Goal: Task Accomplishment & Management: Manage account settings

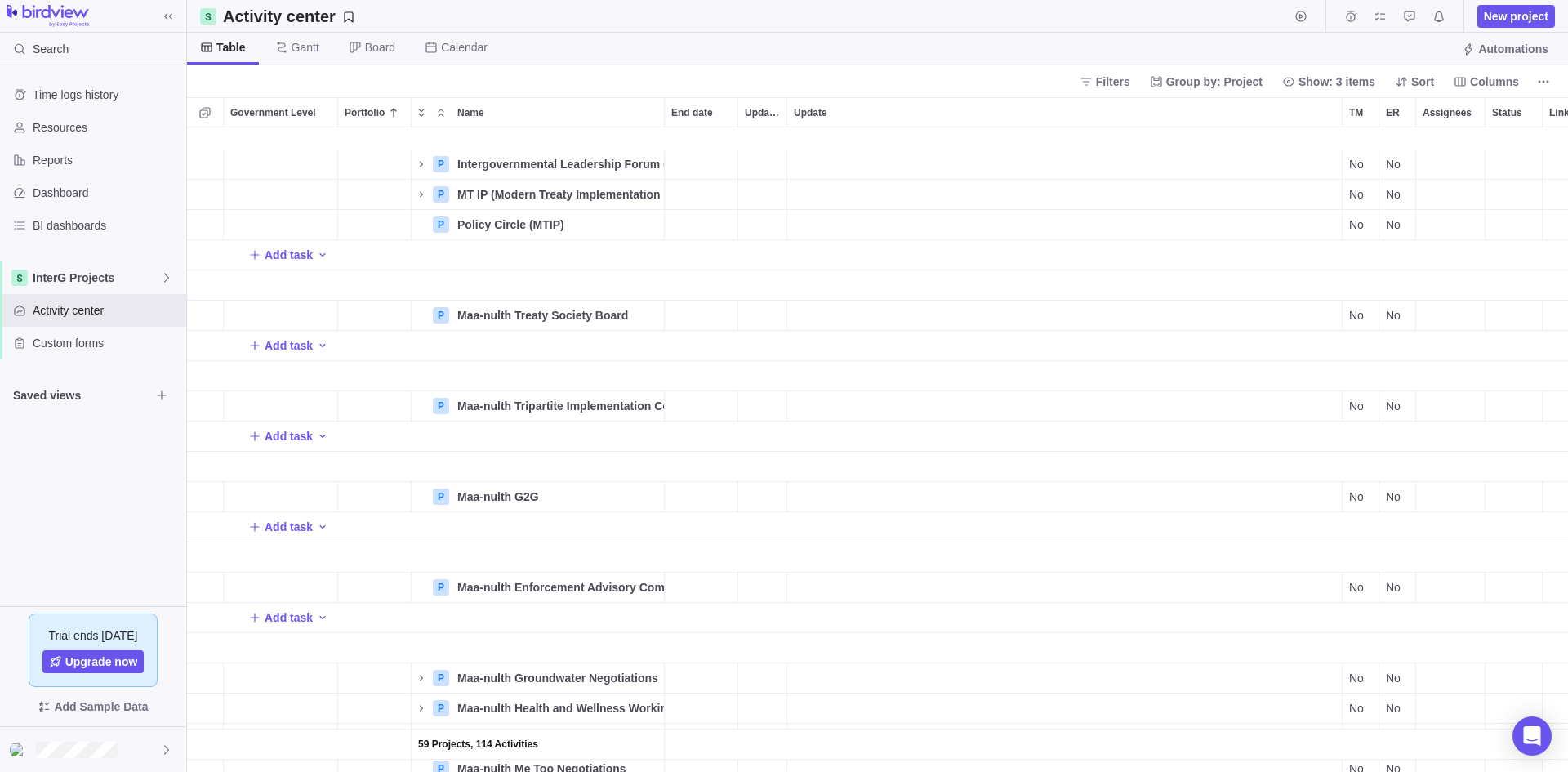
scroll to position [2360, 0]
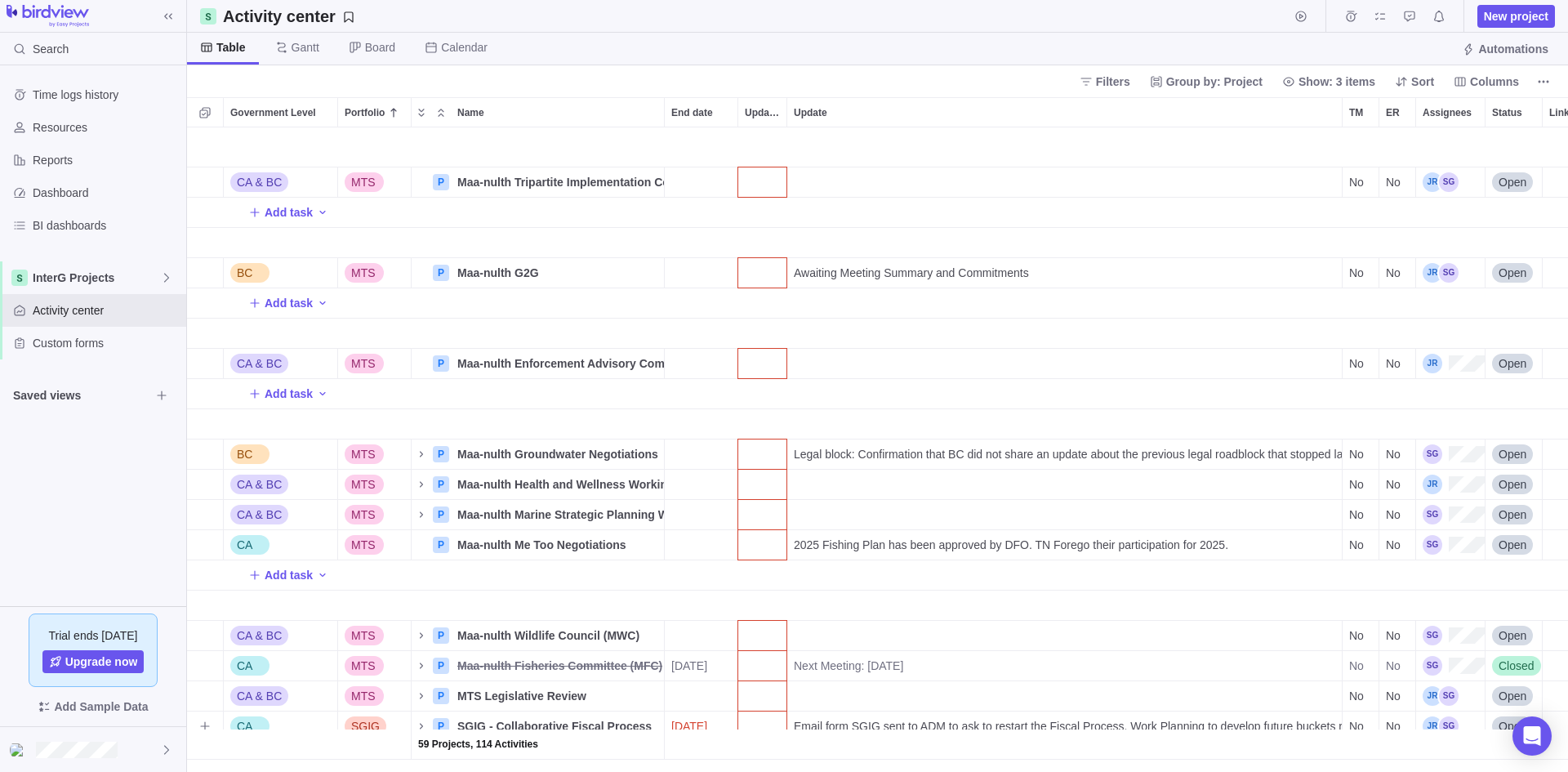
click at [697, 718] on span "[DATE]" at bounding box center [690, 726] width 36 height 16
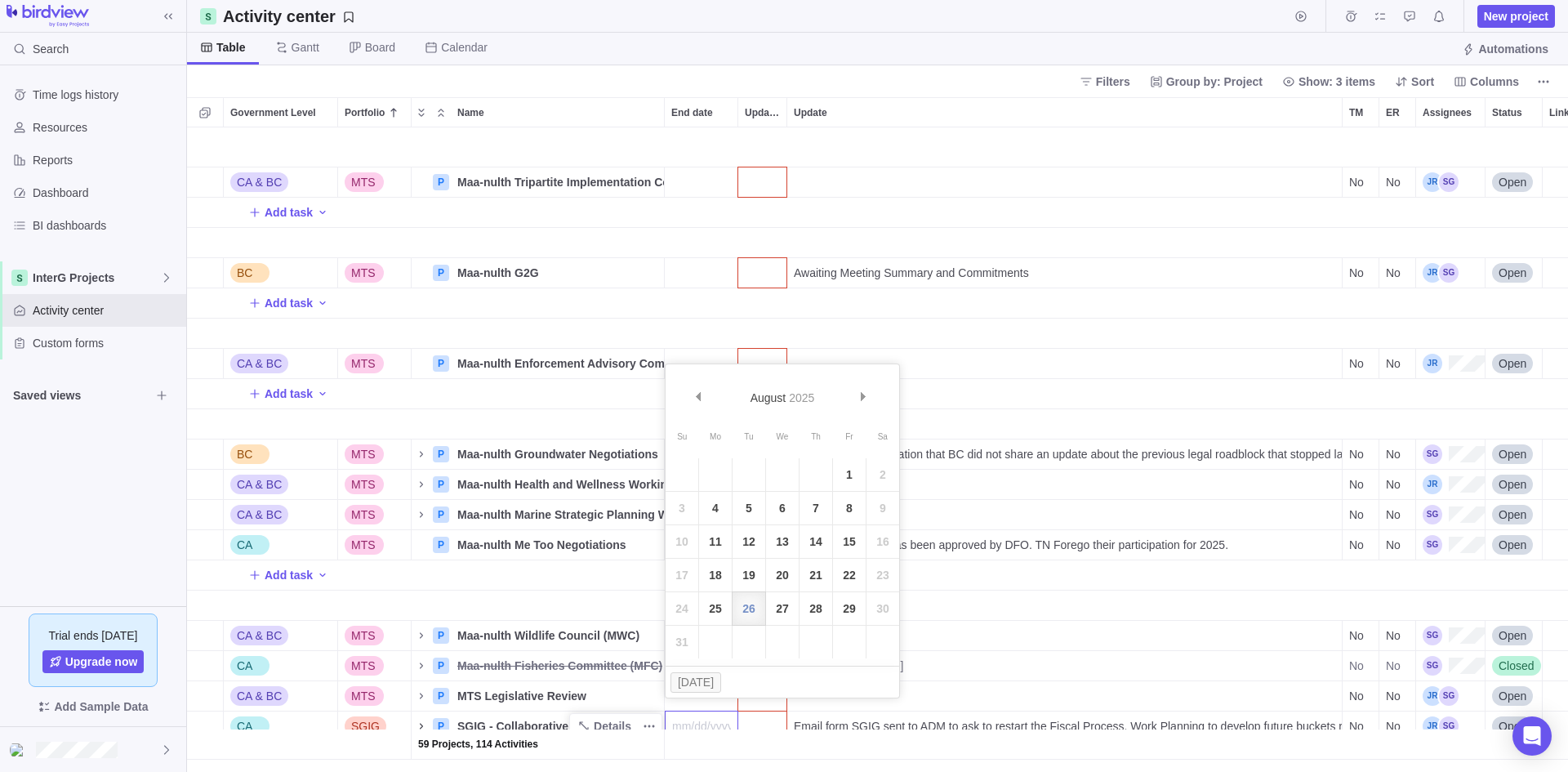
click at [430, 711] on div "CA & BC MTS P Maa-nulth Tripartite Implementation Committee Details No No Open …" at bounding box center [878, 449] width 1381 height 645
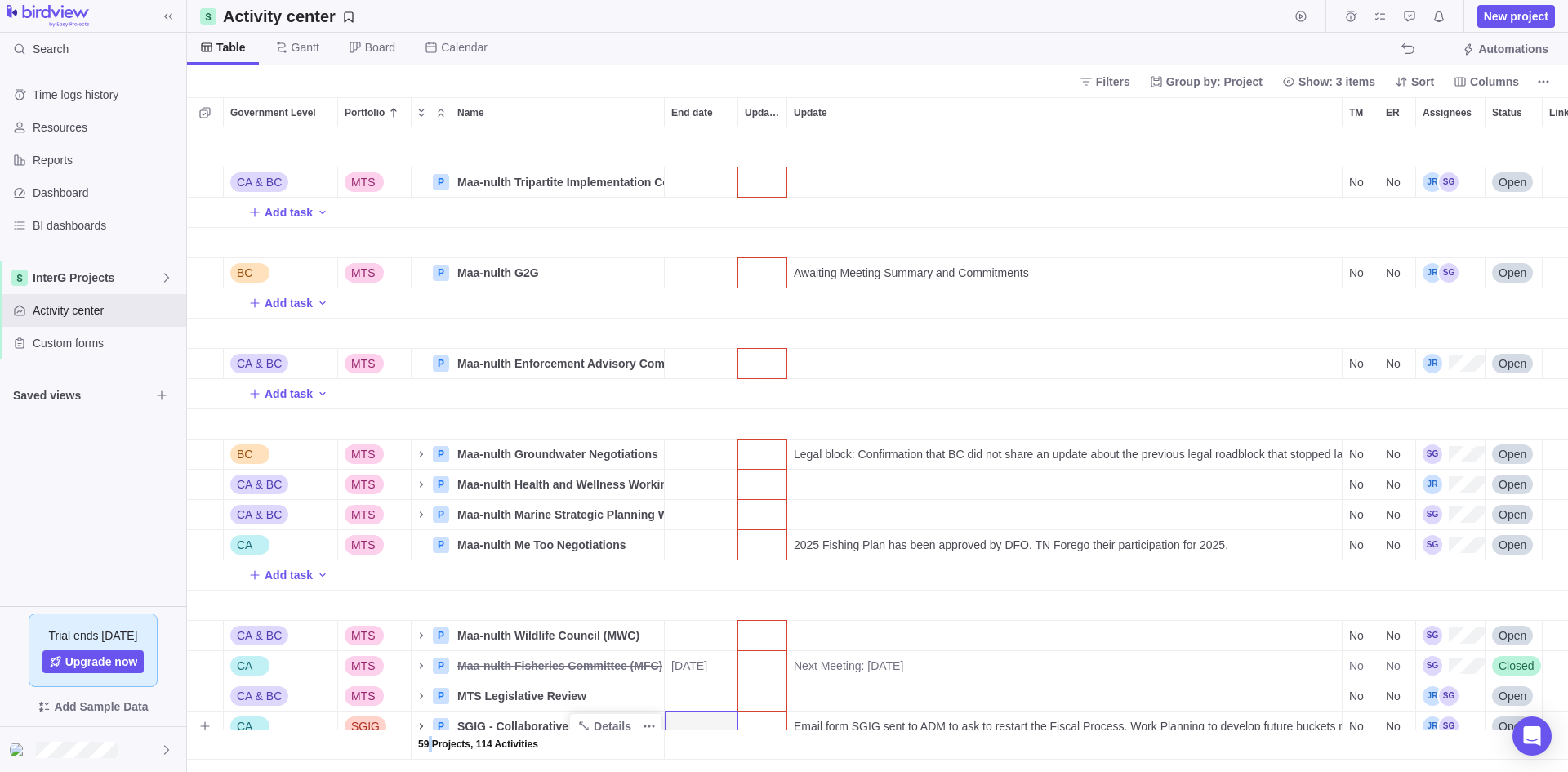
click at [422, 720] on icon "Name" at bounding box center [421, 726] width 13 height 13
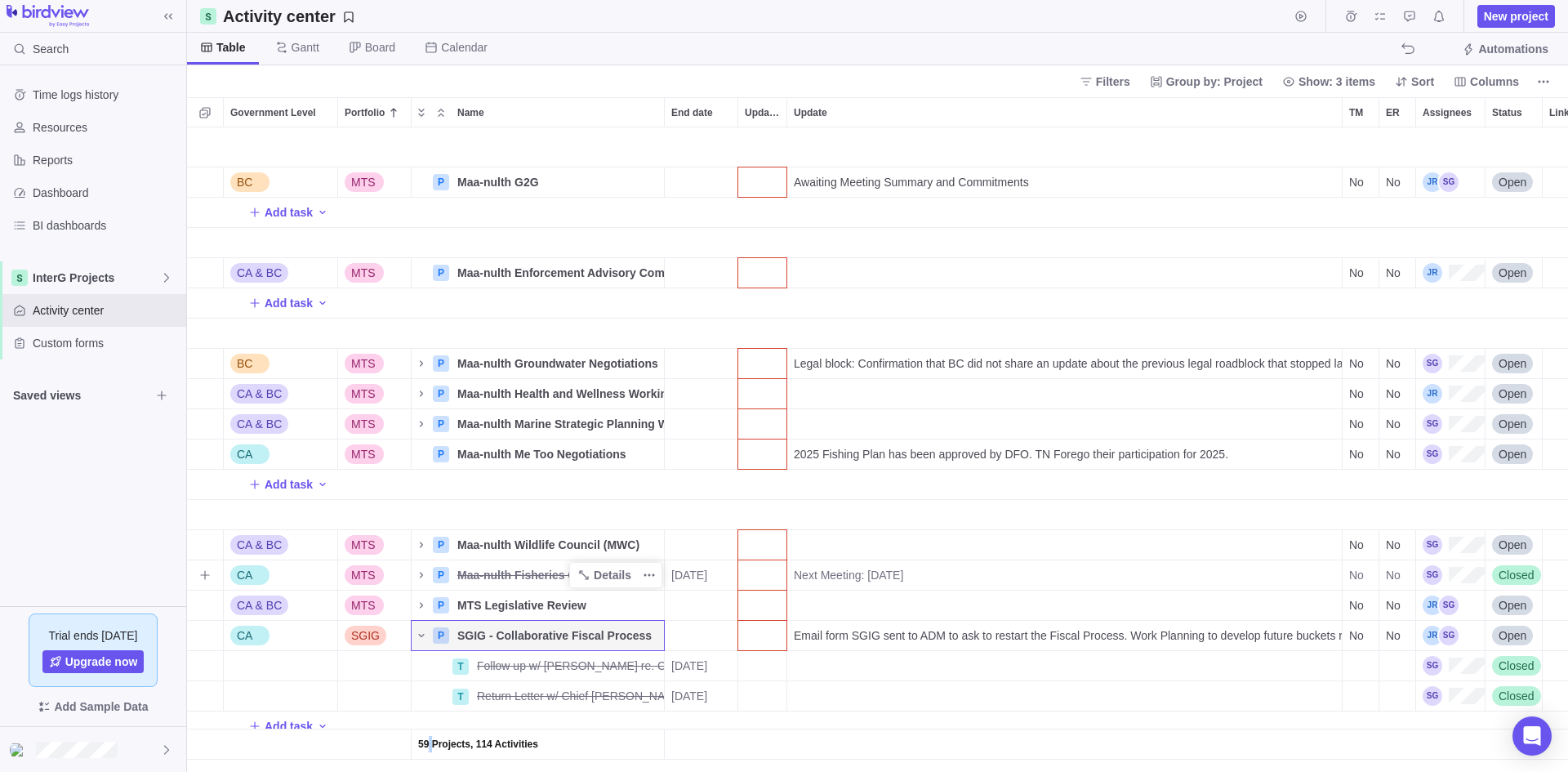
scroll to position [2451, 0]
click at [607, 627] on span "Details" at bounding box center [613, 635] width 38 height 16
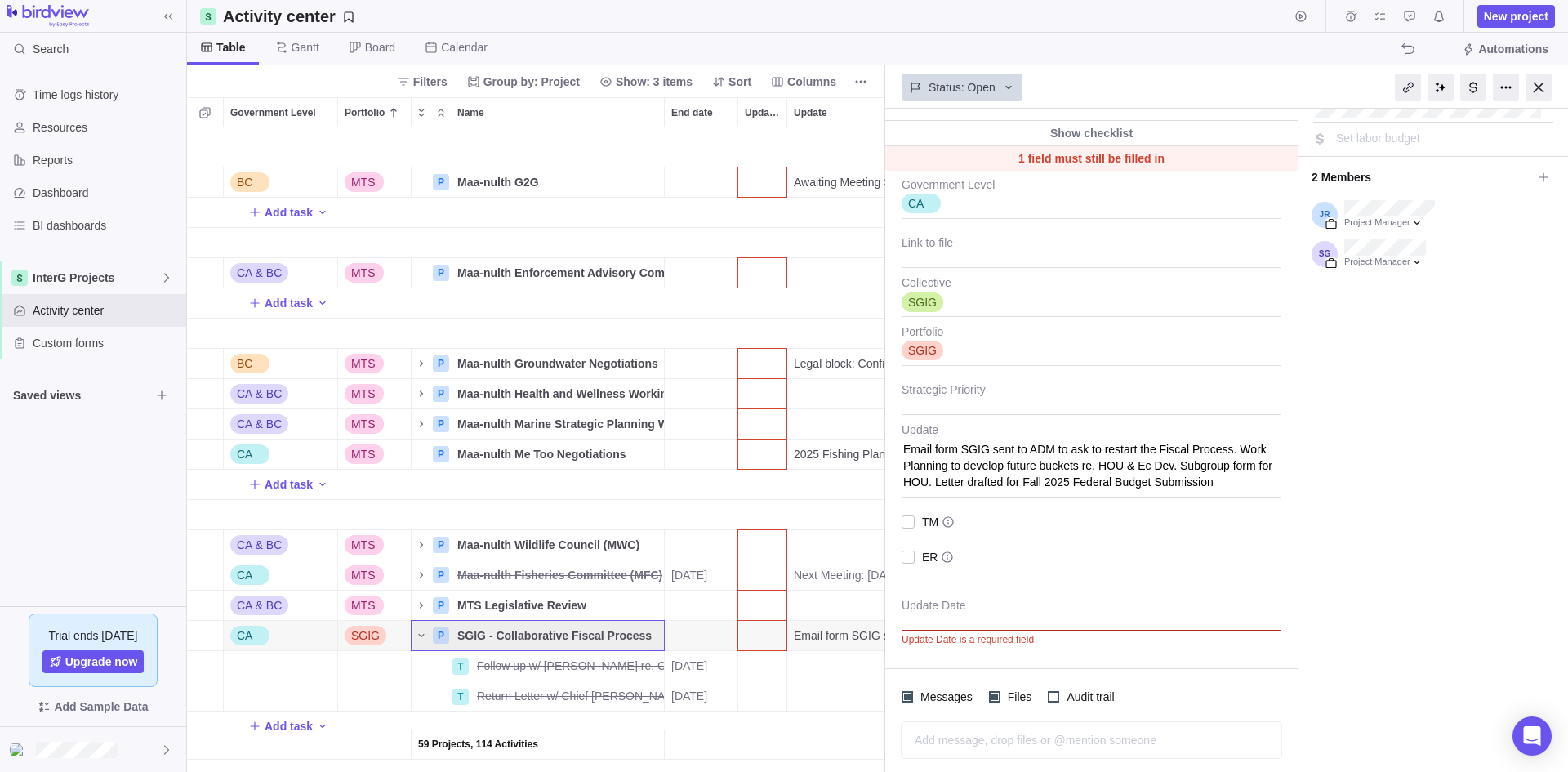
scroll to position [195, 0]
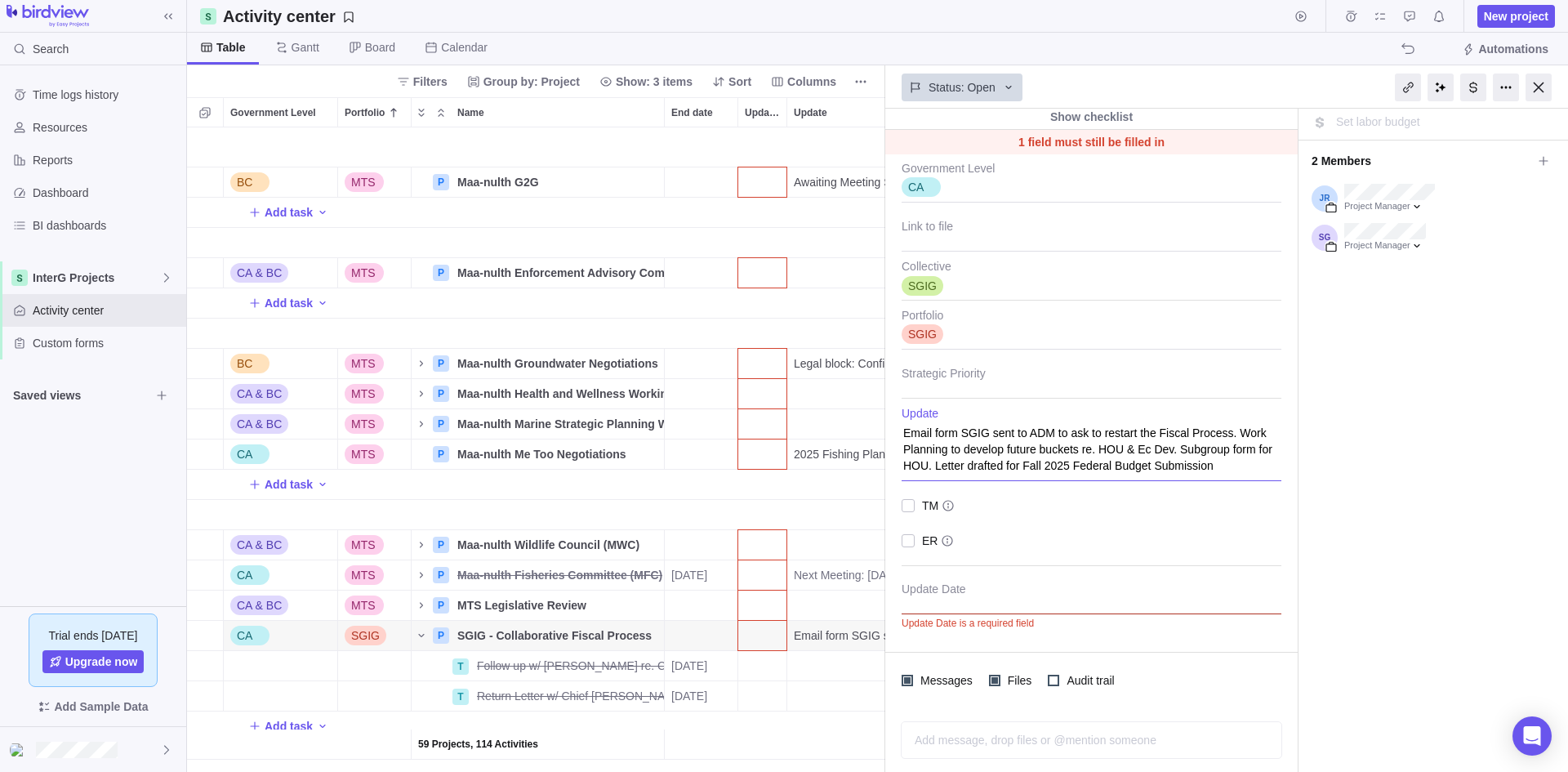
click at [1240, 467] on textarea "Email form SGIG sent to ADM to ask to restart the Fiscal Process. Work Planning…" at bounding box center [1092, 444] width 380 height 74
click at [979, 471] on textarea "Email form SGIG sent to ADM to ask to restart the Fiscal Process. Work Planning…" at bounding box center [1092, 444] width 380 height 74
type textarea "x"
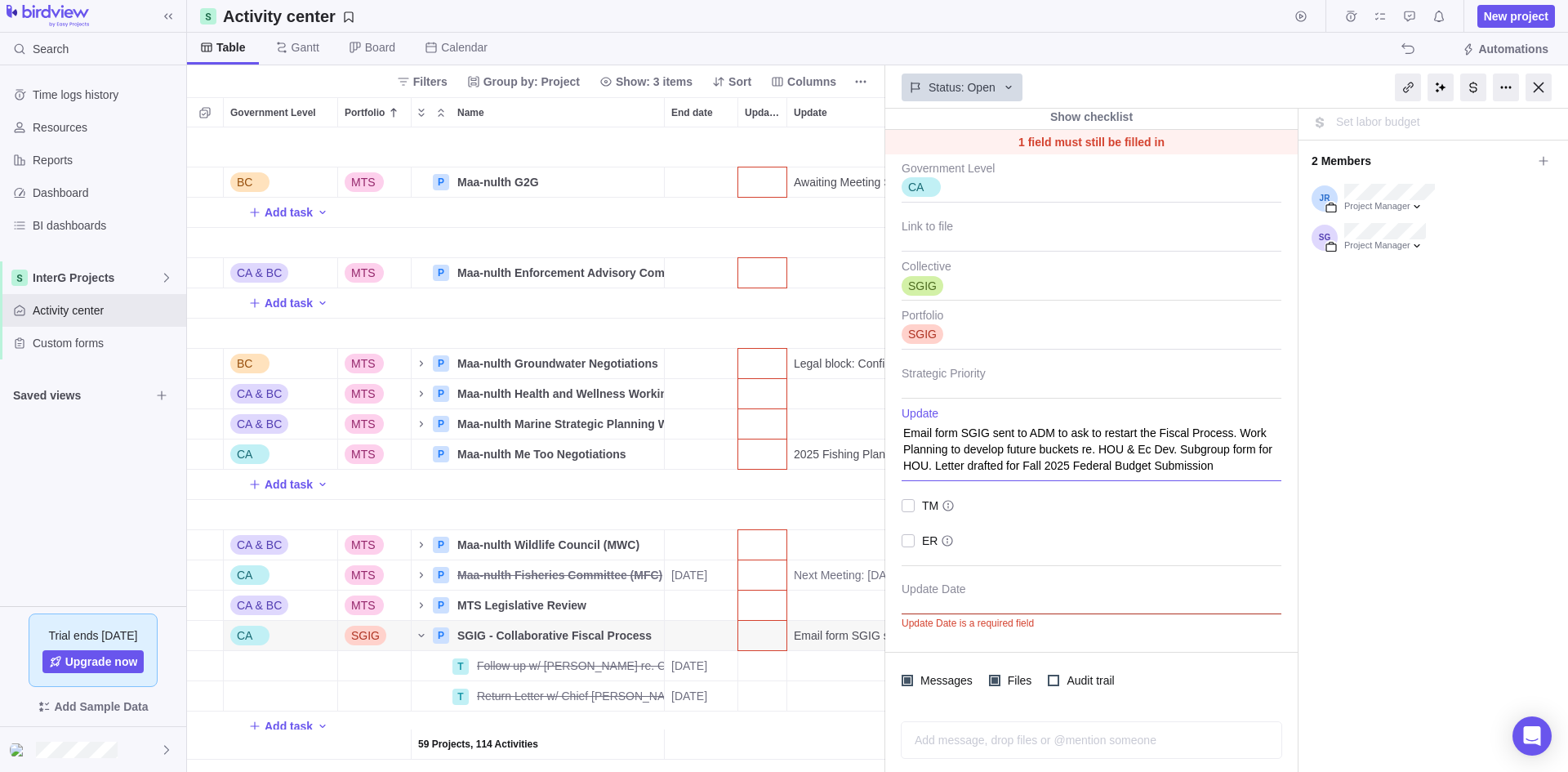
type textarea "Email form SGIG sent to ADM to ask to restart the Fiscal Process. Work Planning…"
type textarea "x"
type textarea "Email form SGIG sent to ADM to ask to restart the Fiscal Process. Work Planning…"
type textarea "x"
type textarea "Email form SGIG sent to ADM to ask to restart the Fiscal Process. Work Planning…"
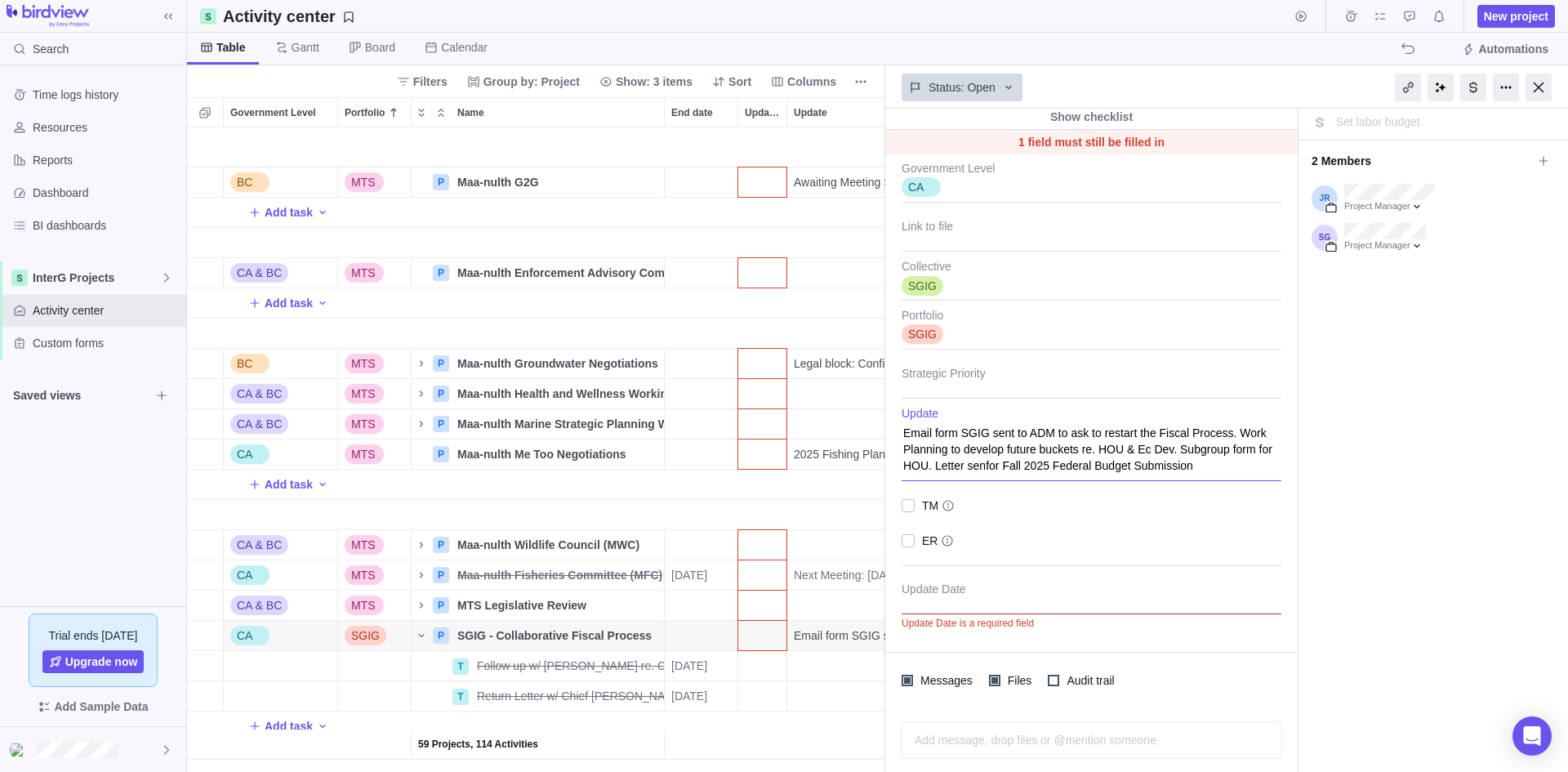
type textarea "x"
type textarea "Email form SGIG sent to ADM to ask to restart the Fiscal Process. Work Planning…"
type textarea "x"
type textarea "Email form SGIG sent to ADM to ask to restart the Fiscal Process. Work Planning…"
click at [920, 509] on span "TM" at bounding box center [926, 505] width 23 height 23
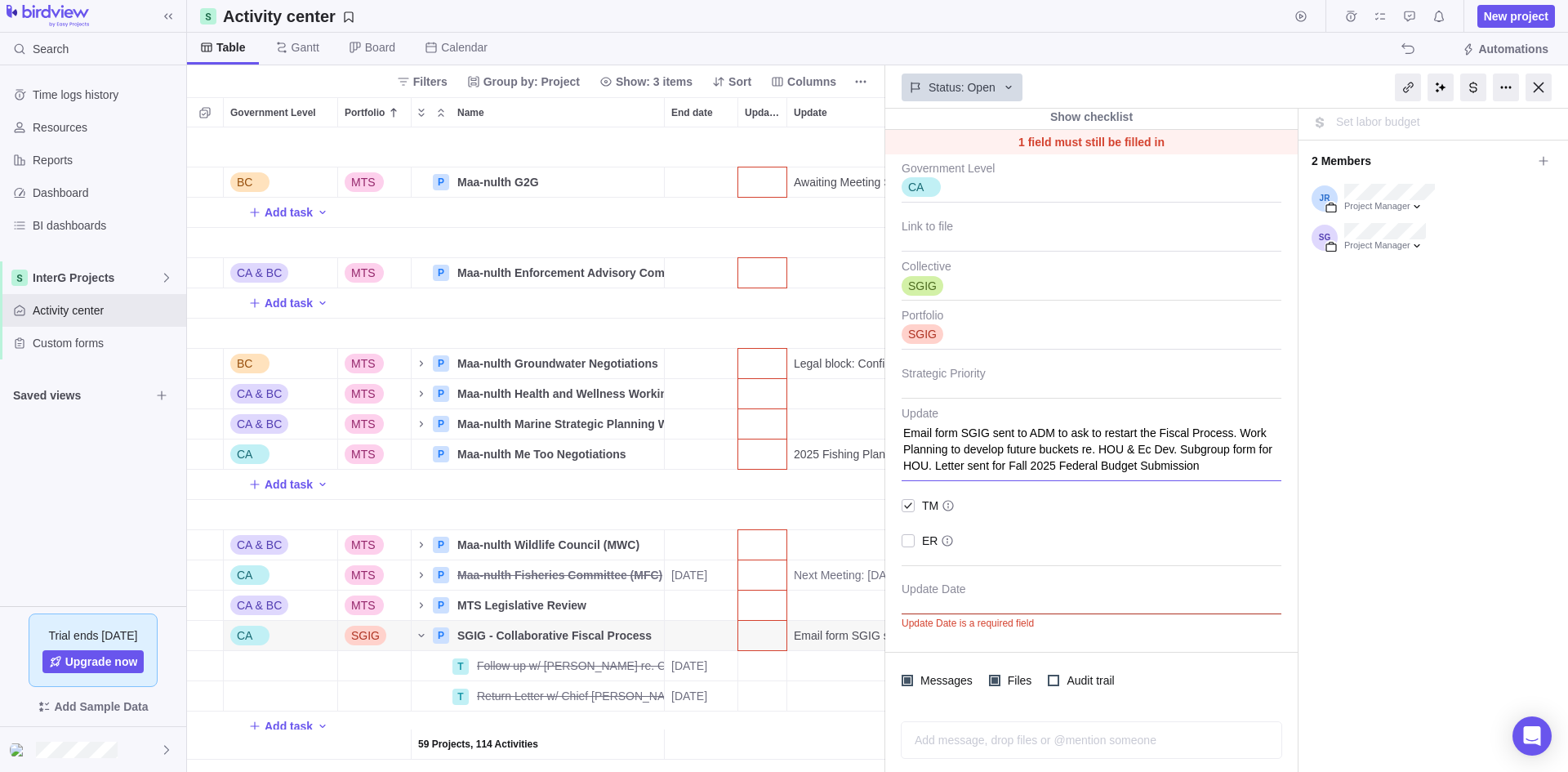
click at [1201, 463] on textarea "Email form SGIG sent to ADM to ask to restart the Fiscal Process. Work Planning…" at bounding box center [1092, 444] width 380 height 74
click at [1225, 431] on textarea "Email form SGIG sent to ADM to ask to restart the Fiscal Process. Work Planning…" at bounding box center [1092, 444] width 380 height 74
click at [1029, 432] on textarea "Email form SGIG sent to ADM to ask to restart the Fiscal Process. Work Planning…" at bounding box center [1092, 444] width 380 height 74
type textarea "x"
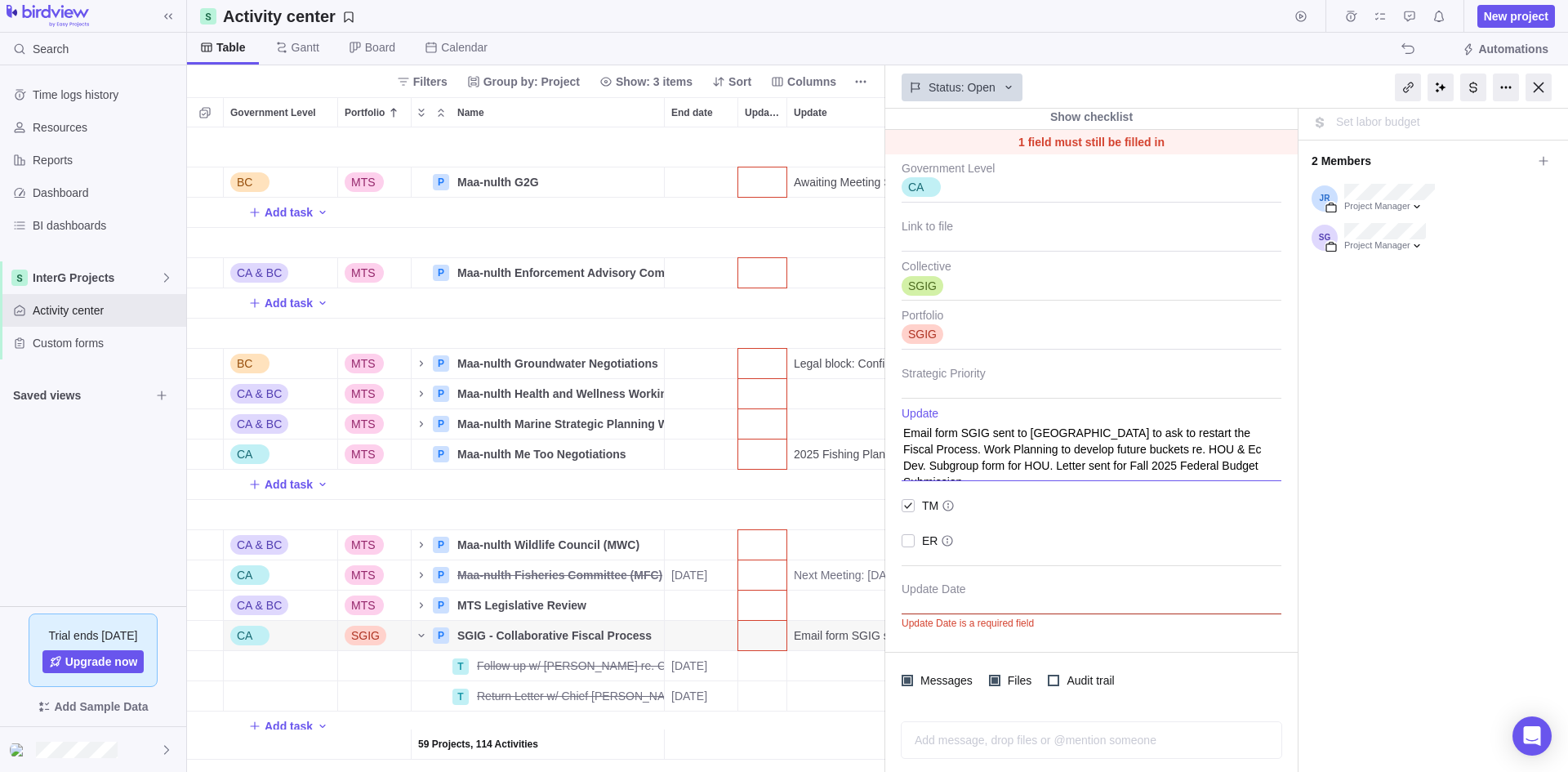
click at [1228, 432] on textarea "Email form SGIG sent to [GEOGRAPHIC_DATA] to ask to restart the Fiscal Process.…" at bounding box center [1092, 444] width 380 height 74
type textarea "Email form SGIG sent to [GEOGRAPHIC_DATA] to ask to restart the Fiscal Process.…"
click at [1244, 428] on textarea "Email form SGIG sent to [GEOGRAPHIC_DATA] to ask to restart the Fiscal Process.…" at bounding box center [1092, 444] width 380 height 74
click at [1238, 438] on textarea "Email form SGIG sent to [GEOGRAPHIC_DATA] to ask to restart the Fiscal Process.…" at bounding box center [1092, 444] width 380 height 74
type textarea "x"
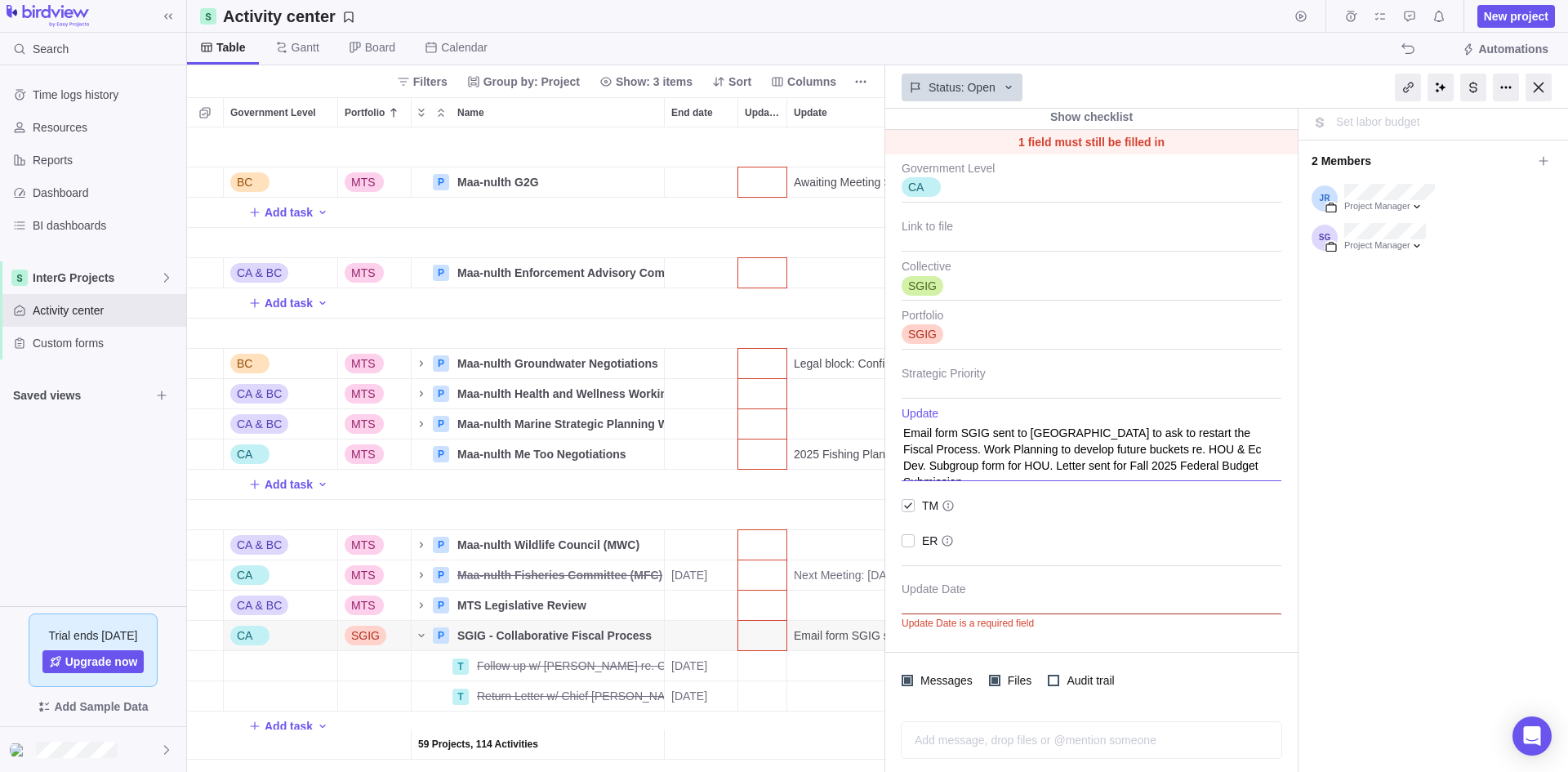
type textarea "Email form SGIG sent to [GEOGRAPHIC_DATA] to ask to restart the Fiscal Process.…"
type textarea "x"
type textarea "Email form SGIG sent to [GEOGRAPHIC_DATA] to ask to restart the Fiscal Process.…"
type textarea "x"
type textarea "Email form SGIG sent to [GEOGRAPHIC_DATA] to ask to restart the Fiscal Process.…"
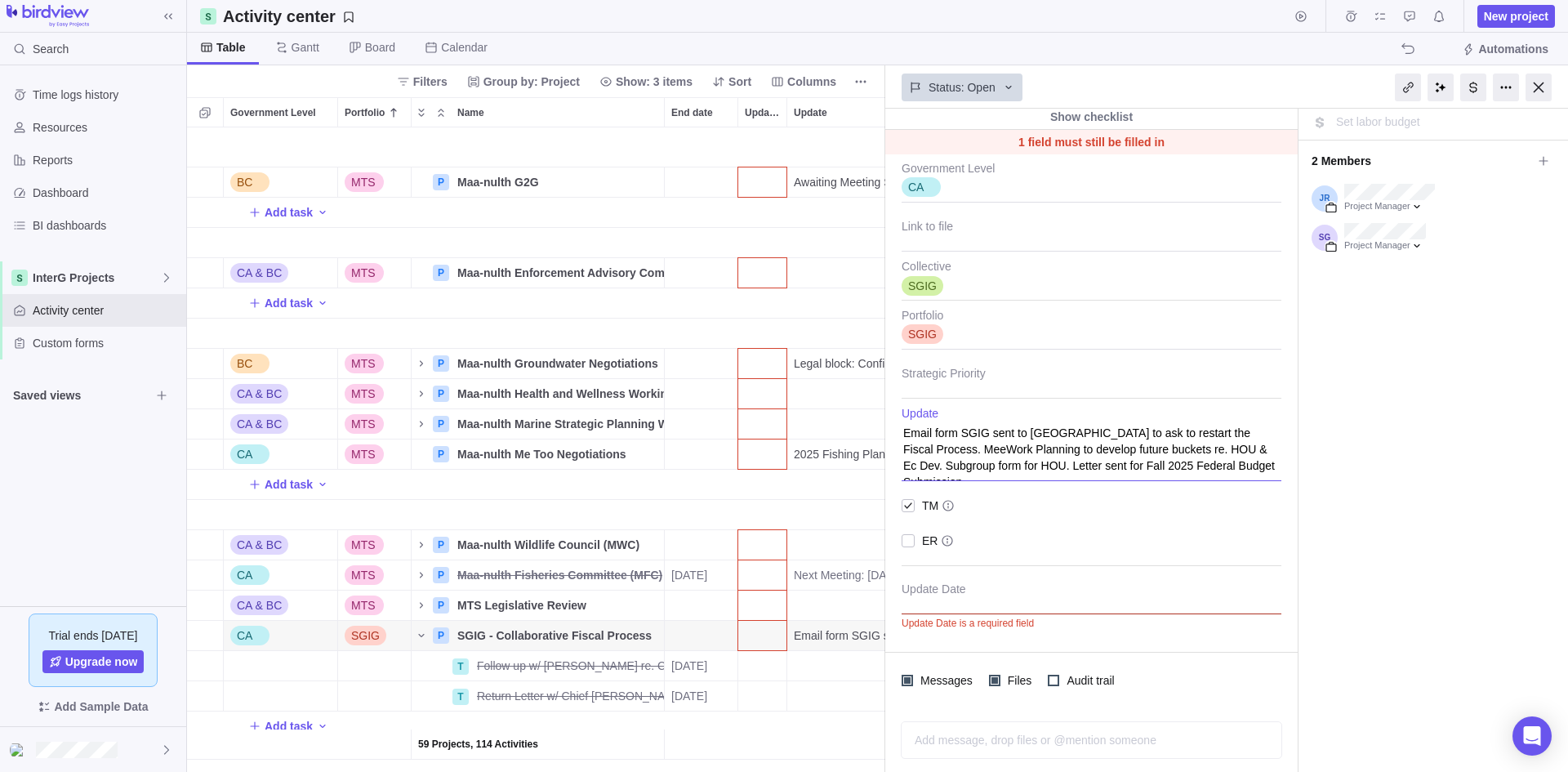
type textarea "x"
type textarea "Email form SGIG sent to [GEOGRAPHIC_DATA] to ask to restart the Fiscal Process.…"
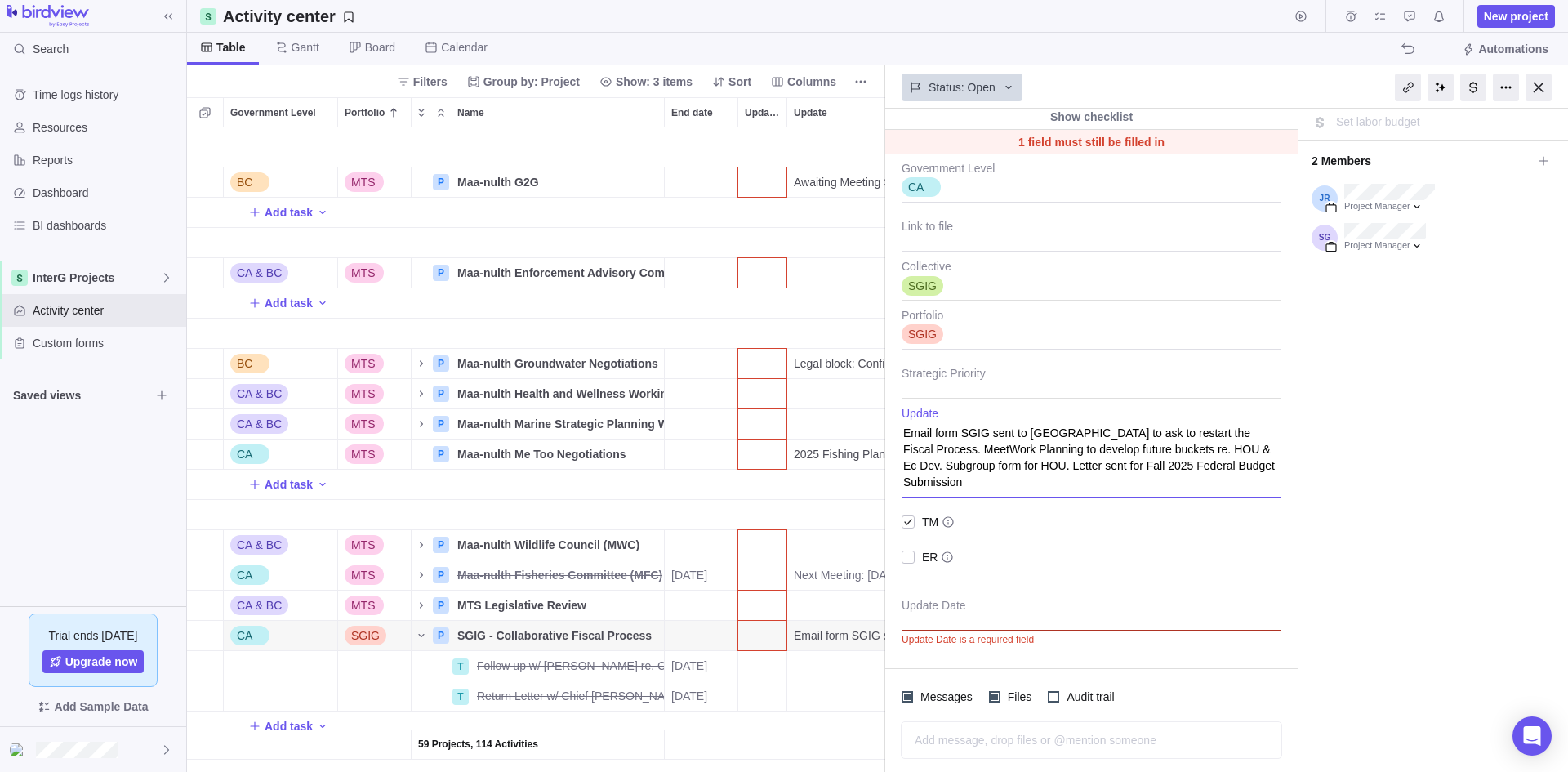
type textarea "x"
type textarea "Email form SGIG sent to [GEOGRAPHIC_DATA] to ask to restart the Fiscal Process.…"
type textarea "x"
type textarea "Email form SGIG sent to [GEOGRAPHIC_DATA] to ask to restart the Fiscal Process.…"
type textarea "x"
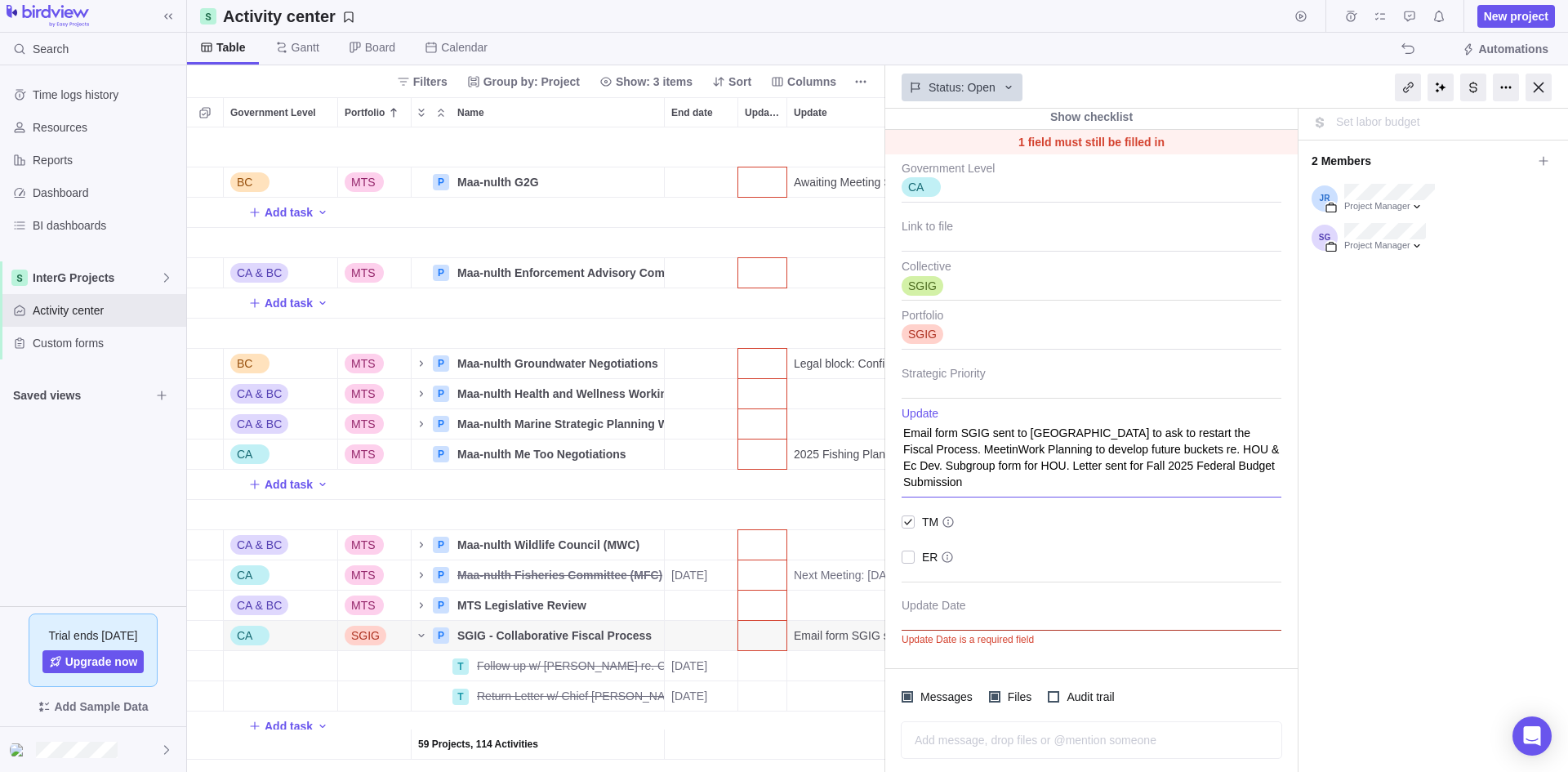
type textarea "Email form SGIG sent to [GEOGRAPHIC_DATA] to ask to restart the Fiscal Process.…"
type textarea "x"
type textarea "Email form SGIG sent to [GEOGRAPHIC_DATA] to ask to restart the Fiscal Process.…"
type textarea "x"
type textarea "Email form SGIG sent to [GEOGRAPHIC_DATA] to ask to restart the Fiscal Process.…"
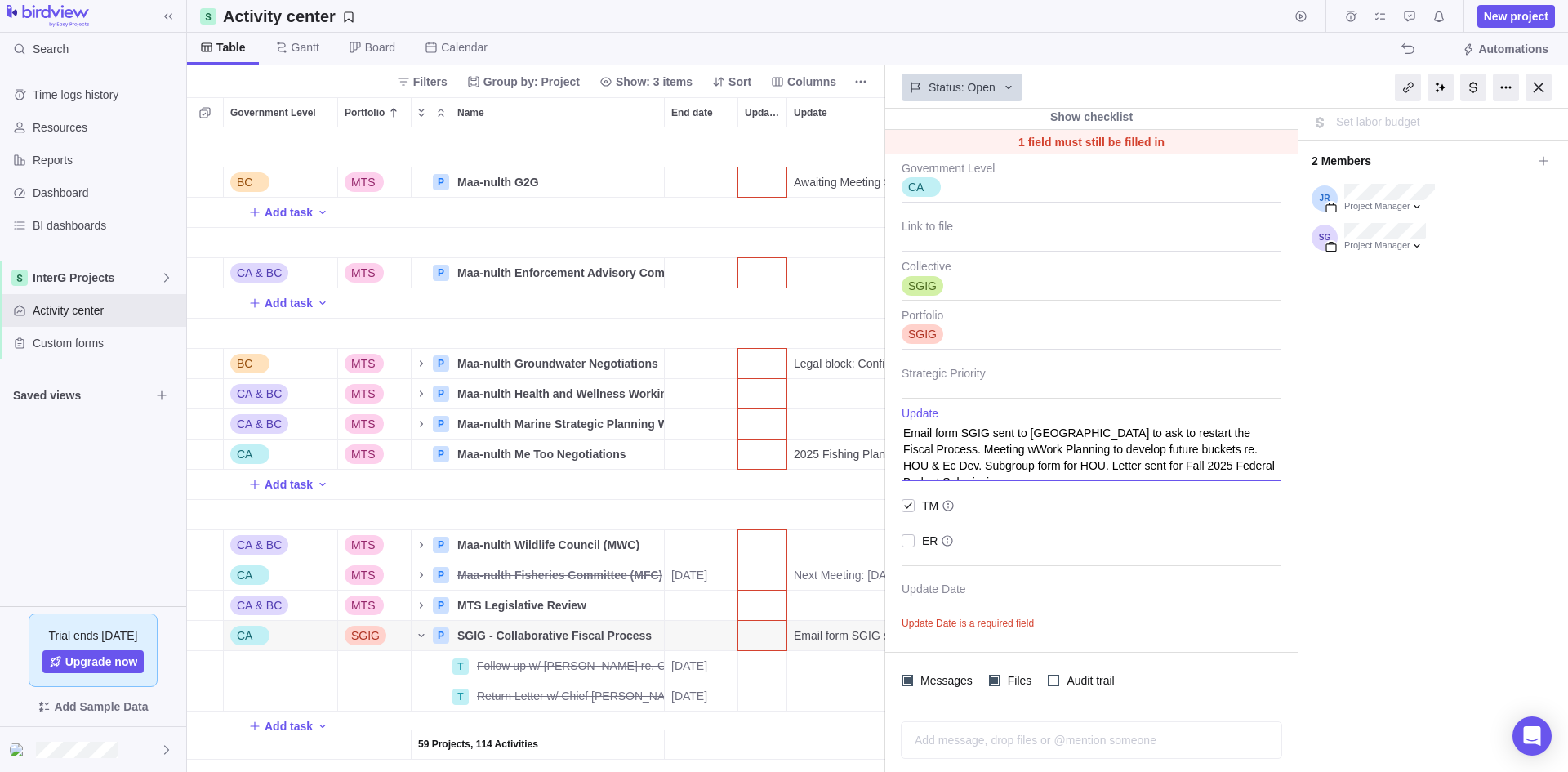
type textarea "x"
type textarea "Email form SGIG sent to [GEOGRAPHIC_DATA] to ask to restart the Fiscal Process.…"
type textarea "x"
type textarea "Email form SGIG sent to [GEOGRAPHIC_DATA] to ask to restart the Fiscal Process.…"
type textarea "x"
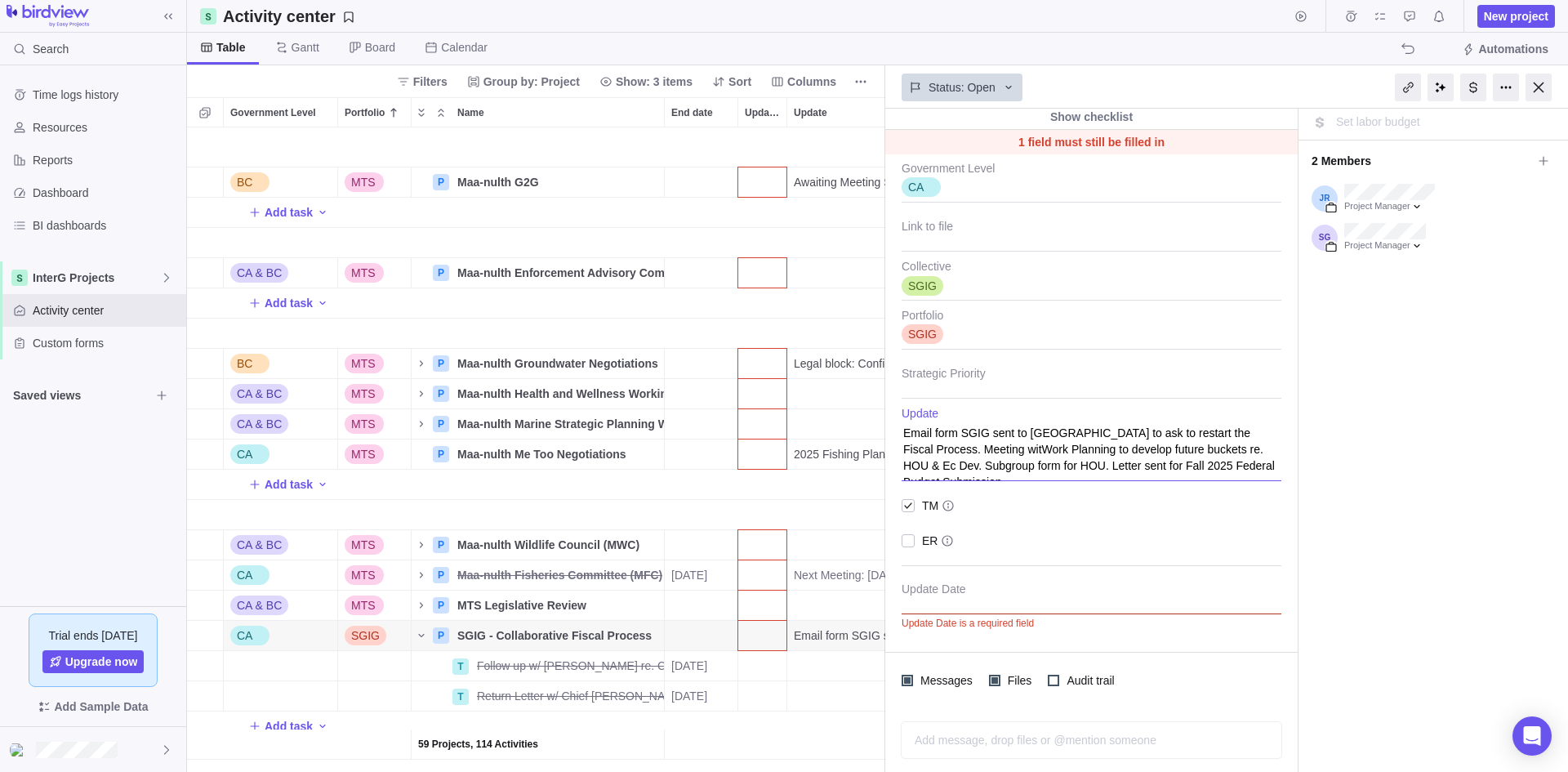
type textarea "Email form SGIG sent to [GEOGRAPHIC_DATA] to ask to restart the Fiscal Process.…"
type textarea "x"
type textarea "Email form SGIG sent to [GEOGRAPHIC_DATA] to ask to restart the Fiscal Process.…"
type textarea "x"
type textarea "Email form SGIG sent to [GEOGRAPHIC_DATA] to ask to restart the Fiscal Process.…"
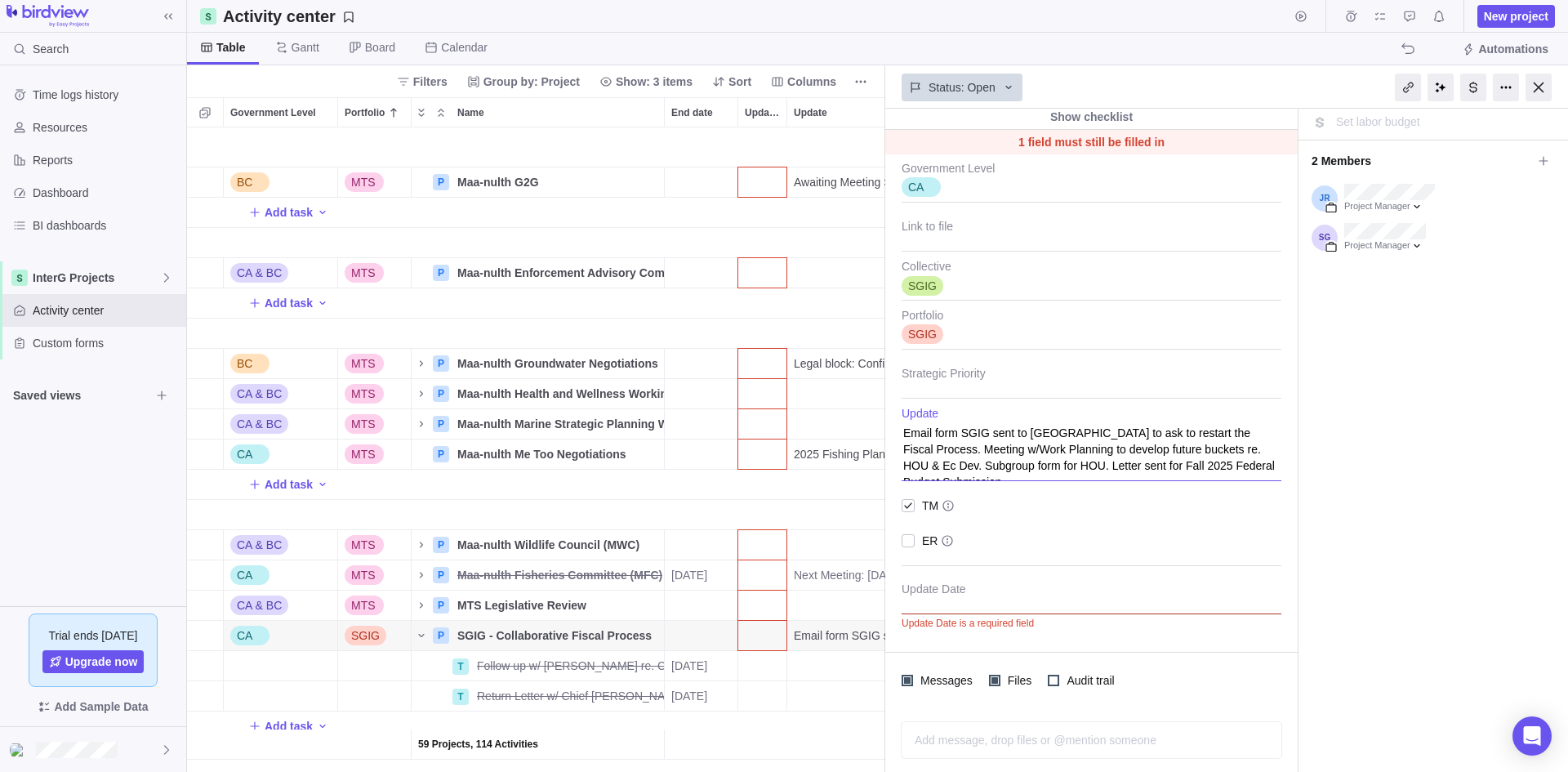
type textarea "x"
type textarea "Email form SGIG sent to [GEOGRAPHIC_DATA] to ask to restart the Fiscal Process.…"
type textarea "x"
type textarea "Email form SGIG sent to [GEOGRAPHIC_DATA] to ask to restart the Fiscal Process.…"
type textarea "x"
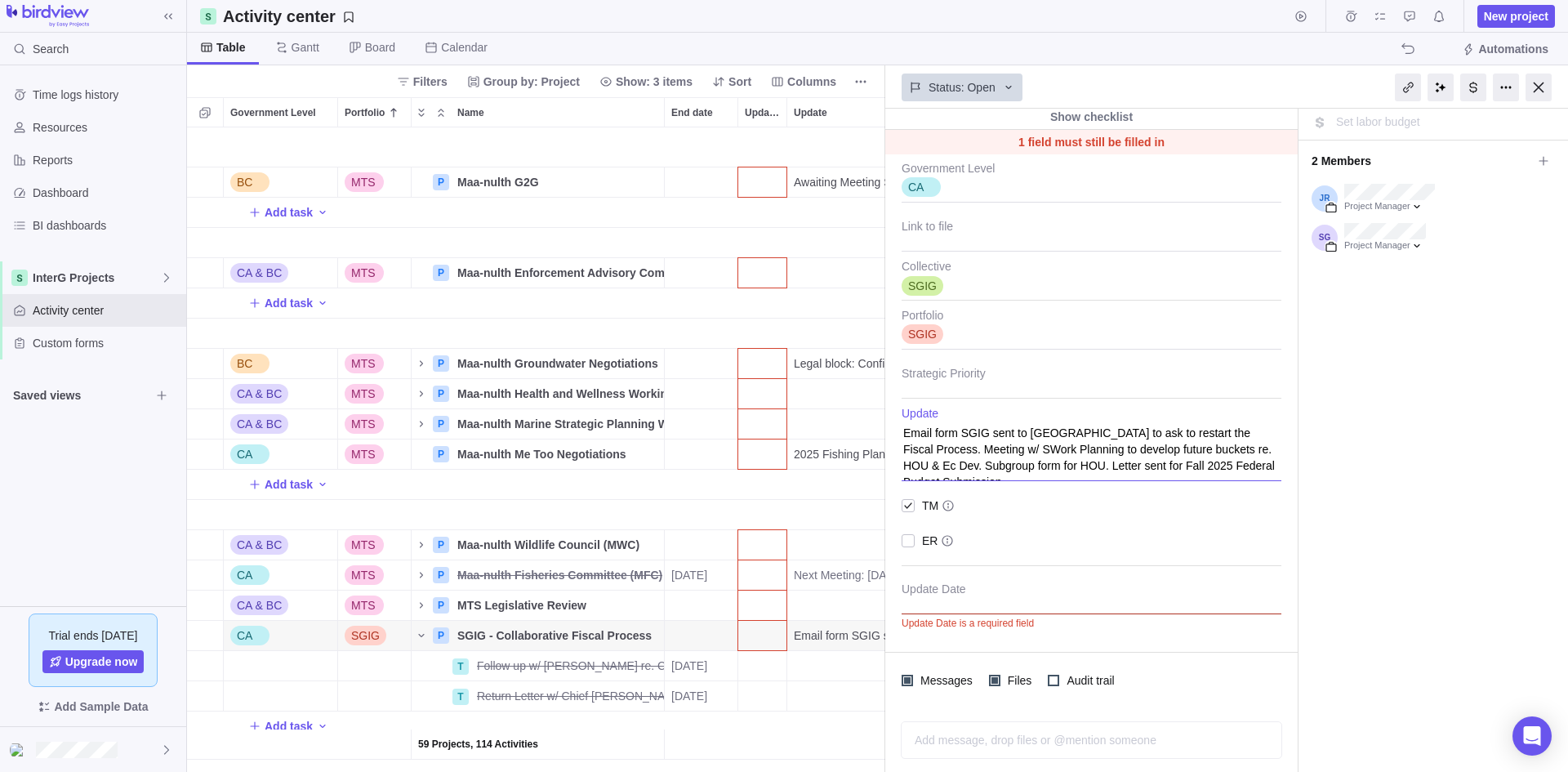
type textarea "Email form SGIG sent to [GEOGRAPHIC_DATA] to ask to restart the Fiscal Process.…"
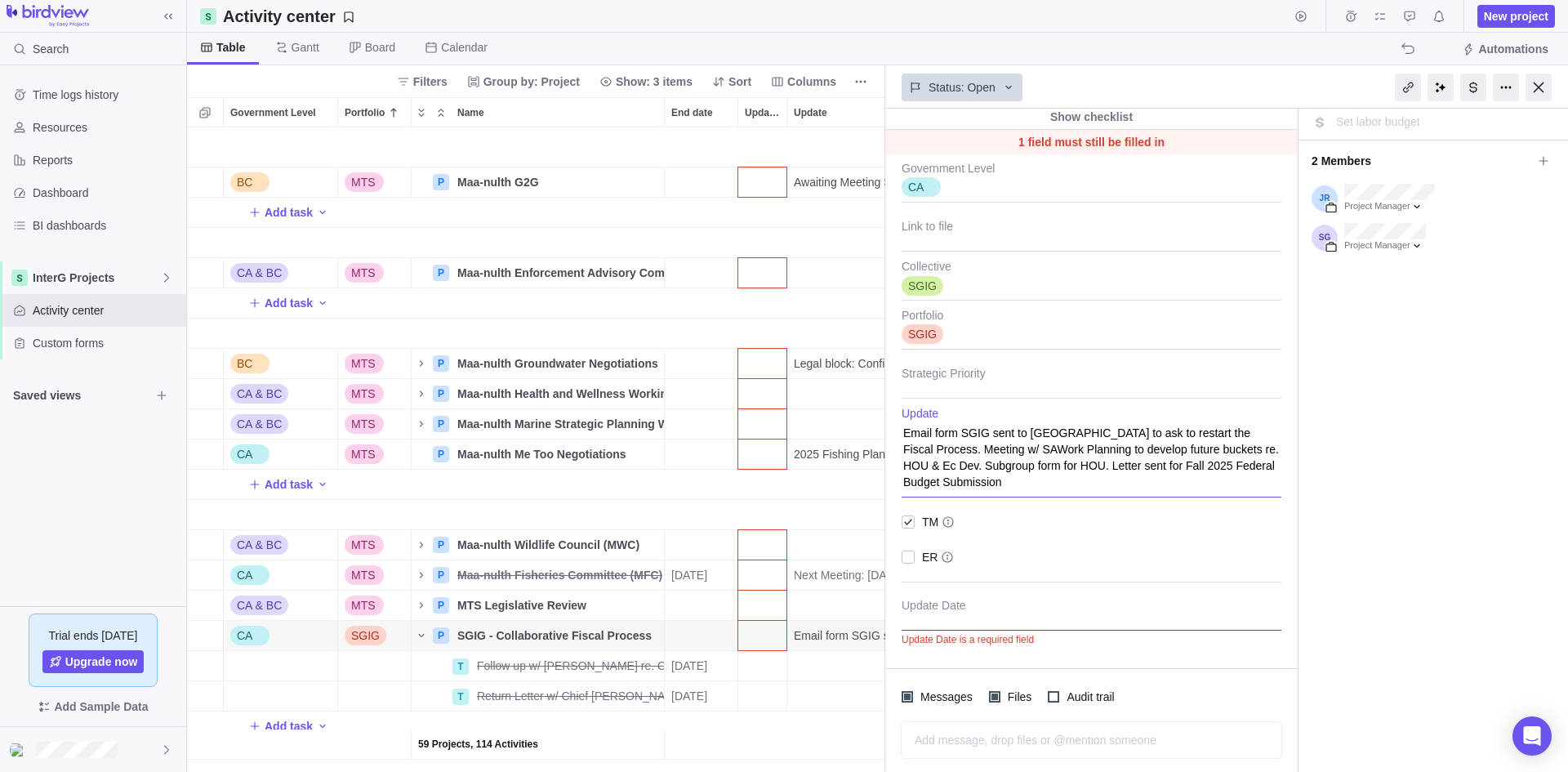
type textarea "x"
type textarea "Email form SGIG sent to [GEOGRAPHIC_DATA] to ask to restart the Fiscal Process.…"
type textarea "x"
type textarea "Email form SGIG sent to [GEOGRAPHIC_DATA] to ask to restart the Fiscal Process.…"
type textarea "x"
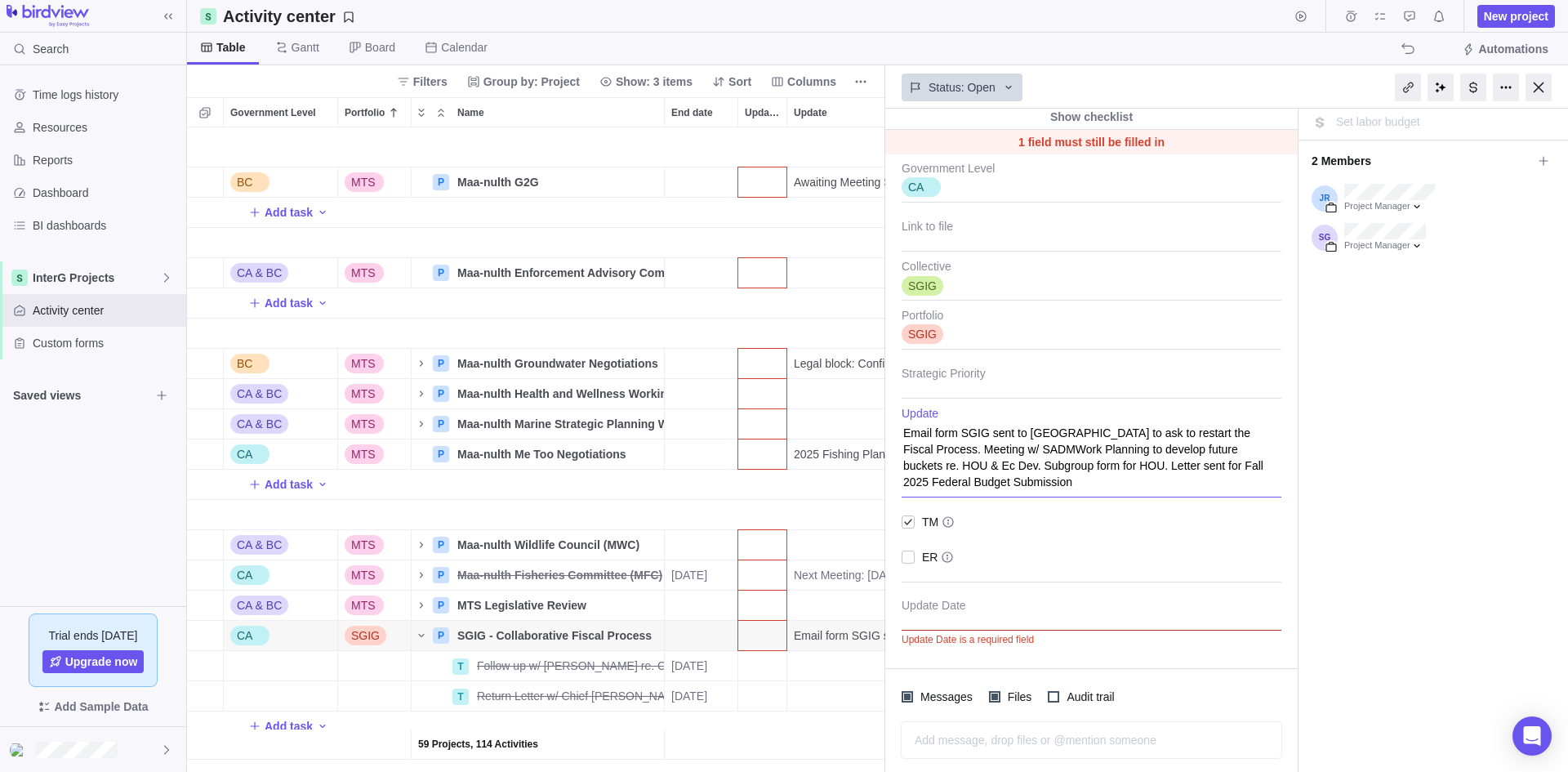
type textarea "Email form SGIG sent to [GEOGRAPHIC_DATA] to ask to restart the Fiscal Process.…"
type textarea "x"
type textarea "Email form SGIG sent to [GEOGRAPHIC_DATA] to ask to restart the Fiscal Process.…"
type textarea "x"
type textarea "Email form SGIG sent to [GEOGRAPHIC_DATA] to ask to restart the Fiscal Process.…"
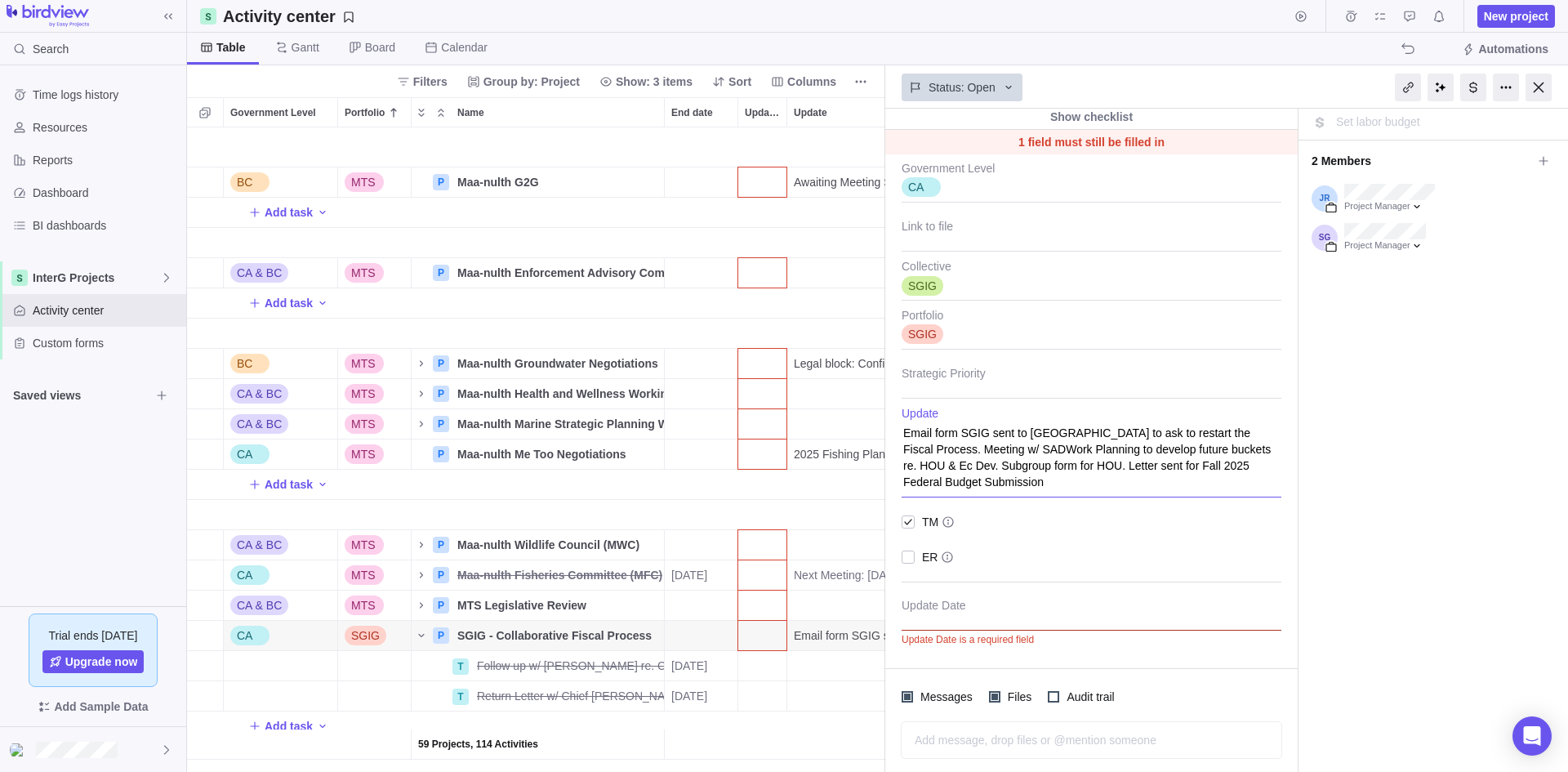
type textarea "x"
type textarea "Email form SGIG sent to [GEOGRAPHIC_DATA] to ask to restart the Fiscal Process.…"
type textarea "x"
type textarea "Email form SGIG sent to [GEOGRAPHIC_DATA] to ask to restart the Fiscal Process.…"
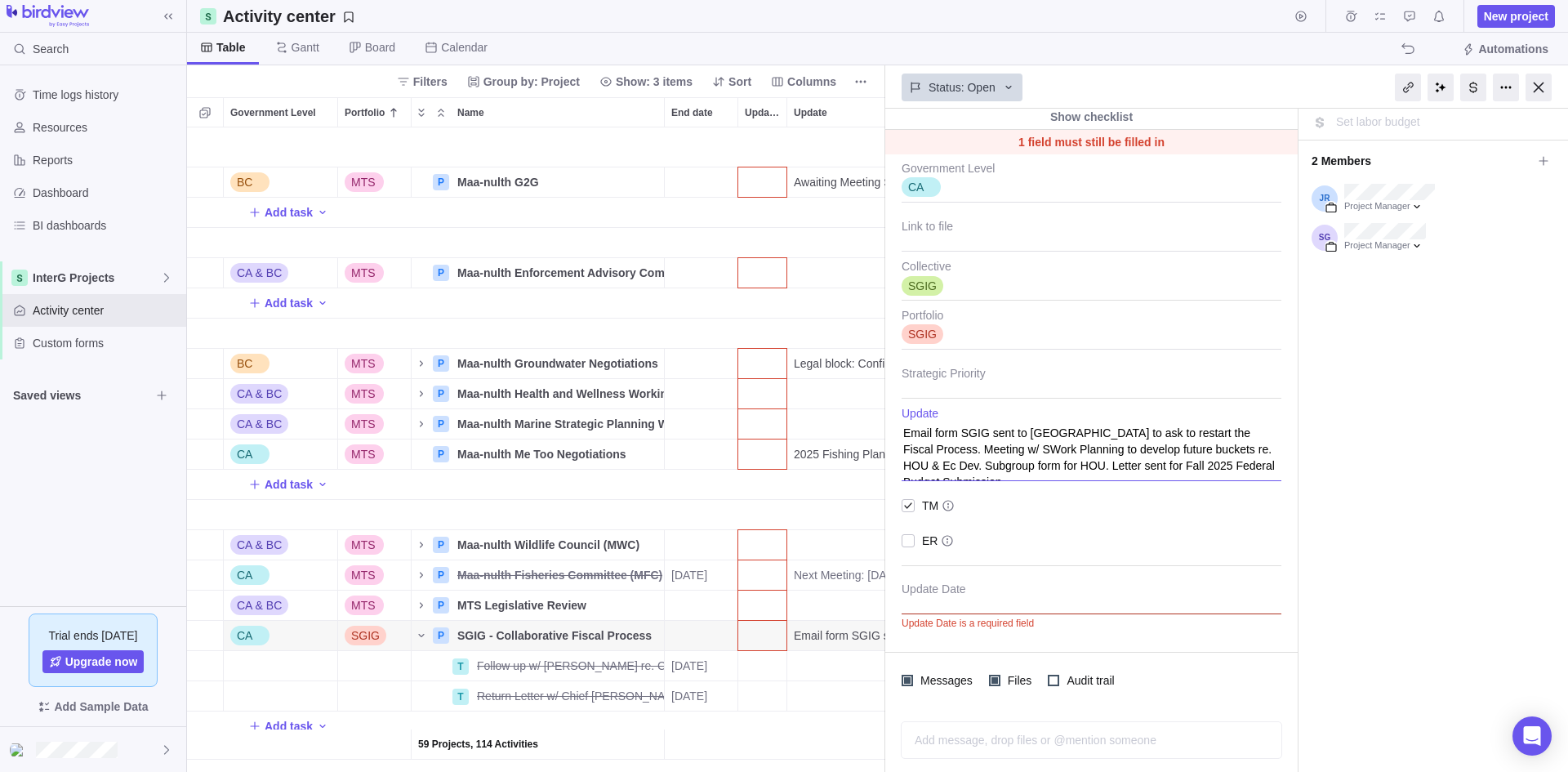
type textarea "x"
type textarea "Email form SGIG sent to [GEOGRAPHIC_DATA] to ask to restart the Fiscal Process.…"
type textarea "x"
type textarea "Email form SGIG sent to [GEOGRAPHIC_DATA] to ask to restart the Fiscal Process.…"
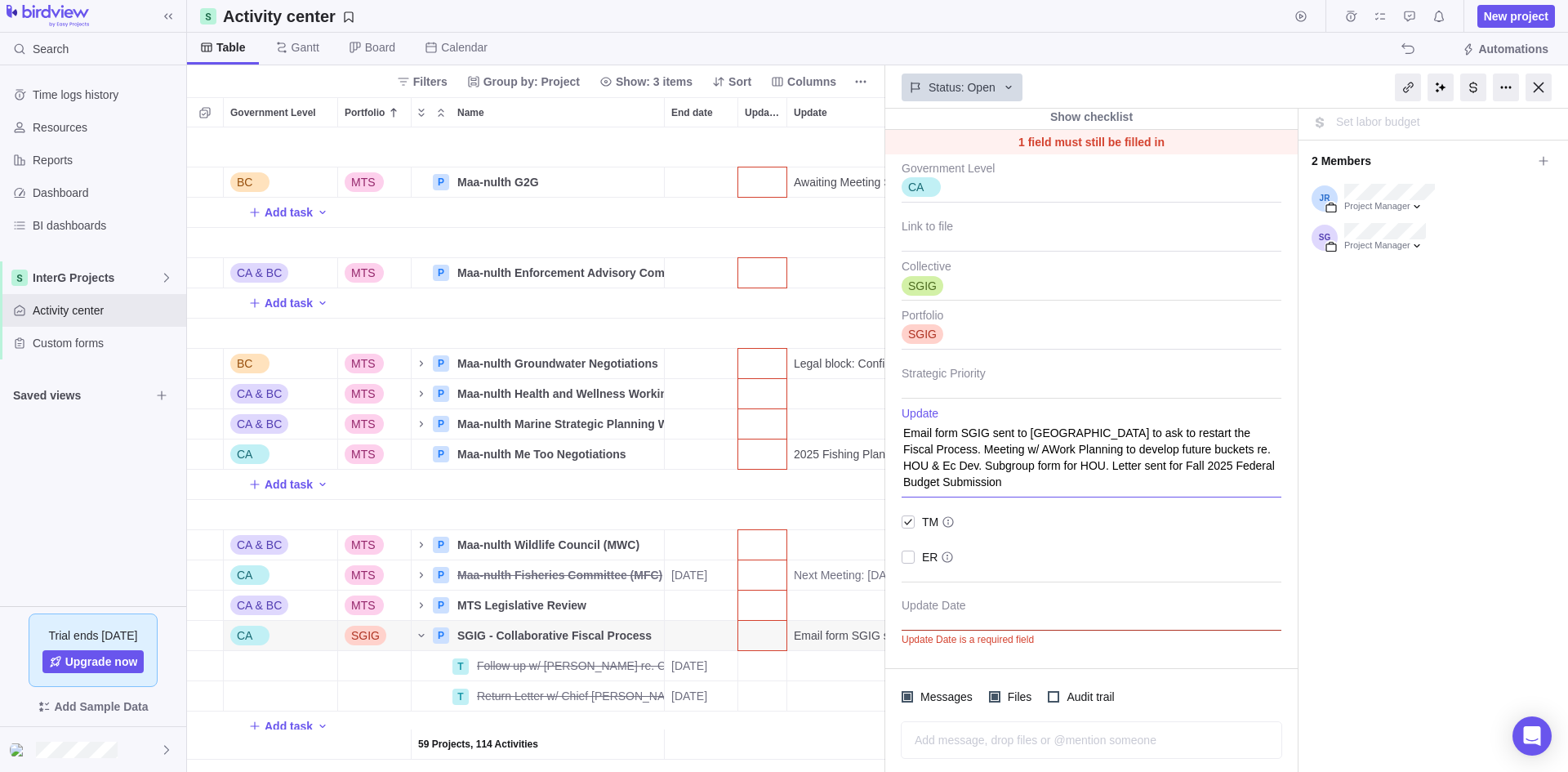
type textarea "x"
type textarea "Email form SGIG sent to [GEOGRAPHIC_DATA] to ask to restart the Fiscal Process.…"
type textarea "x"
type textarea "Email form SGIG sent to [GEOGRAPHIC_DATA] to ask to restart the Fiscal Process.…"
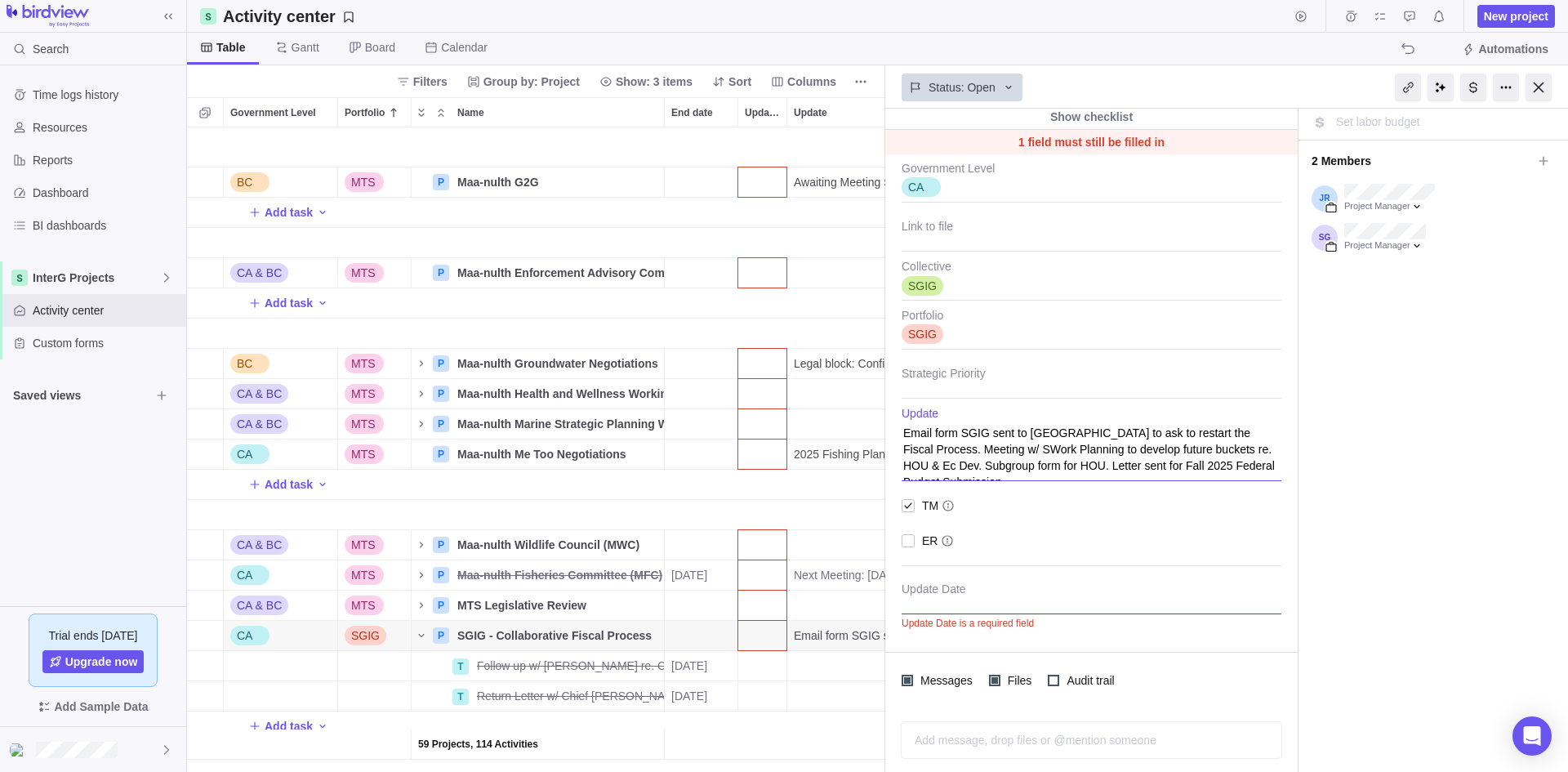
type textarea "x"
type textarea "Email form SGIG sent to [GEOGRAPHIC_DATA] to ask to restart the Fiscal Process.…"
type textarea "x"
type textarea "Email form SGIG sent to [GEOGRAPHIC_DATA] to ask to restart the Fiscal Process.…"
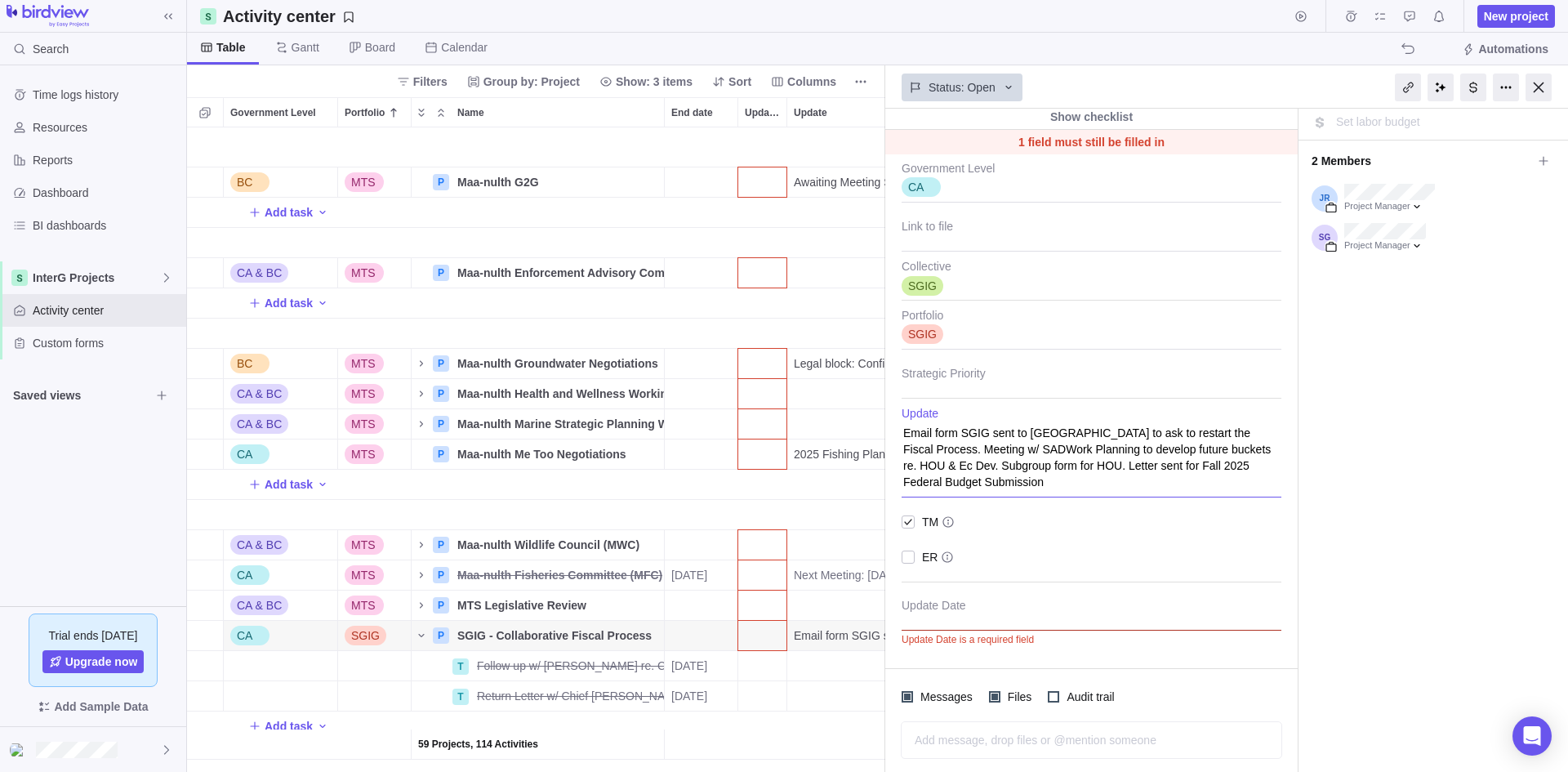
type textarea "x"
type textarea "Email form SGIG sent to [GEOGRAPHIC_DATA] to ask to restart the Fiscal Process.…"
type textarea "x"
type textarea "Email form SGIG sent to [GEOGRAPHIC_DATA] to ask to restart the Fiscal Process.…"
type textarea "x"
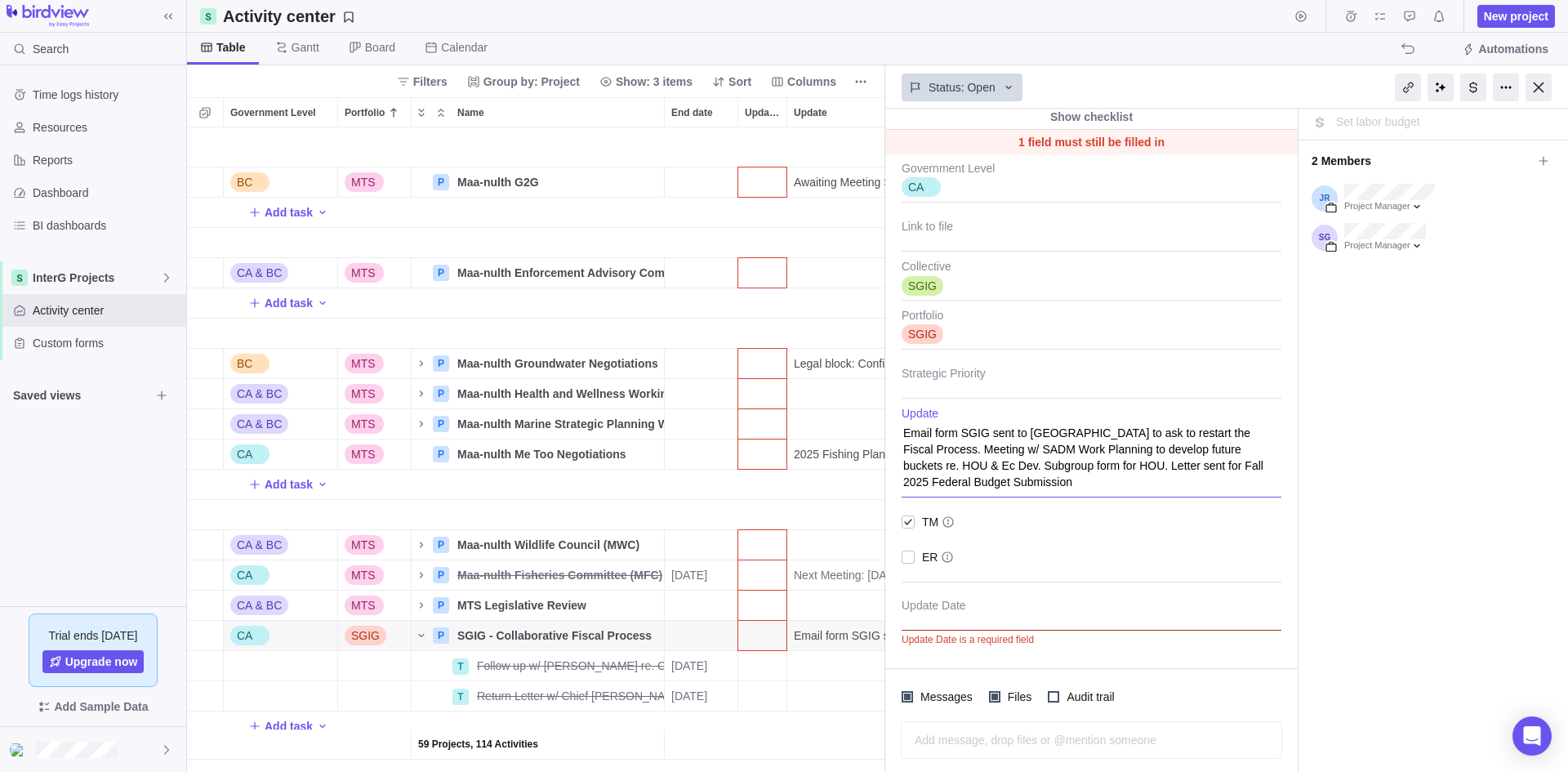
type textarea "Email form SGIG sent to [GEOGRAPHIC_DATA] to ask to restart the Fiscal Process.…"
type textarea "x"
type textarea "Email form SGIG sent to [GEOGRAPHIC_DATA] to ask to restart the Fiscal Process.…"
type textarea "x"
type textarea "Email form SGIG sent to [GEOGRAPHIC_DATA] to ask to restart the Fiscal Process.…"
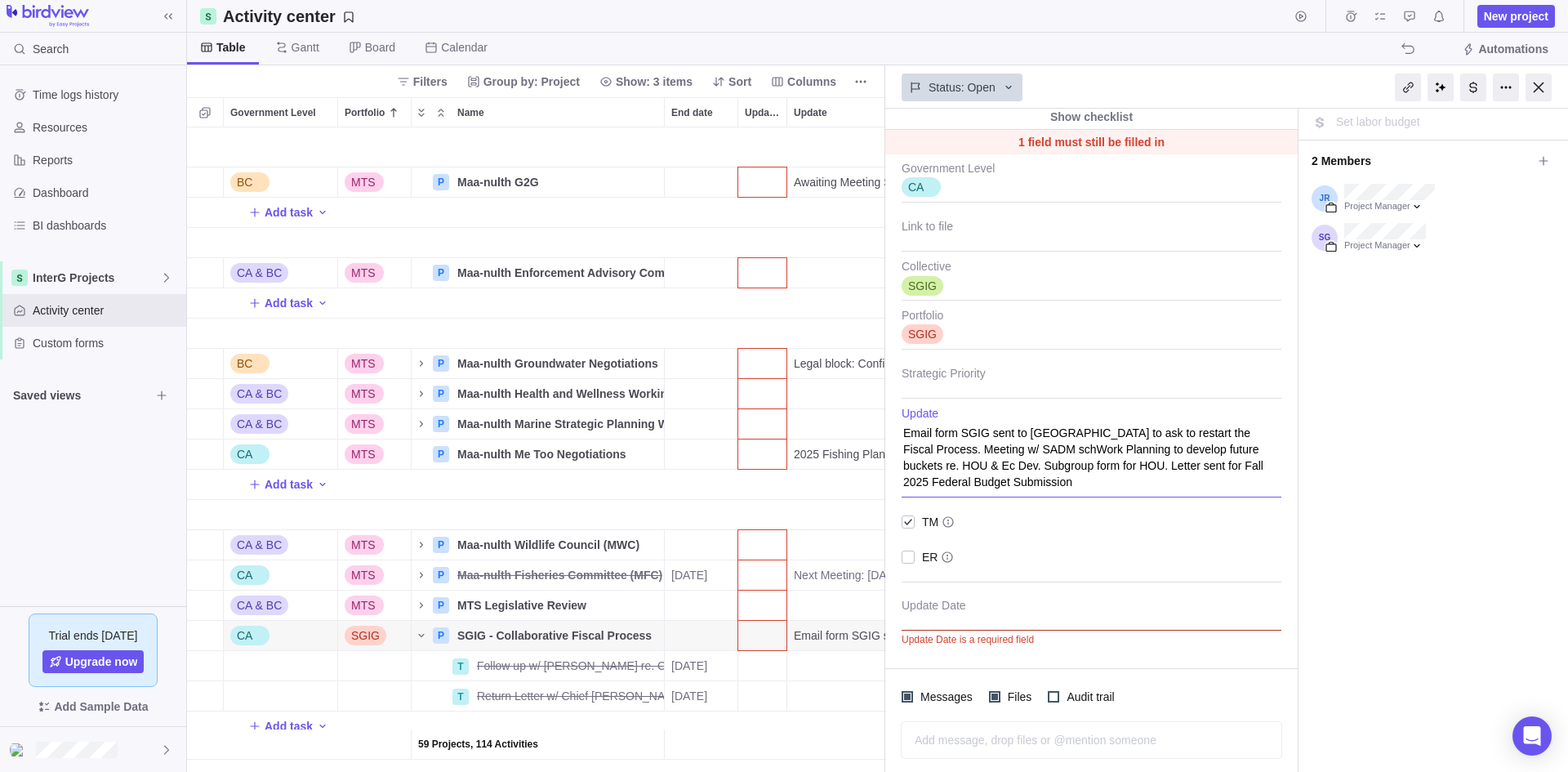
type textarea "x"
type textarea "Email form SGIG sent to [GEOGRAPHIC_DATA] to ask to restart the Fiscal Process.…"
type textarea "x"
type textarea "Email form SGIG sent to [GEOGRAPHIC_DATA] to ask to restart the Fiscal Process.…"
type textarea "x"
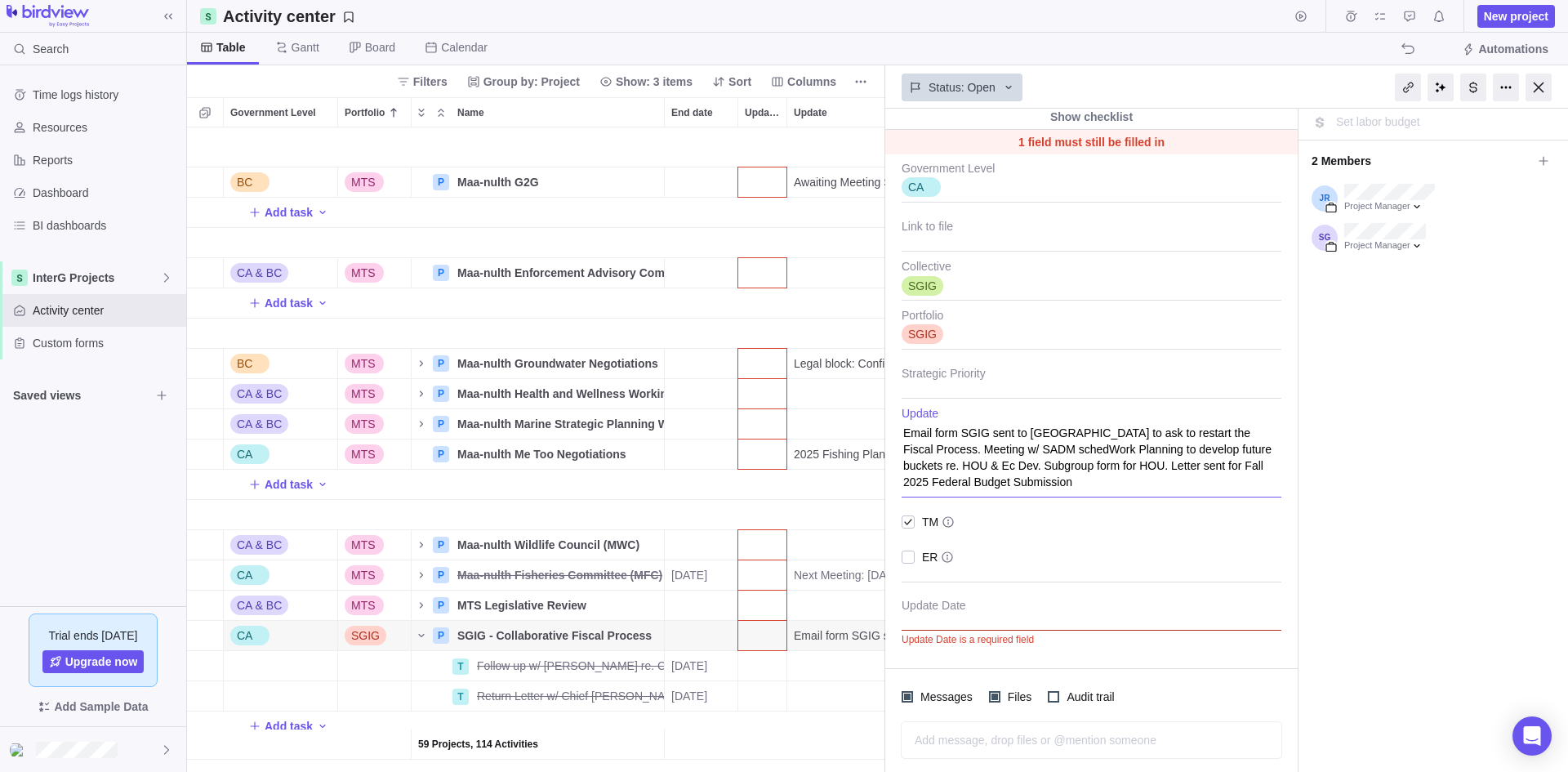
type textarea "Email form SGIG sent to [GEOGRAPHIC_DATA] to ask to restart the Fiscal Process.…"
type textarea "x"
type textarea "Email form SGIG sent to [GEOGRAPHIC_DATA] to ask to restart the Fiscal Process.…"
type textarea "x"
type textarea "Email form SGIG sent to [GEOGRAPHIC_DATA] to ask to restart the Fiscal Process.…"
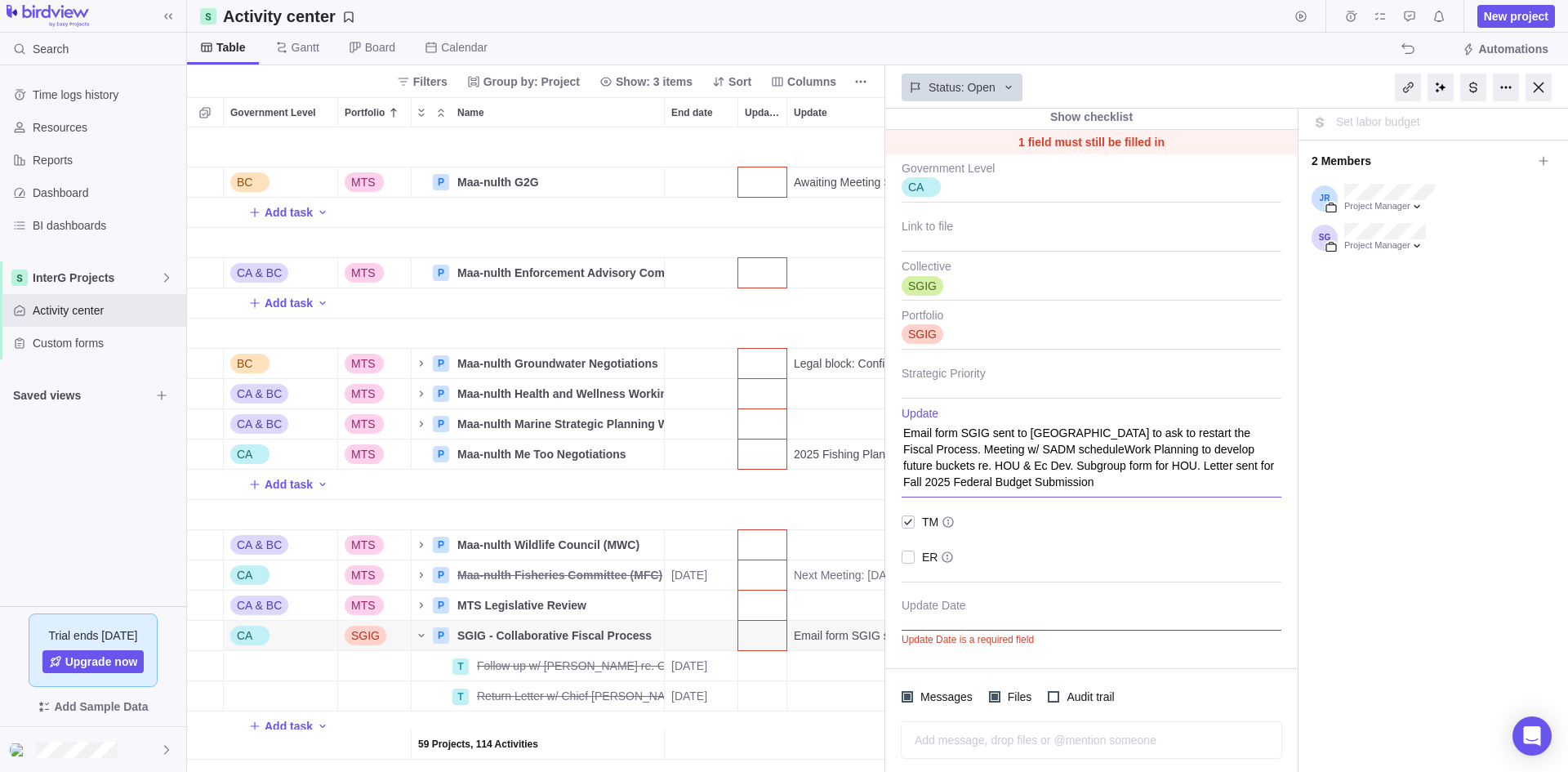
type textarea "x"
type textarea "Email form SGIG sent to [GEOGRAPHIC_DATA] to ask to restart the Fiscal Process.…"
type textarea "x"
type textarea "Email form SGIG sent to [GEOGRAPHIC_DATA] to ask to restart the Fiscal Process.…"
type textarea "x"
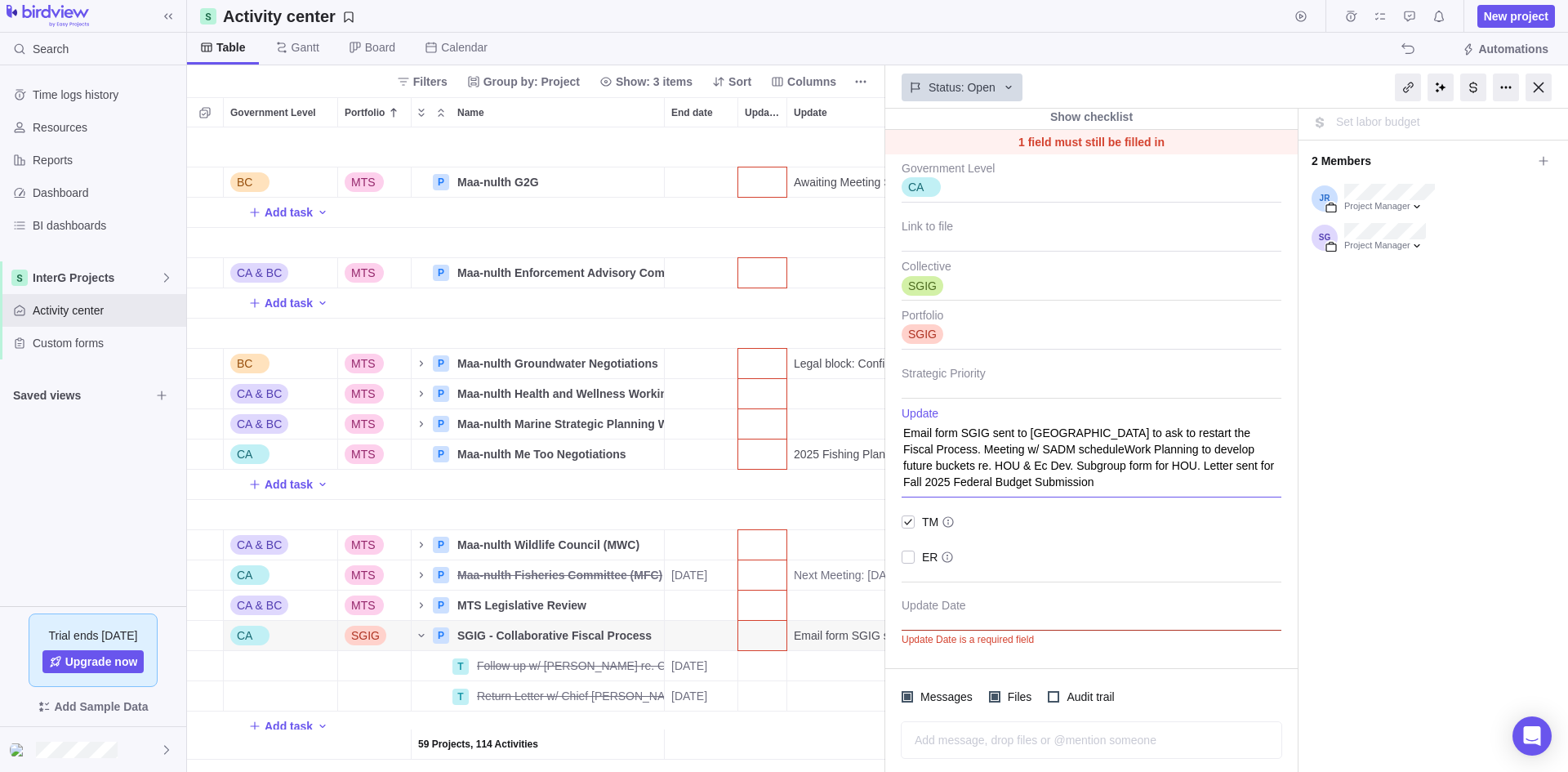
type textarea "Email form SGIG sent to [GEOGRAPHIC_DATA] to ask to restart the Fiscal Process.…"
type textarea "x"
type textarea "Email form SGIG sent to [GEOGRAPHIC_DATA] to ask to restart the Fiscal Process.…"
type textarea "x"
type textarea "Email form SGIG sent to [GEOGRAPHIC_DATA] to ask to restart the Fiscal Process.…"
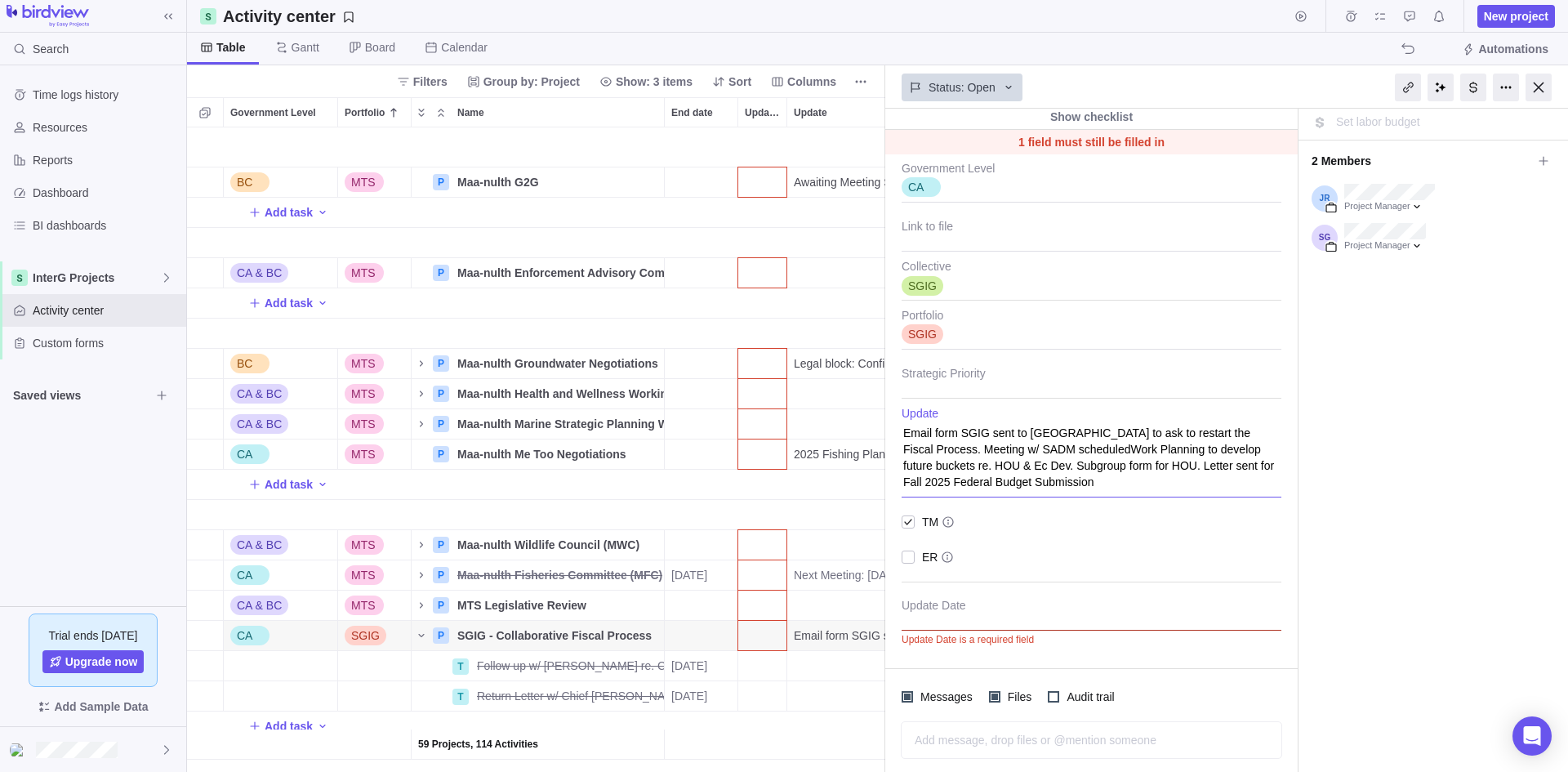
type textarea "x"
type textarea "Email form SGIG sent to [GEOGRAPHIC_DATA] to ask to restart the Fiscal Process.…"
type textarea "x"
type textarea "Email form SGIG sent to [GEOGRAPHIC_DATA] to ask to restart the Fiscal Process.…"
type textarea "x"
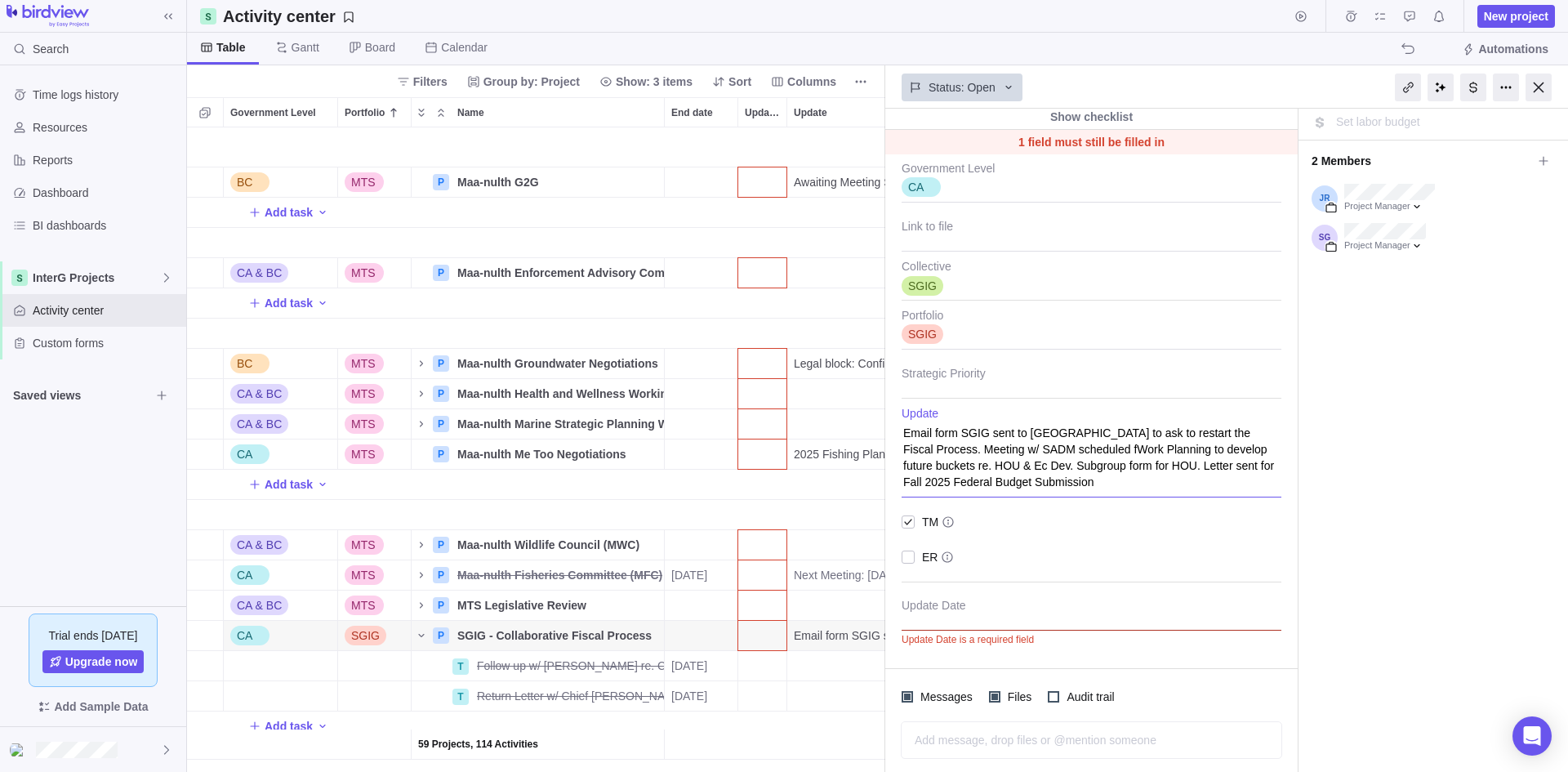
type textarea "Email form SGIG sent to [GEOGRAPHIC_DATA] to ask to restart the Fiscal Process.…"
type textarea "x"
type textarea "Email form SGIG sent to [GEOGRAPHIC_DATA] to ask to restart the Fiscal Process.…"
type textarea "x"
type textarea "Email form SGIG sent to [GEOGRAPHIC_DATA] to ask to restart the Fiscal Process.…"
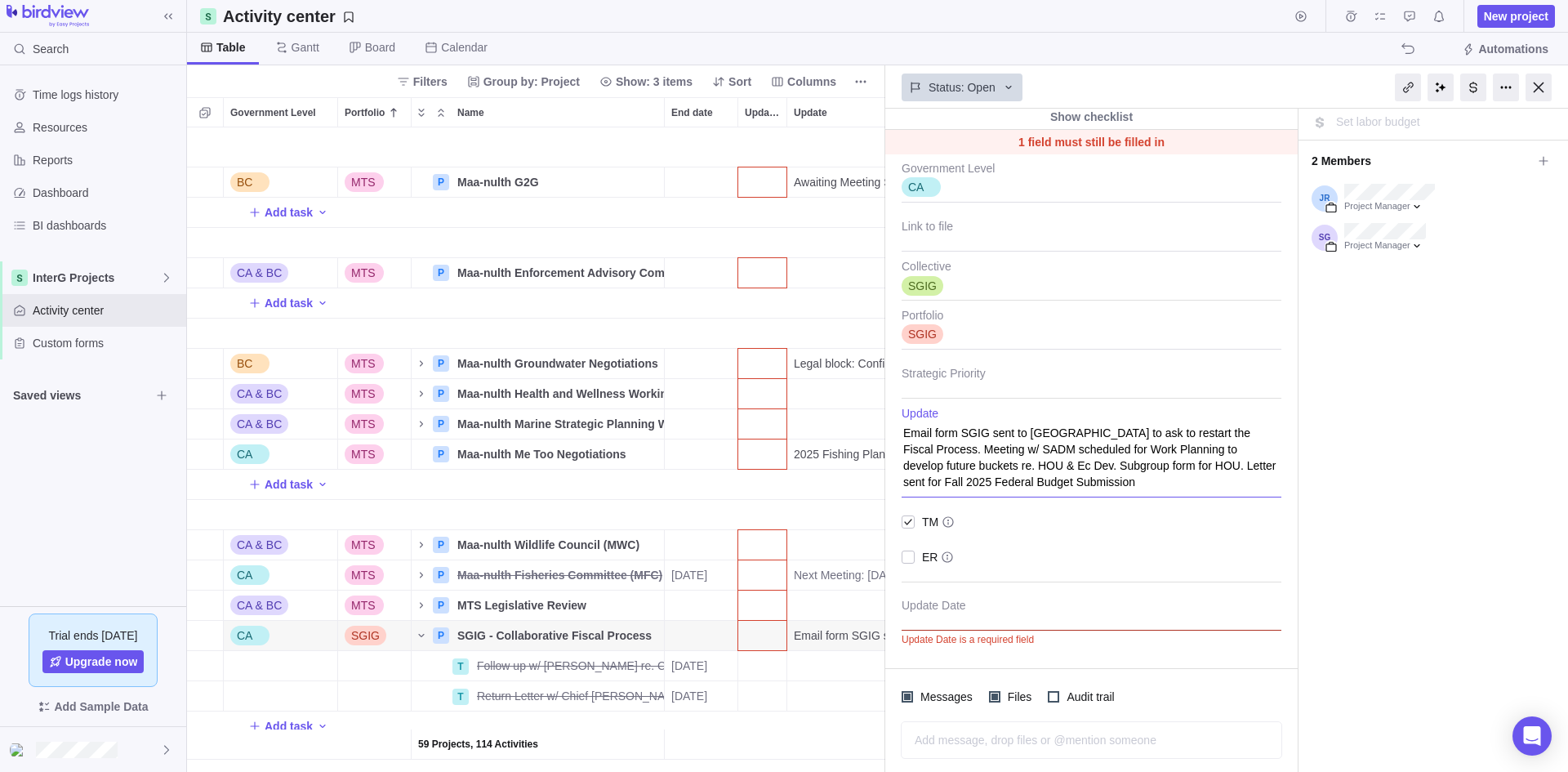
type textarea "x"
type textarea "Email form SGIG sent to [GEOGRAPHIC_DATA] to ask to restart the Fiscal Process.…"
type textarea "x"
type textarea "Email form SGIG sent to [GEOGRAPHIC_DATA] to ask to restart the Fiscal Process.…"
type textarea "x"
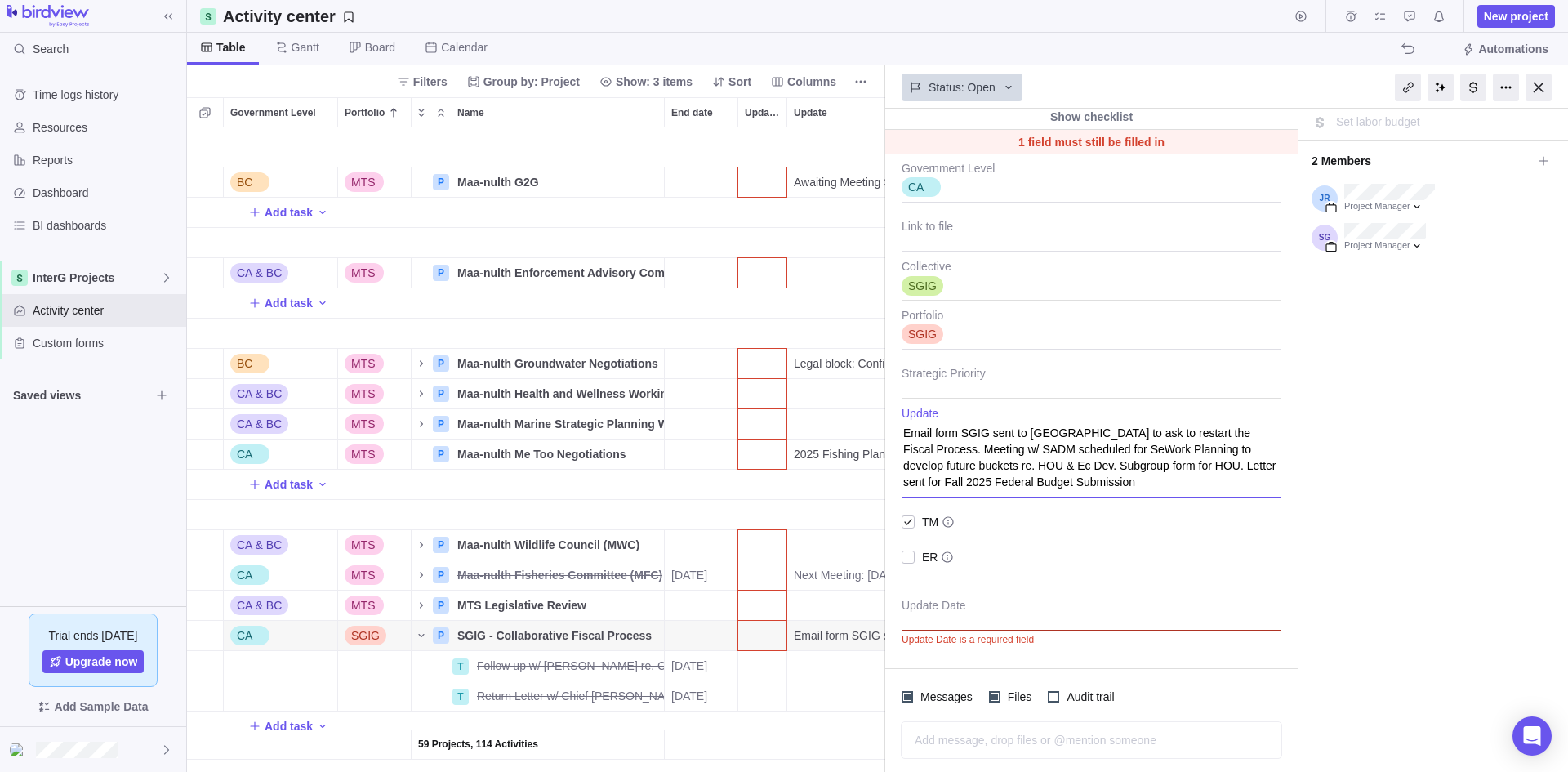
type textarea "Email form SGIG sent to [GEOGRAPHIC_DATA] to ask to restart the Fiscal Process.…"
type textarea "x"
type textarea "Email form SGIG sent to [GEOGRAPHIC_DATA] to ask to restart the Fiscal Process.…"
type textarea "x"
type textarea "Email form SGIG sent to [GEOGRAPHIC_DATA] to ask to restart the Fiscal Process.…"
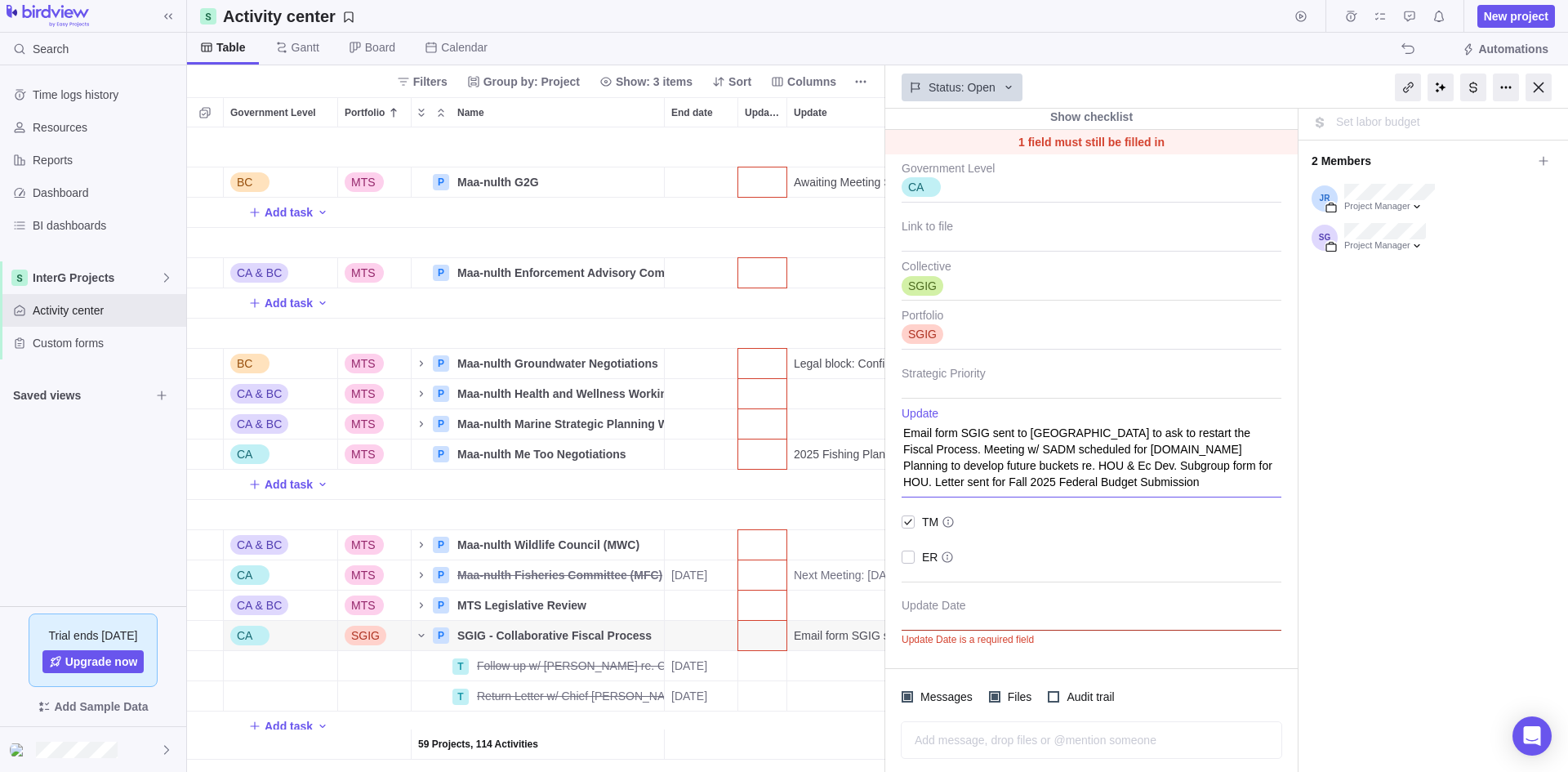
type textarea "x"
type textarea "Email form SGIG sent to [GEOGRAPHIC_DATA] to ask to restart the Fiscal Process.…"
type textarea "x"
type textarea "Email form SGIG sent to [GEOGRAPHIC_DATA] to ask to restart the Fiscal Process.…"
type textarea "x"
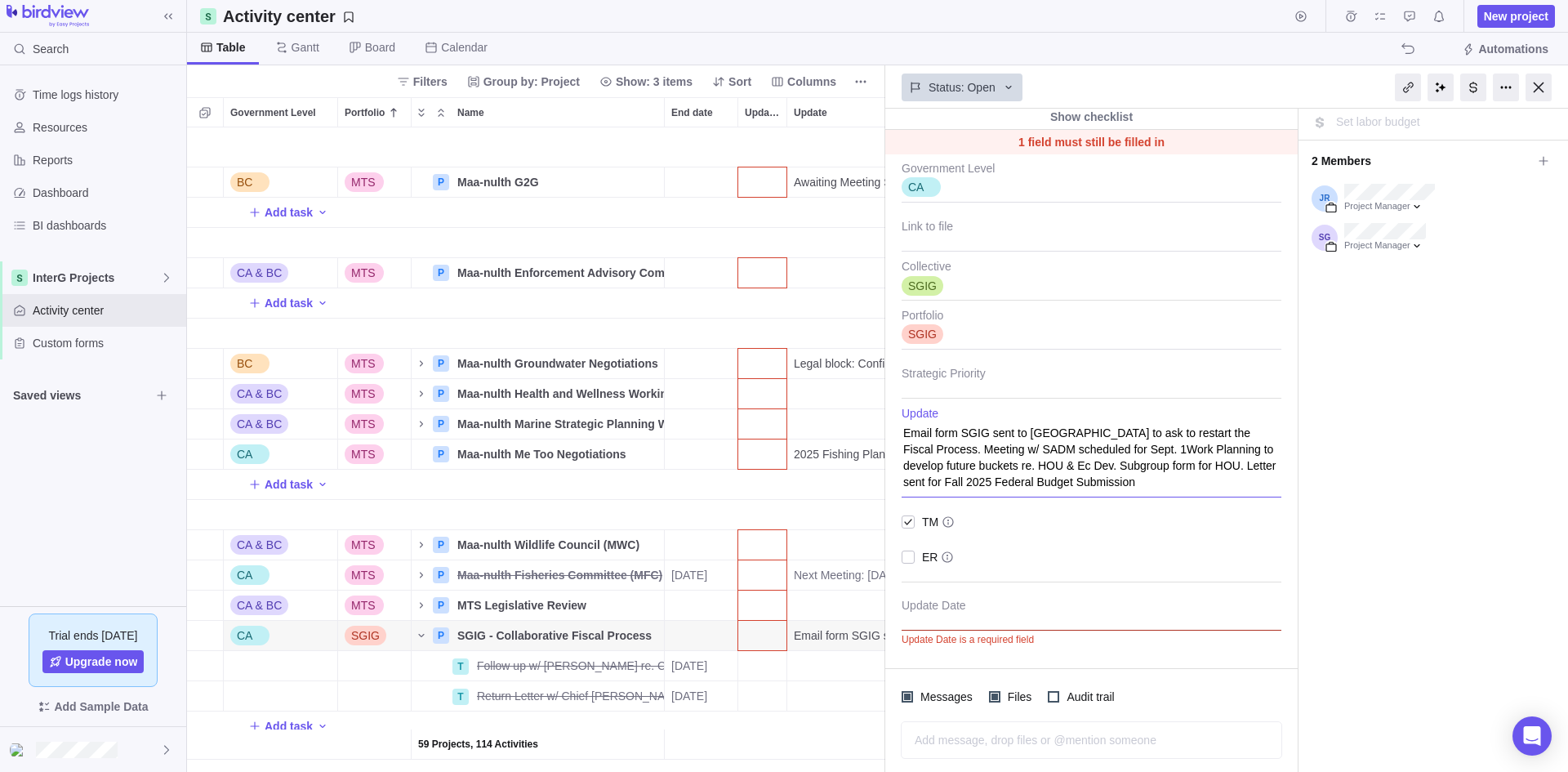
type textarea "Email form SGIG sent to [GEOGRAPHIC_DATA] to ask to restart the Fiscal Process.…"
type textarea "x"
type textarea "Email form SGIG sent to [GEOGRAPHIC_DATA] to ask to restart the Fiscal Process.…"
type textarea "x"
type textarea "Email form SGIG sent to [GEOGRAPHIC_DATA] to ask to restart the Fiscal Process.…"
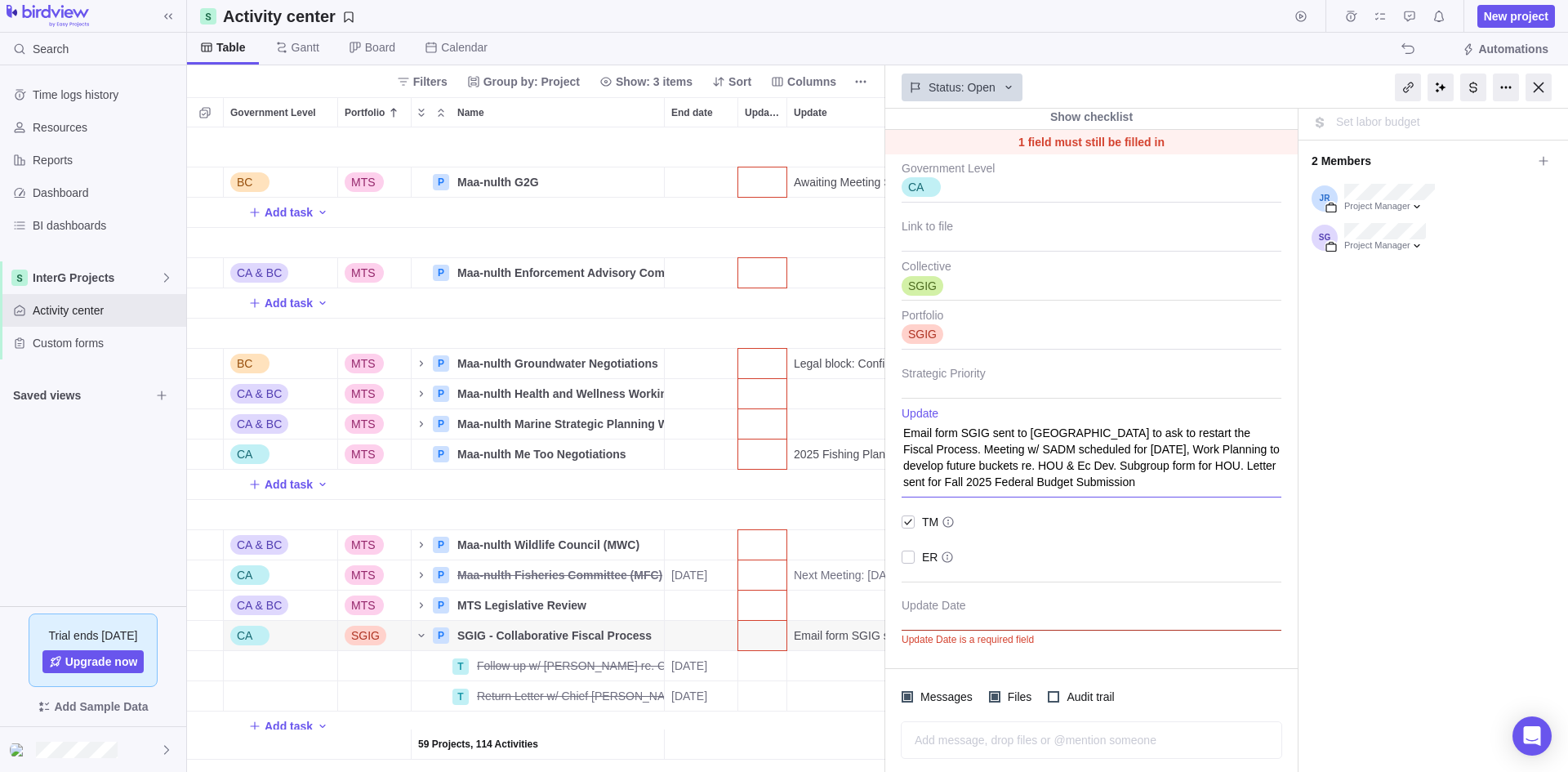
type textarea "x"
type textarea "Email form SGIG sent to [GEOGRAPHIC_DATA] to ask to restart the Fiscal Process.…"
type textarea "x"
type textarea "Email form SGIG sent to [GEOGRAPHIC_DATA] to ask to restart the Fiscal Process.…"
type textarea "x"
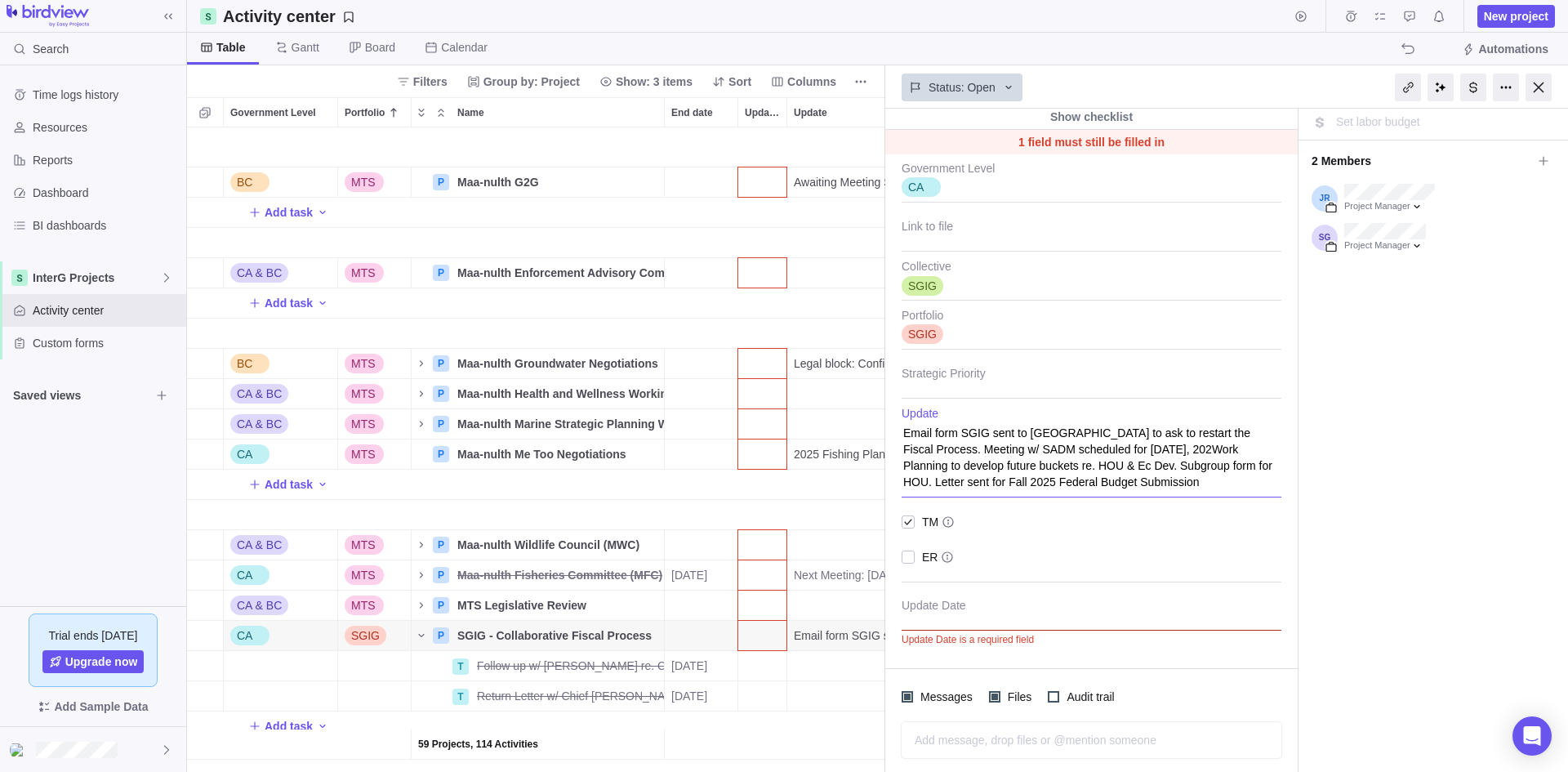
type textarea "Email form SGIG sent to [GEOGRAPHIC_DATA] to ask to restart the Fiscal Process.…"
type textarea "x"
type textarea "Email form SGIG sent to [GEOGRAPHIC_DATA] to ask to restart the Fiscal Process.…"
type textarea "x"
type textarea "Email form SGIG sent to [GEOGRAPHIC_DATA] to ask to restart the Fiscal Process.…"
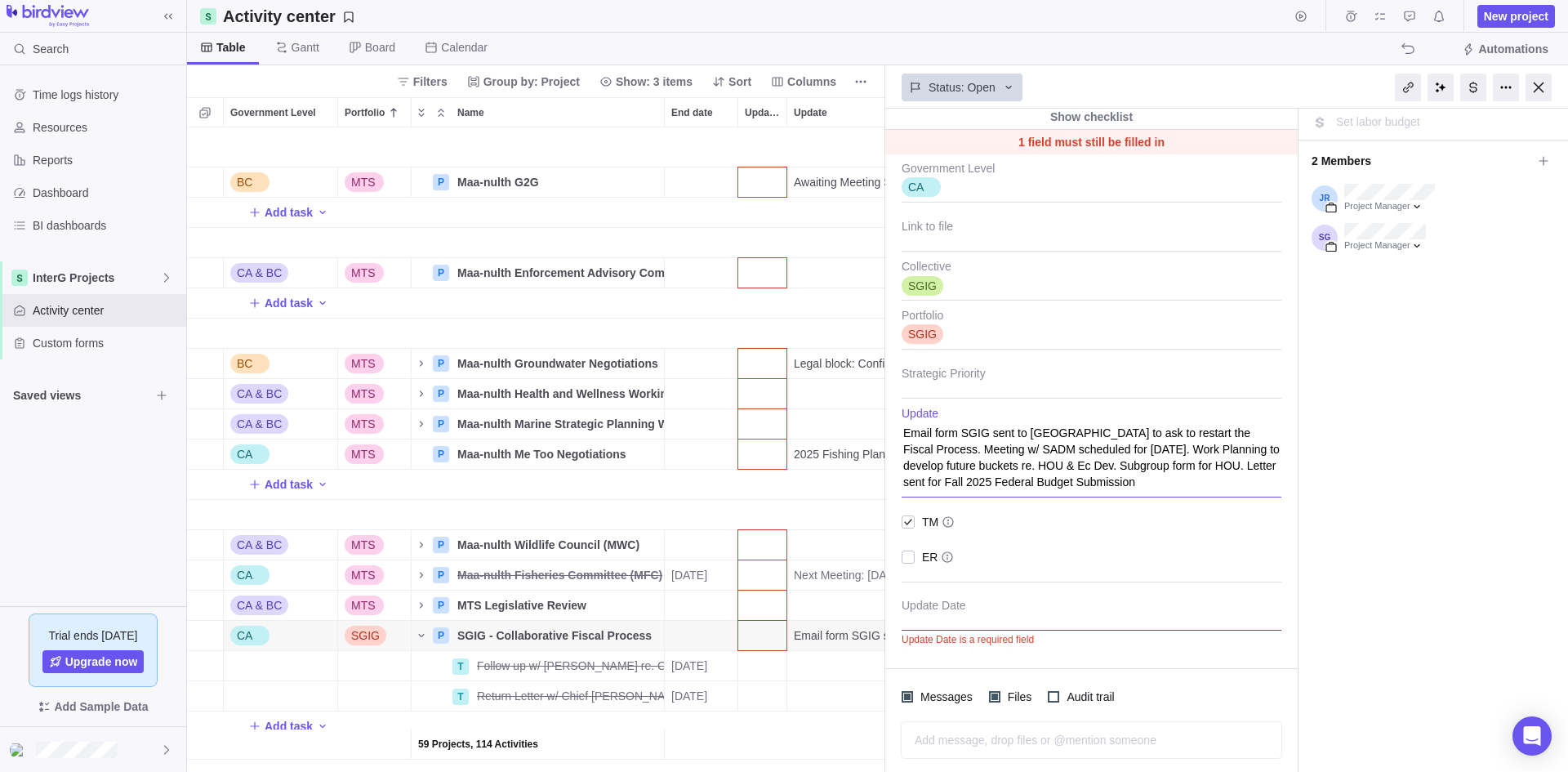
click at [1178, 450] on textarea "Email form SGIG sent to [GEOGRAPHIC_DATA] to ask to restart the Fiscal Process.…" at bounding box center [1092, 452] width 380 height 90
type textarea "x"
type textarea "Email form SGIG sent to [GEOGRAPHIC_DATA] to ask to restart the Fiscal Process.…"
type textarea "x"
type textarea "Email form SGIG sent to [GEOGRAPHIC_DATA] to ask to restart the Fiscal Process.…"
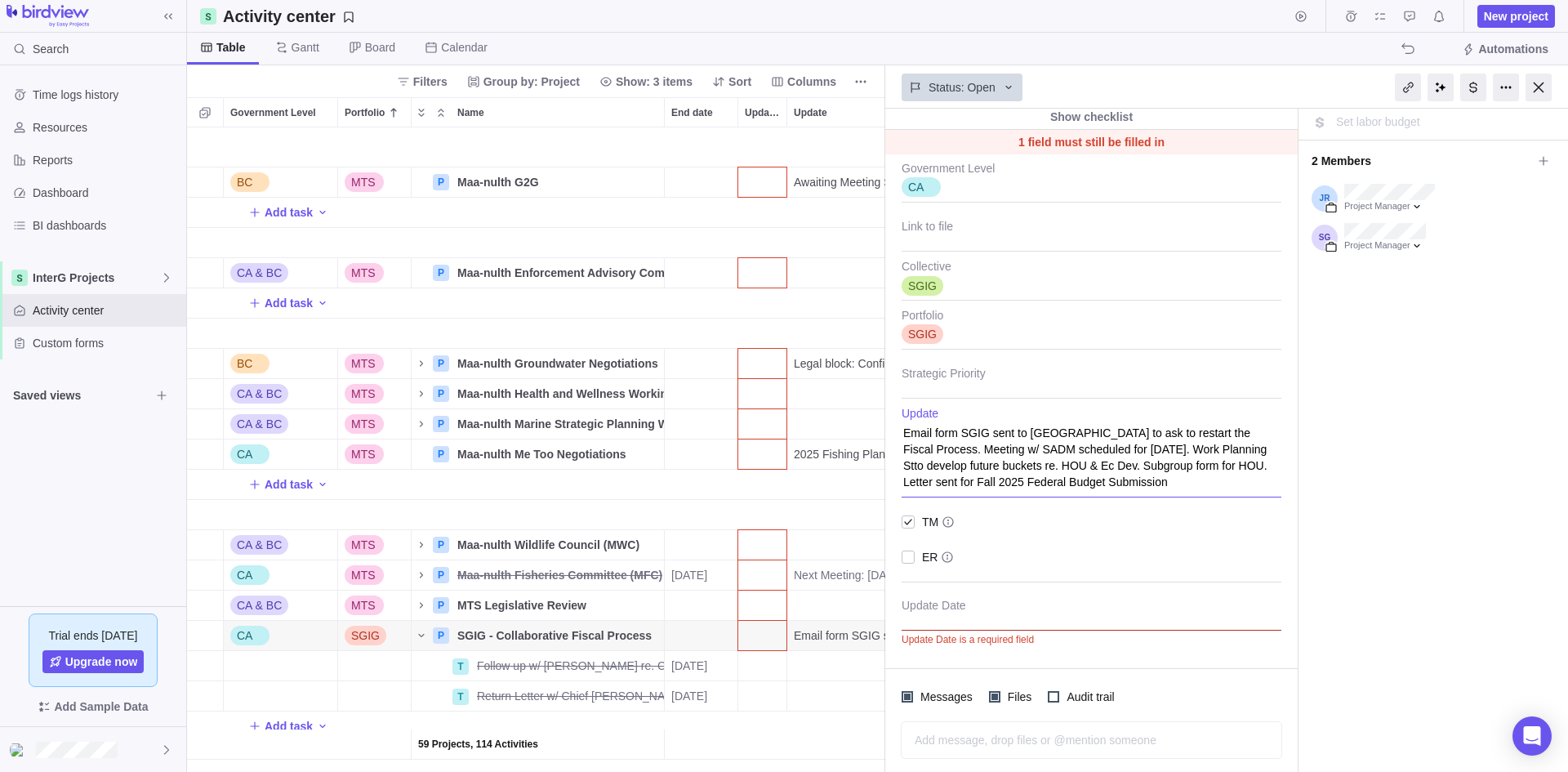
type textarea "x"
type textarea "Email form SGIG sent to [GEOGRAPHIC_DATA] to ask to restart the Fiscal Process.…"
type textarea "x"
type textarea "Email form SGIG sent to [GEOGRAPHIC_DATA] to ask to restart the Fiscal Process.…"
type textarea "x"
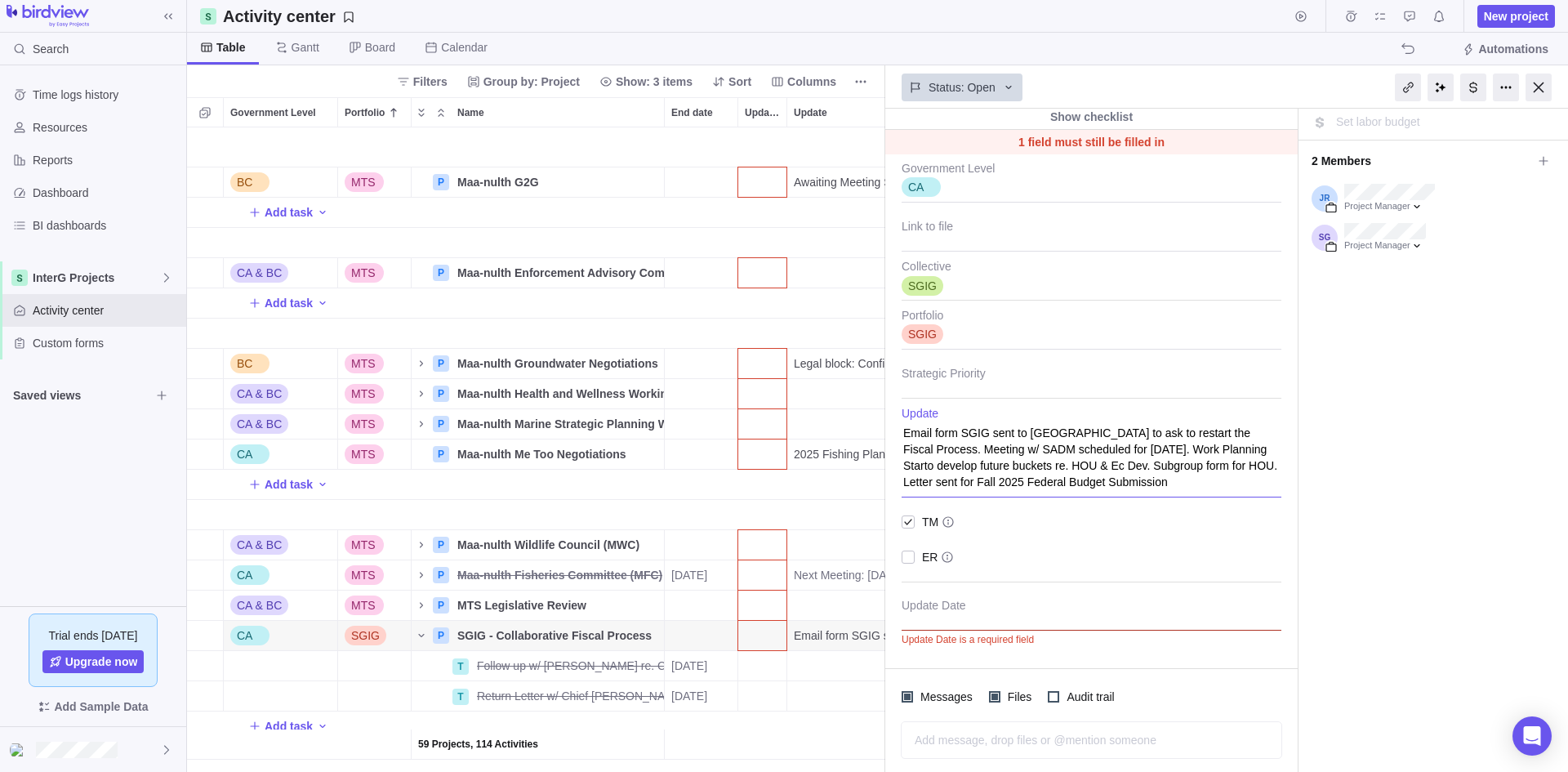
type textarea "Email form SGIG sent to [GEOGRAPHIC_DATA] to ask to restart the Fiscal Process.…"
type textarea "x"
type textarea "Email form SGIG sent to [GEOGRAPHIC_DATA] to ask to restart the Fiscal Process.…"
type textarea "x"
type textarea "Email form SGIG sent to [GEOGRAPHIC_DATA] to ask to restart the Fiscal Process.…"
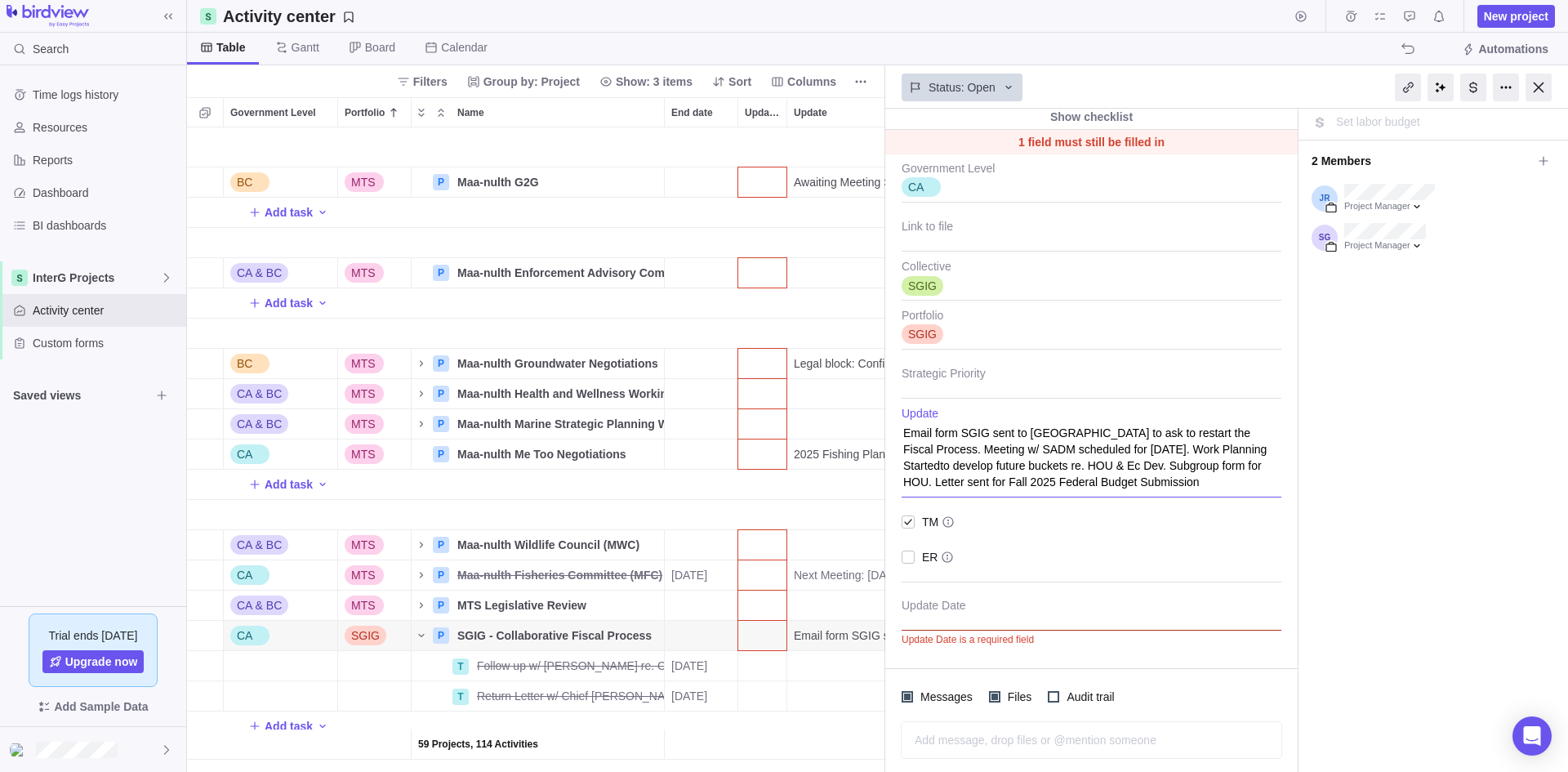
type textarea "x"
type textarea "Email form SGIG sent to [GEOGRAPHIC_DATA] to ask to restart the Fiscal Process.…"
click at [1197, 463] on textarea "Email form SGIG sent to [GEOGRAPHIC_DATA] to ask to restart the Fiscal Process.…" at bounding box center [1092, 452] width 380 height 90
type textarea "x"
type textarea "Email form SGIG sent to [GEOGRAPHIC_DATA] to ask to restart the Fiscal Process.…"
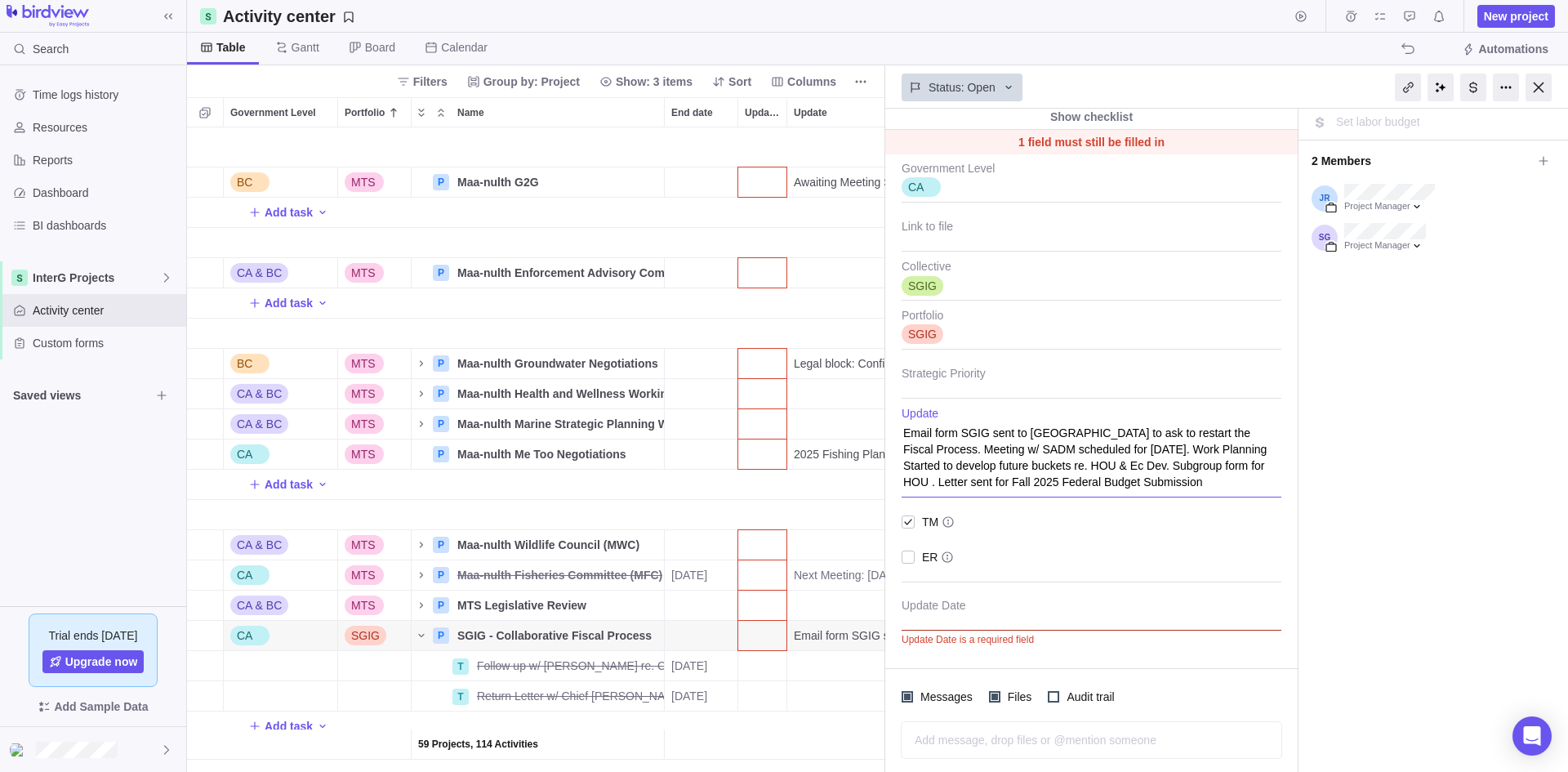
type textarea "x"
type textarea "Email form SGIG sent to [GEOGRAPHIC_DATA] to ask to restart the Fiscal Process.…"
type textarea "x"
type textarea "Email form SGIG sent to [GEOGRAPHIC_DATA] to ask to restart the Fiscal Process.…"
type textarea "x"
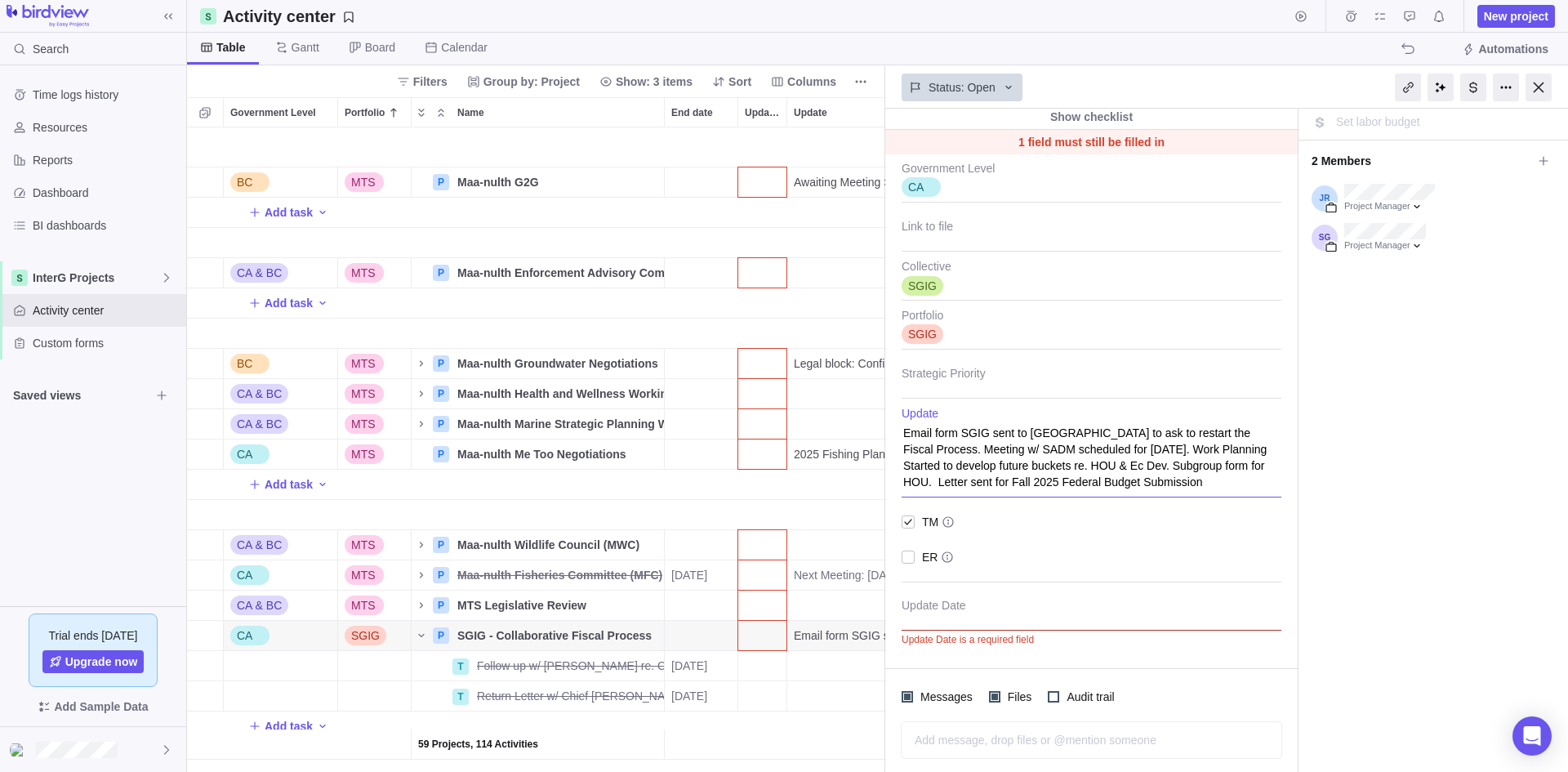
type textarea "Email form SGIG sent to [GEOGRAPHIC_DATA] to ask to restart the Fiscal Process.…"
type textarea "x"
type textarea "Email form SGIG sent to [GEOGRAPHIC_DATA] to ask to restart the Fiscal Process.…"
type textarea "x"
type textarea "Email form SGIG sent to [GEOGRAPHIC_DATA] to ask to restart the Fiscal Process.…"
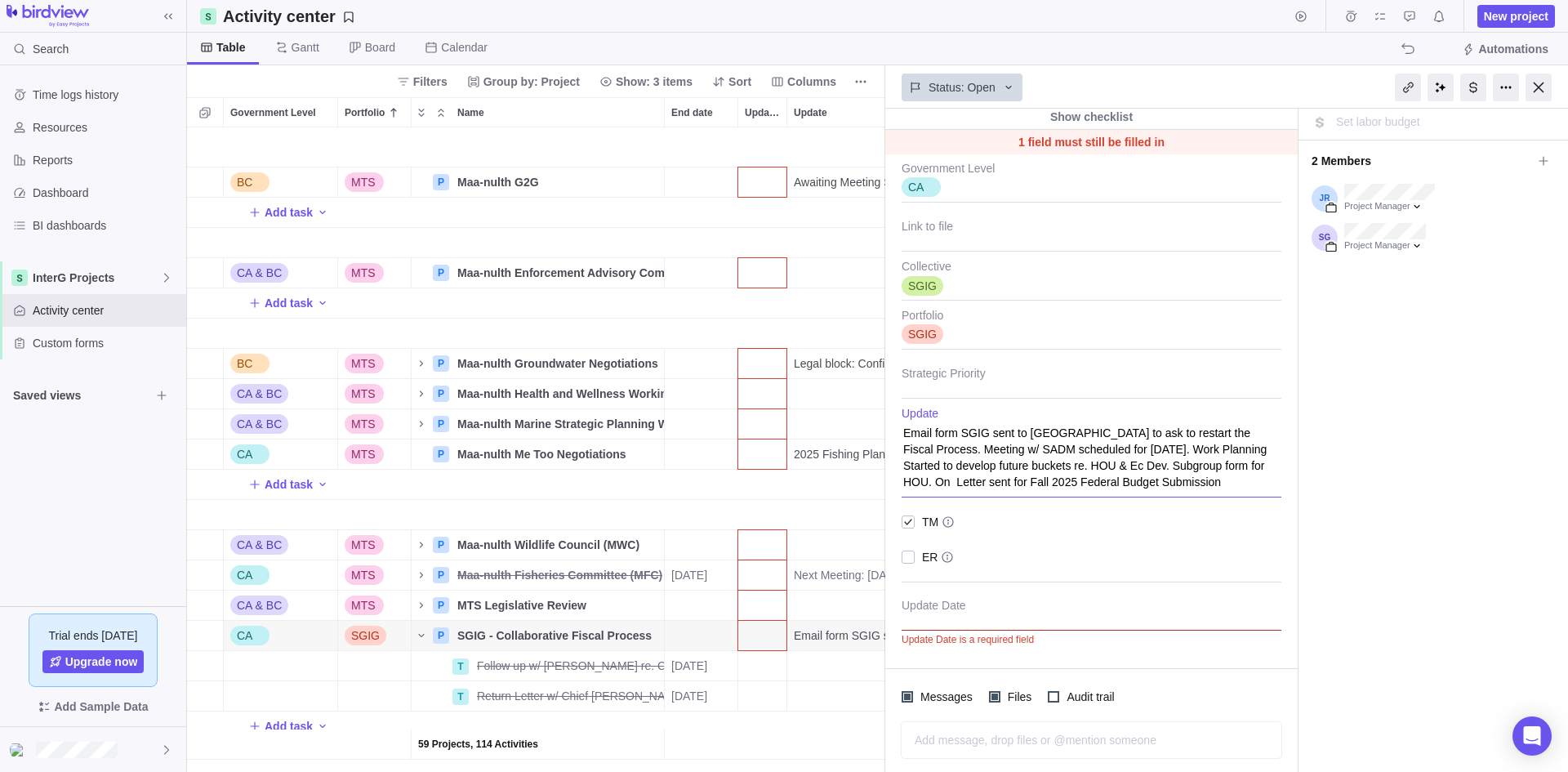
type textarea "x"
type textarea "Email form SGIG sent to [GEOGRAPHIC_DATA] to ask to restart the Fiscal Process.…"
type textarea "x"
type textarea "Email form SGIG sent to [GEOGRAPHIC_DATA] to ask to restart the Fiscal Process.…"
type textarea "x"
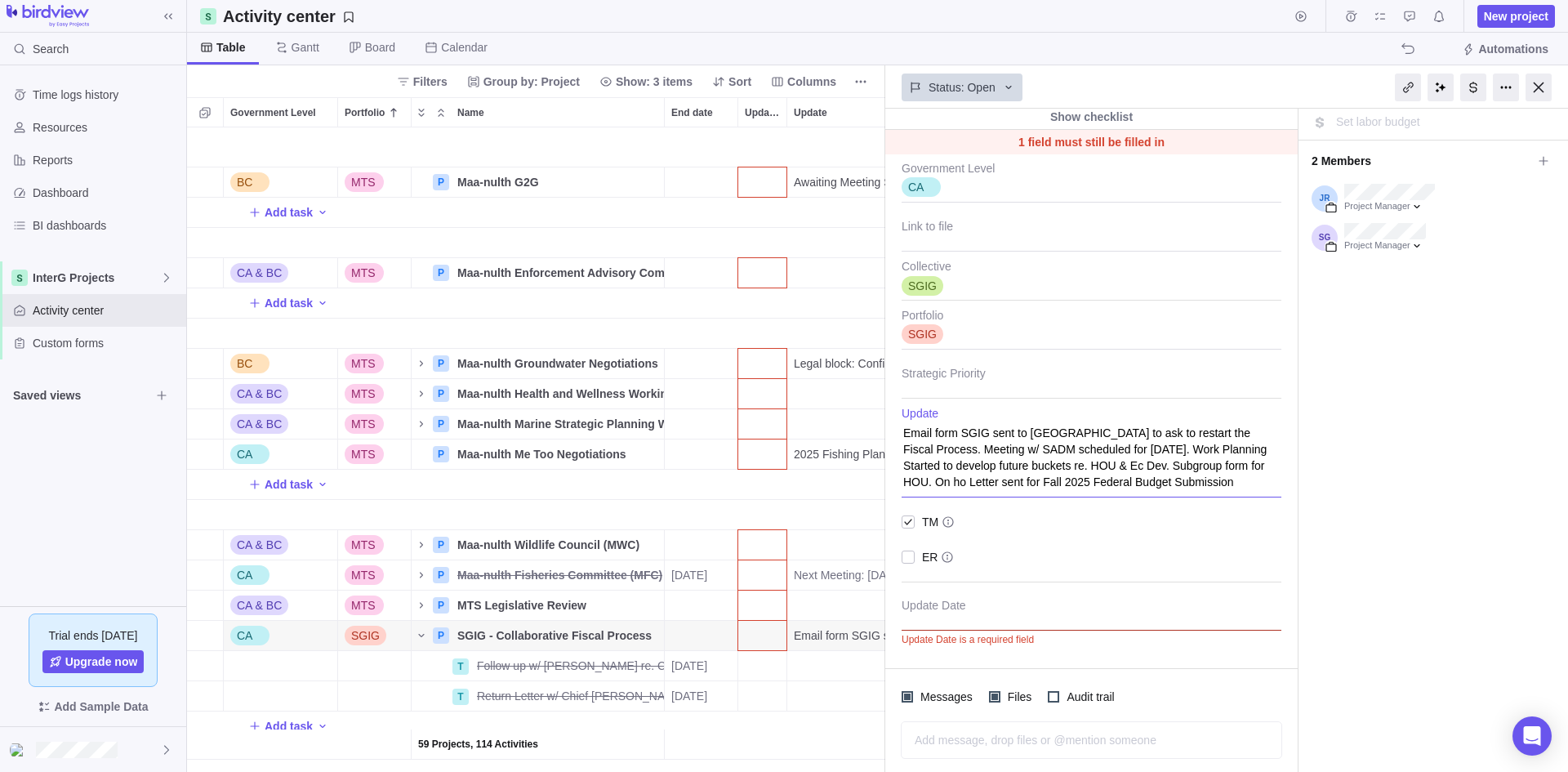
type textarea "Email form SGIG sent to [GEOGRAPHIC_DATA] to ask to restart the Fiscal Process.…"
type textarea "x"
type textarea "Email form SGIG sent to [GEOGRAPHIC_DATA] to ask to restart the Fiscal Process.…"
type textarea "x"
type textarea "Email form SGIG sent to [GEOGRAPHIC_DATA] to ask to restart the Fiscal Process.…"
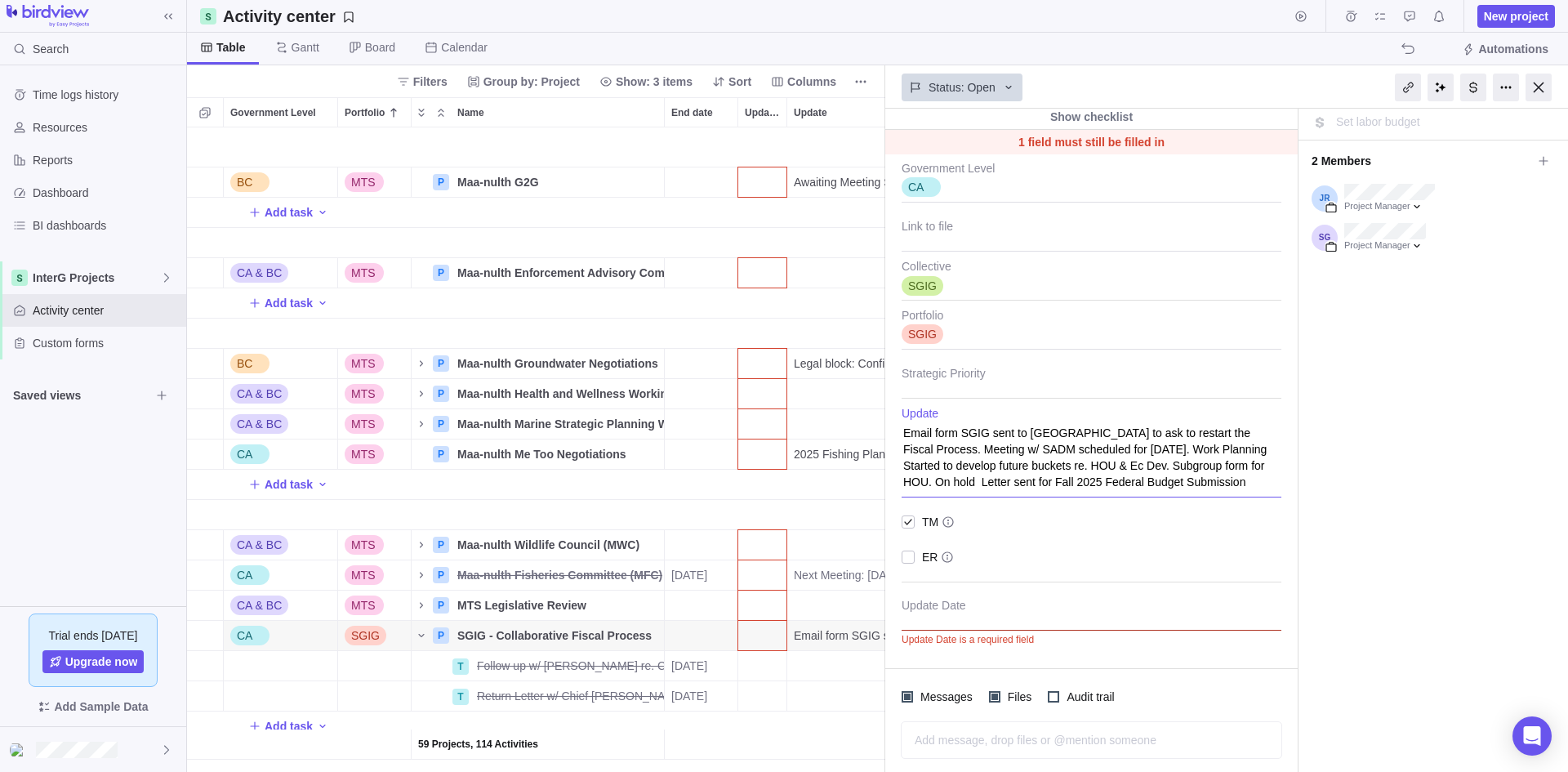
type textarea "x"
type textarea "Email form SGIG sent to [GEOGRAPHIC_DATA] to ask to restart the Fiscal Process.…"
type textarea "x"
type textarea "Email form SGIG sent to [GEOGRAPHIC_DATA] to ask to restart the Fiscal Process.…"
type textarea "x"
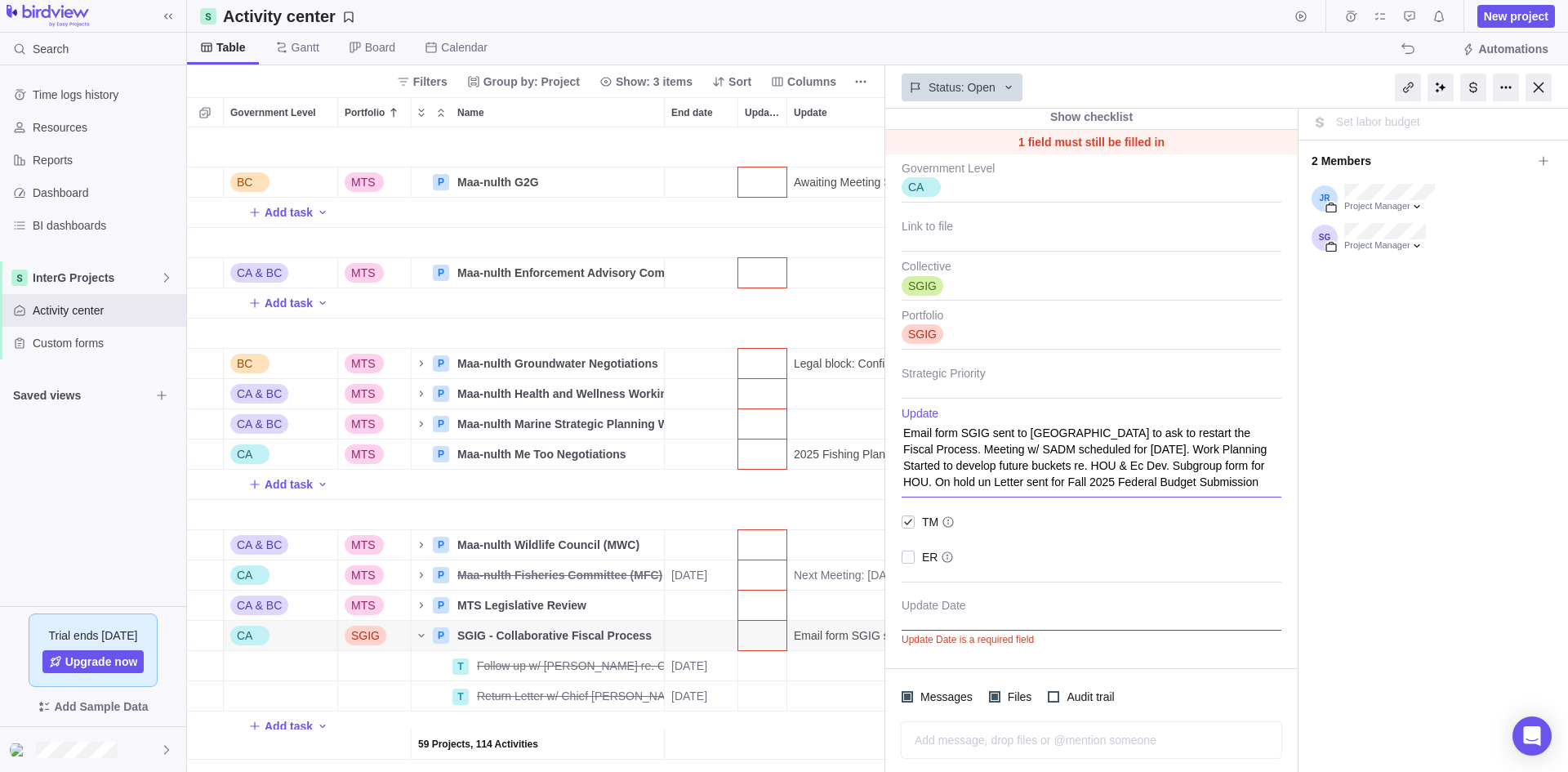
type textarea "Email form SGIG sent to [GEOGRAPHIC_DATA] to ask to restart the Fiscal Process.…"
type textarea "x"
type textarea "Email form SGIG sent to [GEOGRAPHIC_DATA] to ask to restart the Fiscal Process.…"
type textarea "x"
type textarea "Email form SGIG sent to [GEOGRAPHIC_DATA] to ask to restart the Fiscal Process.…"
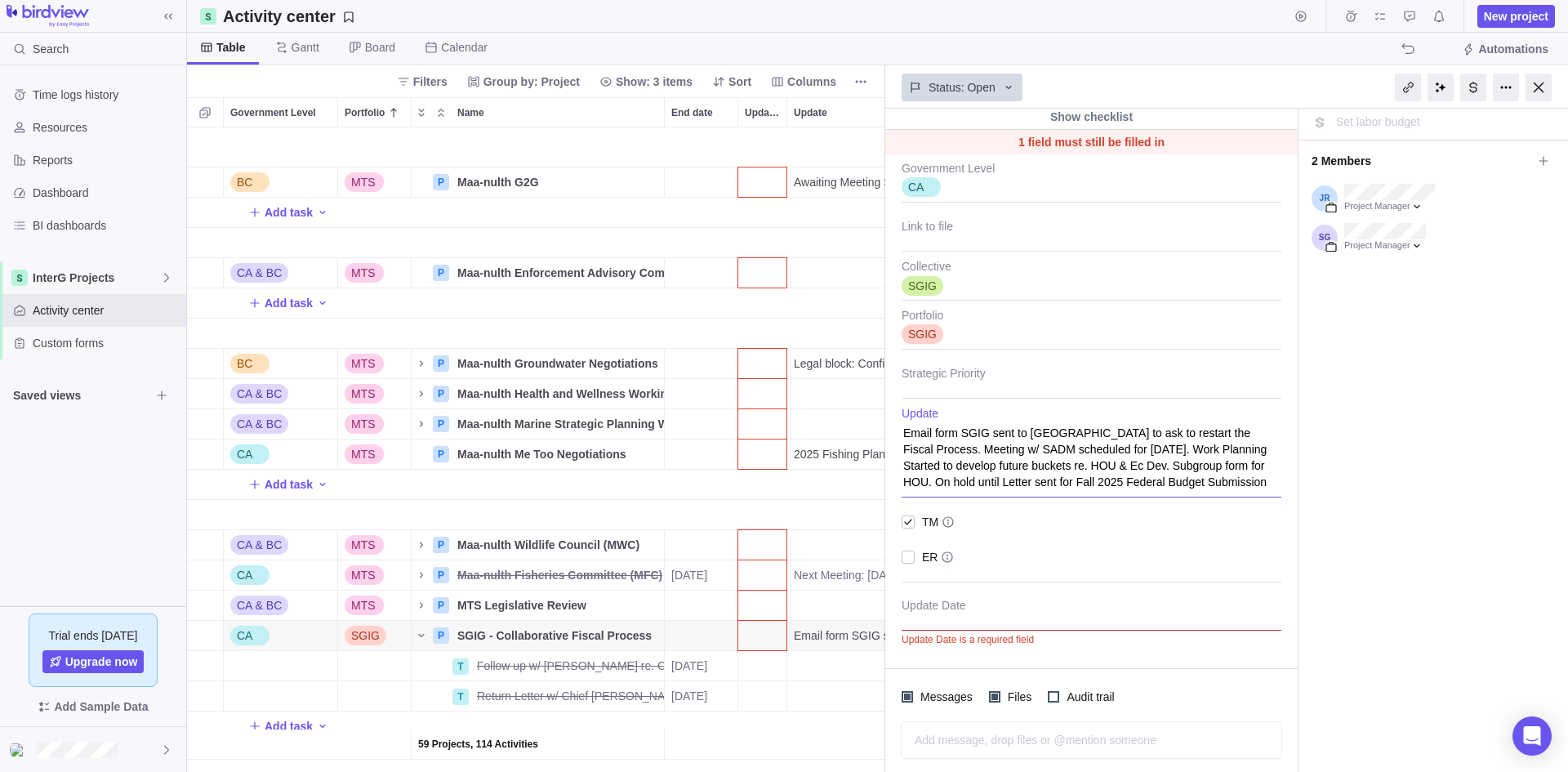
type textarea "x"
type textarea "Email form SGIG sent to [GEOGRAPHIC_DATA] to ask to restart the Fiscal Process.…"
type textarea "x"
type textarea "Email form SGIG sent to [GEOGRAPHIC_DATA] to ask to restart the Fiscal Process.…"
type textarea "x"
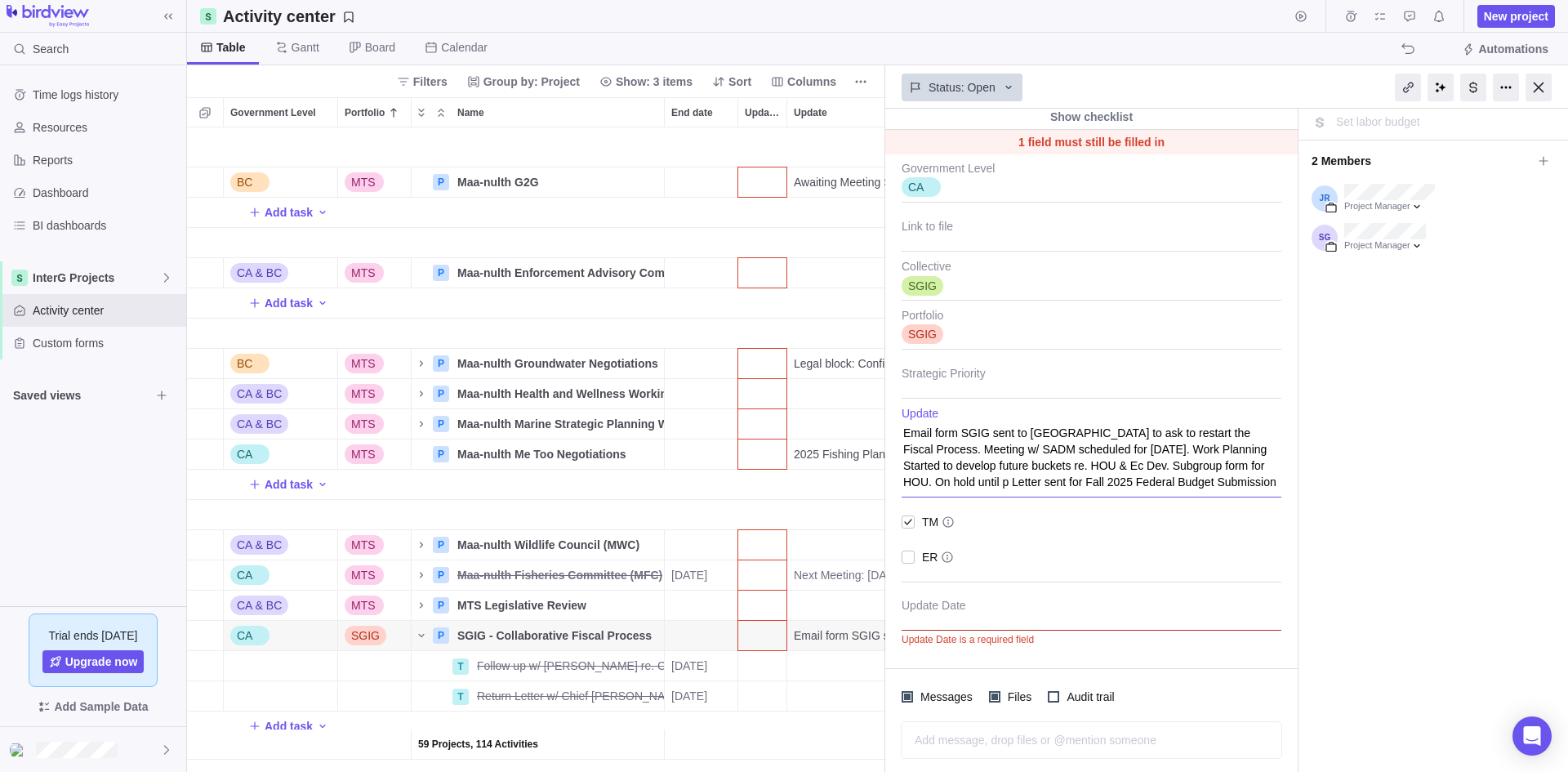
type textarea "Email form SGIG sent to [GEOGRAPHIC_DATA] to ask to restart the Fiscal Process.…"
type textarea "x"
type textarea "Email form SGIG sent to [GEOGRAPHIC_DATA] to ask to restart the Fiscal Process.…"
type textarea "x"
click at [1277, 478] on textarea "Email form SGIG sent to [GEOGRAPHIC_DATA] to ask to restart the Fiscal Process.…" at bounding box center [1092, 452] width 380 height 90
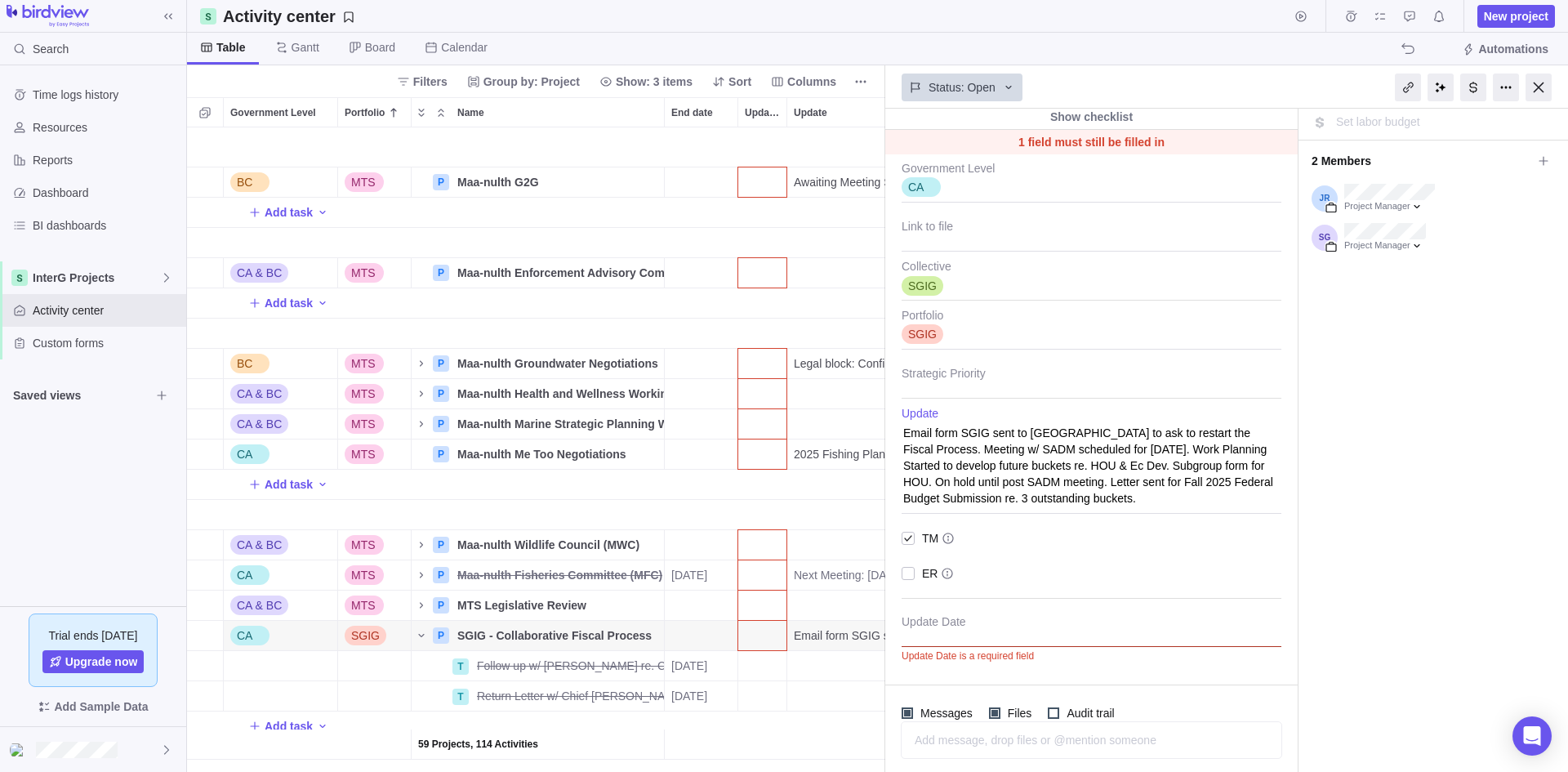
click at [1158, 641] on div at bounding box center [1092, 626] width 380 height 41
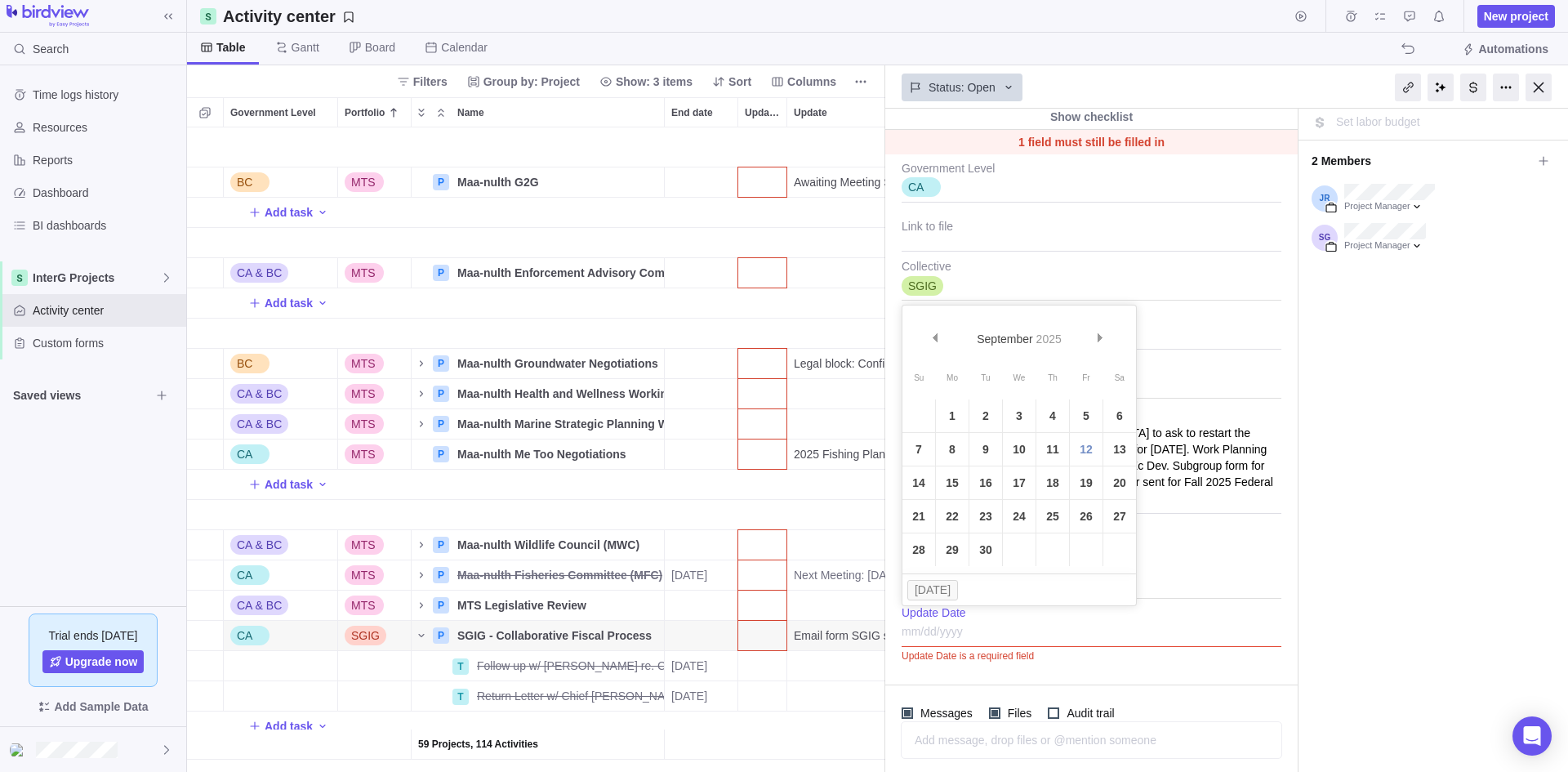
click at [1079, 446] on link "12" at bounding box center [1086, 449] width 33 height 33
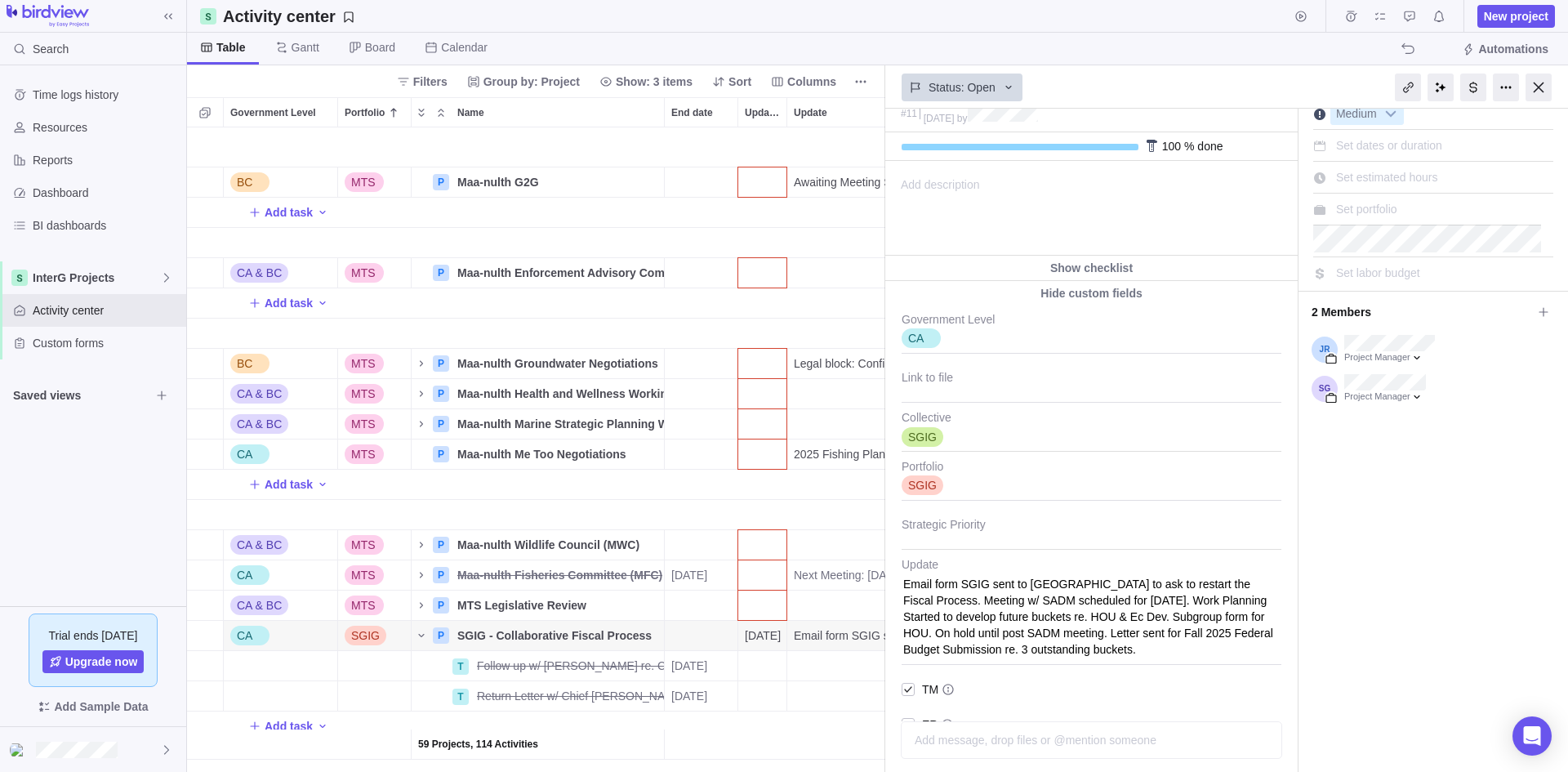
scroll to position [0, 0]
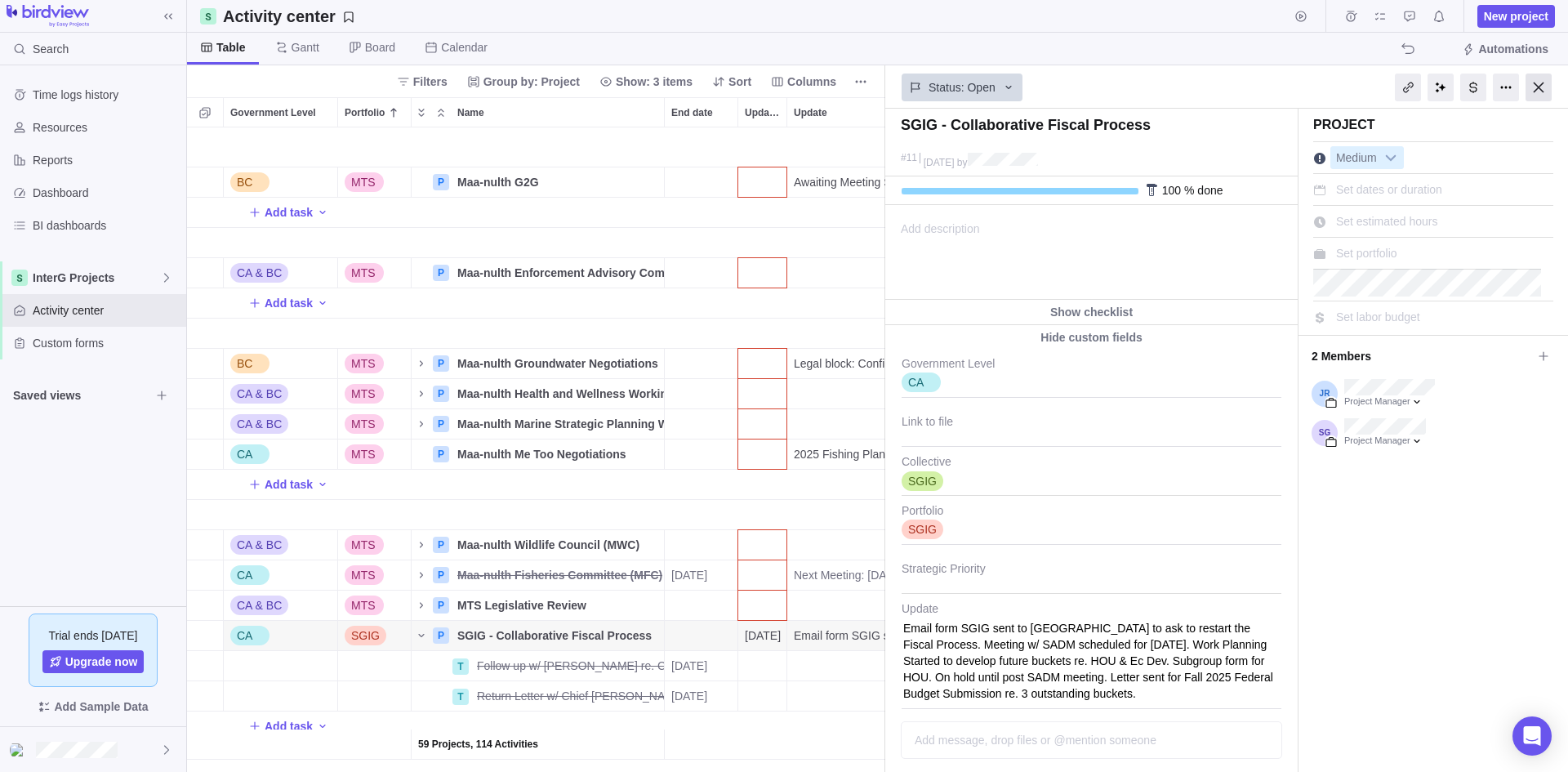
click at [1535, 91] on div at bounding box center [1538, 87] width 26 height 28
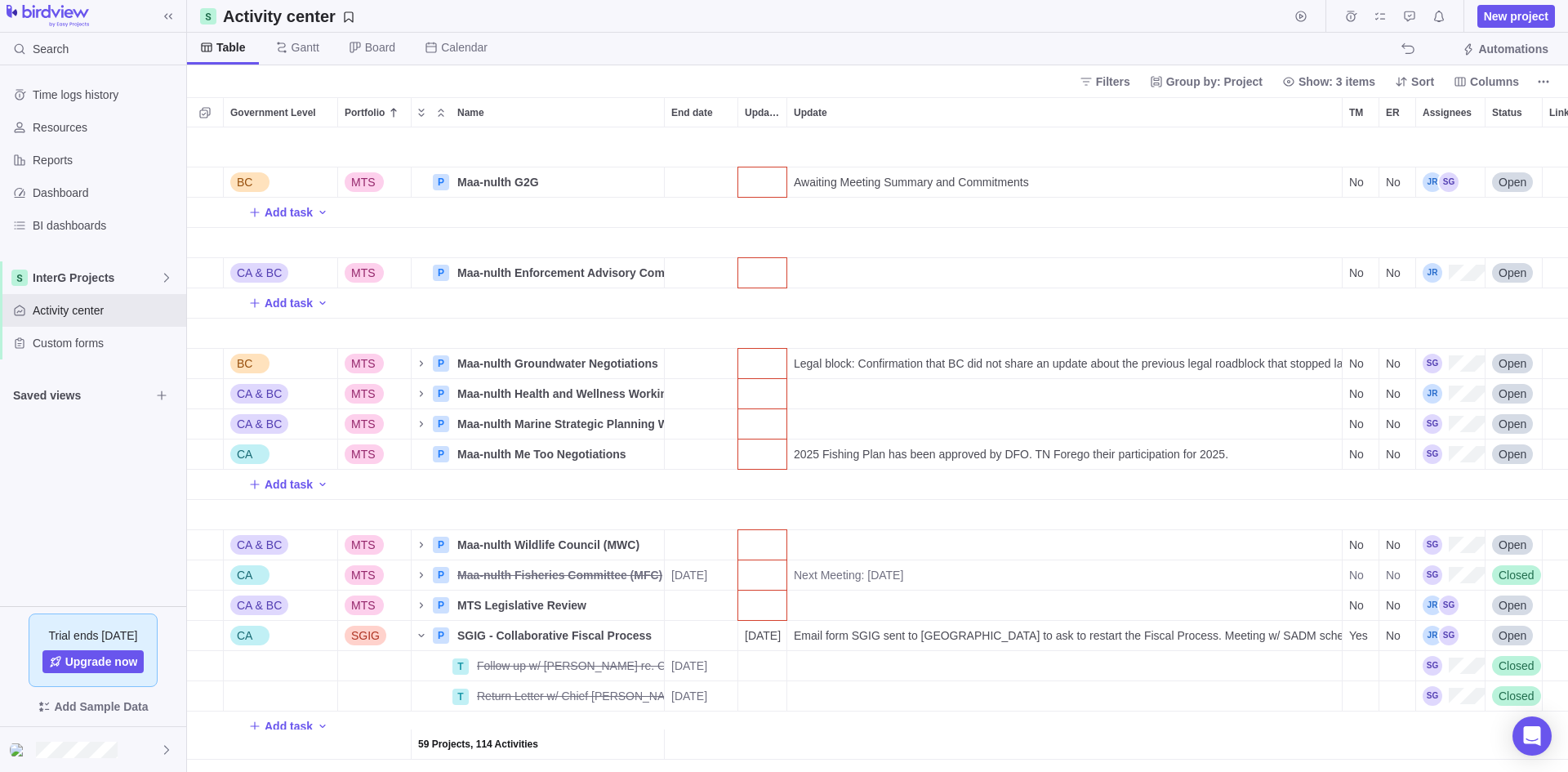
scroll to position [633, 1369]
click at [290, 718] on span "Add task" at bounding box center [288, 726] width 48 height 16
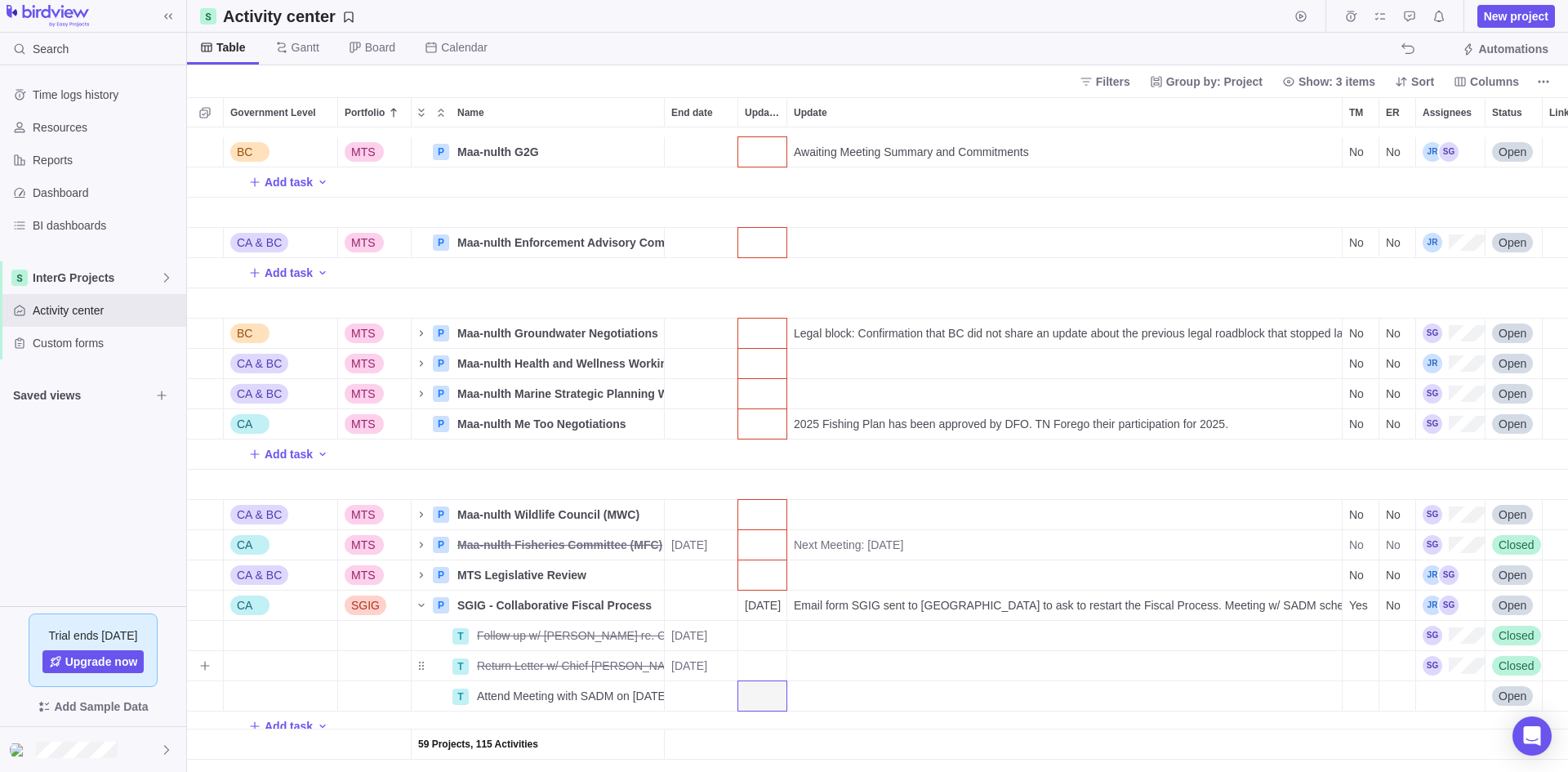
scroll to position [2481, 0]
click at [687, 686] on div "End date" at bounding box center [701, 696] width 72 height 30
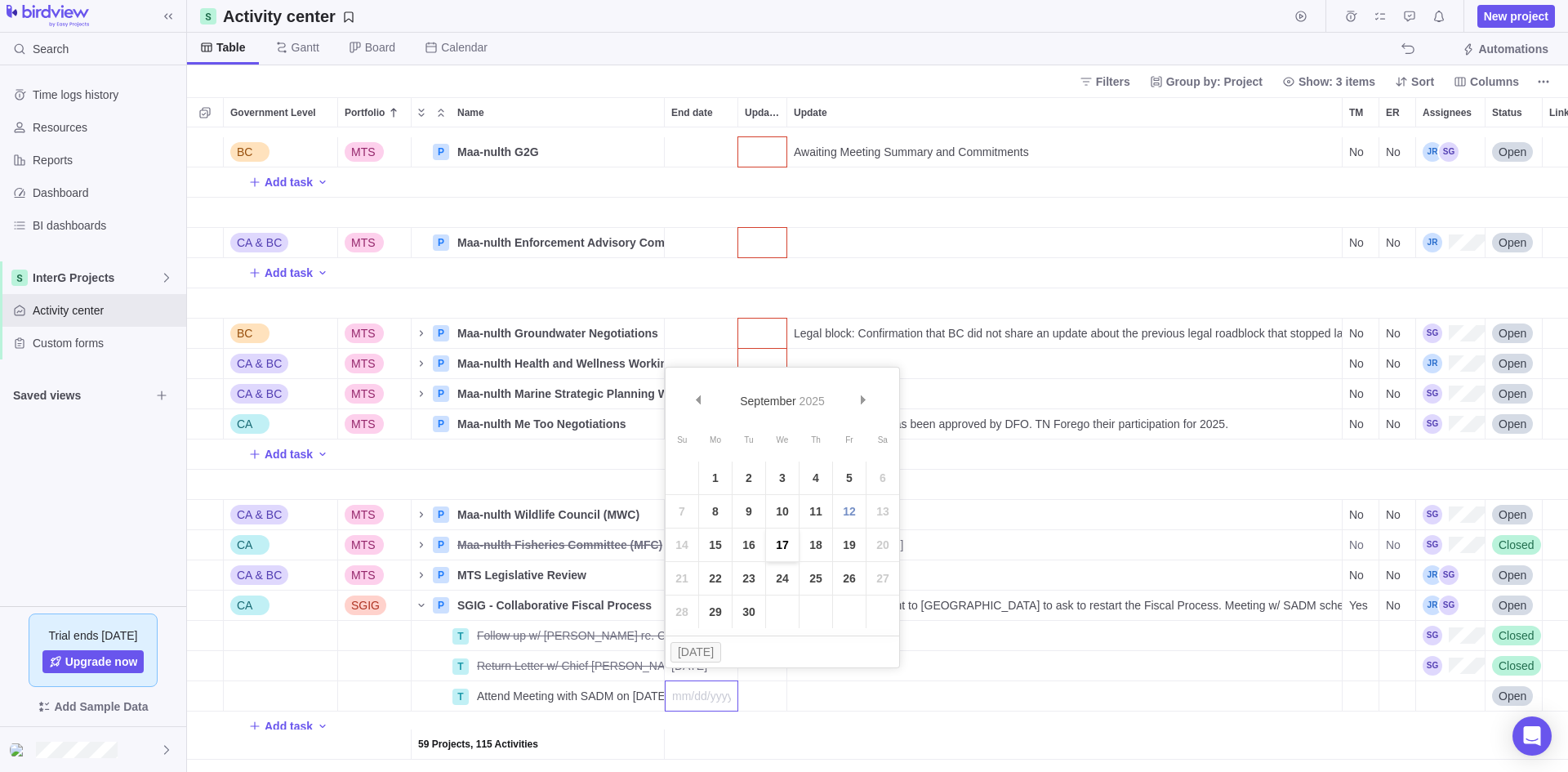
click at [785, 535] on link "17" at bounding box center [783, 545] width 33 height 33
click at [1450, 682] on div "Assignees" at bounding box center [1451, 696] width 69 height 30
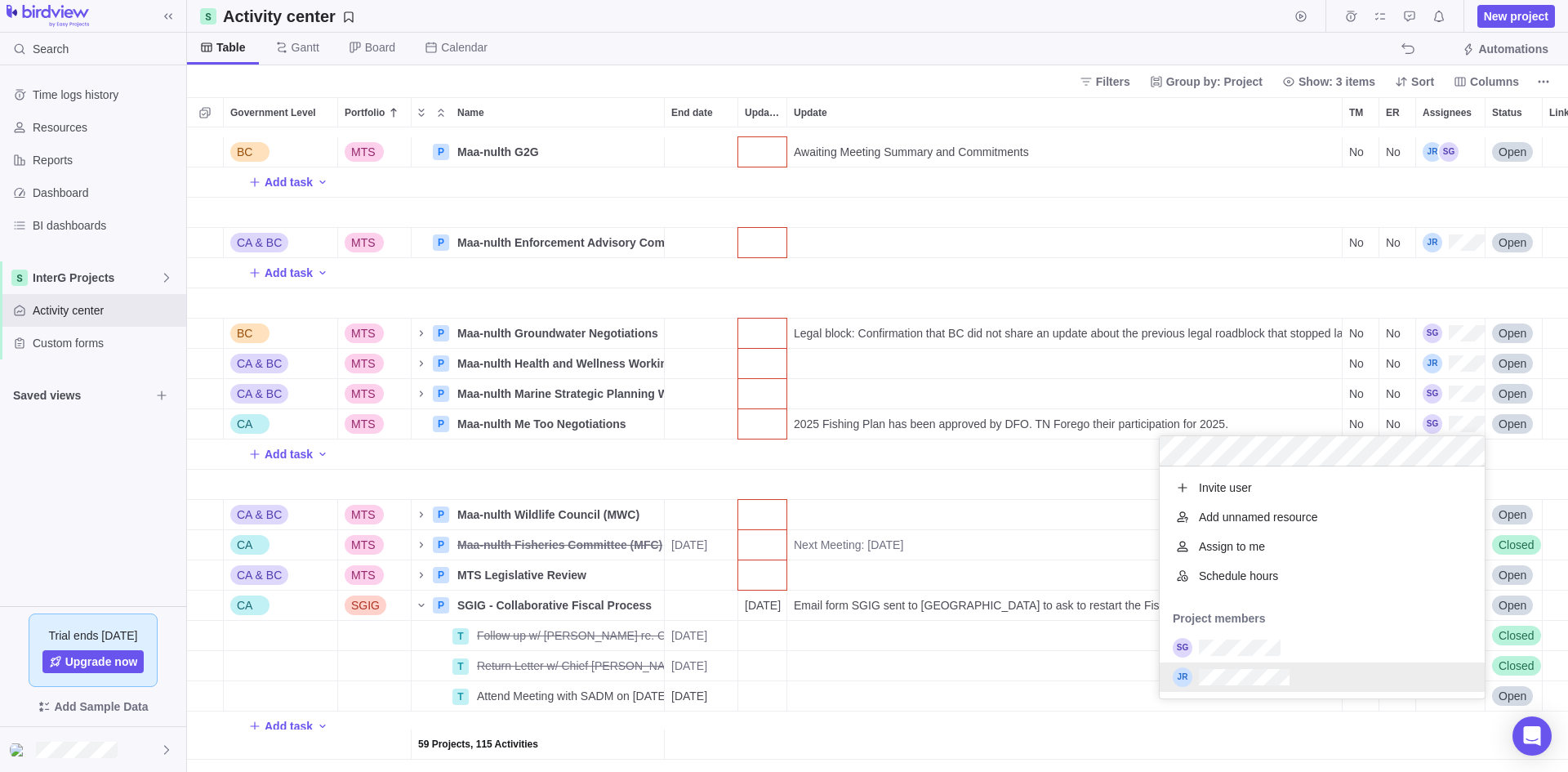
scroll to position [220, 313]
click at [100, 524] on body "Search Time logs history Resources Reports Dashboard BI dashboards InterG Proje…" at bounding box center [784, 386] width 1568 height 772
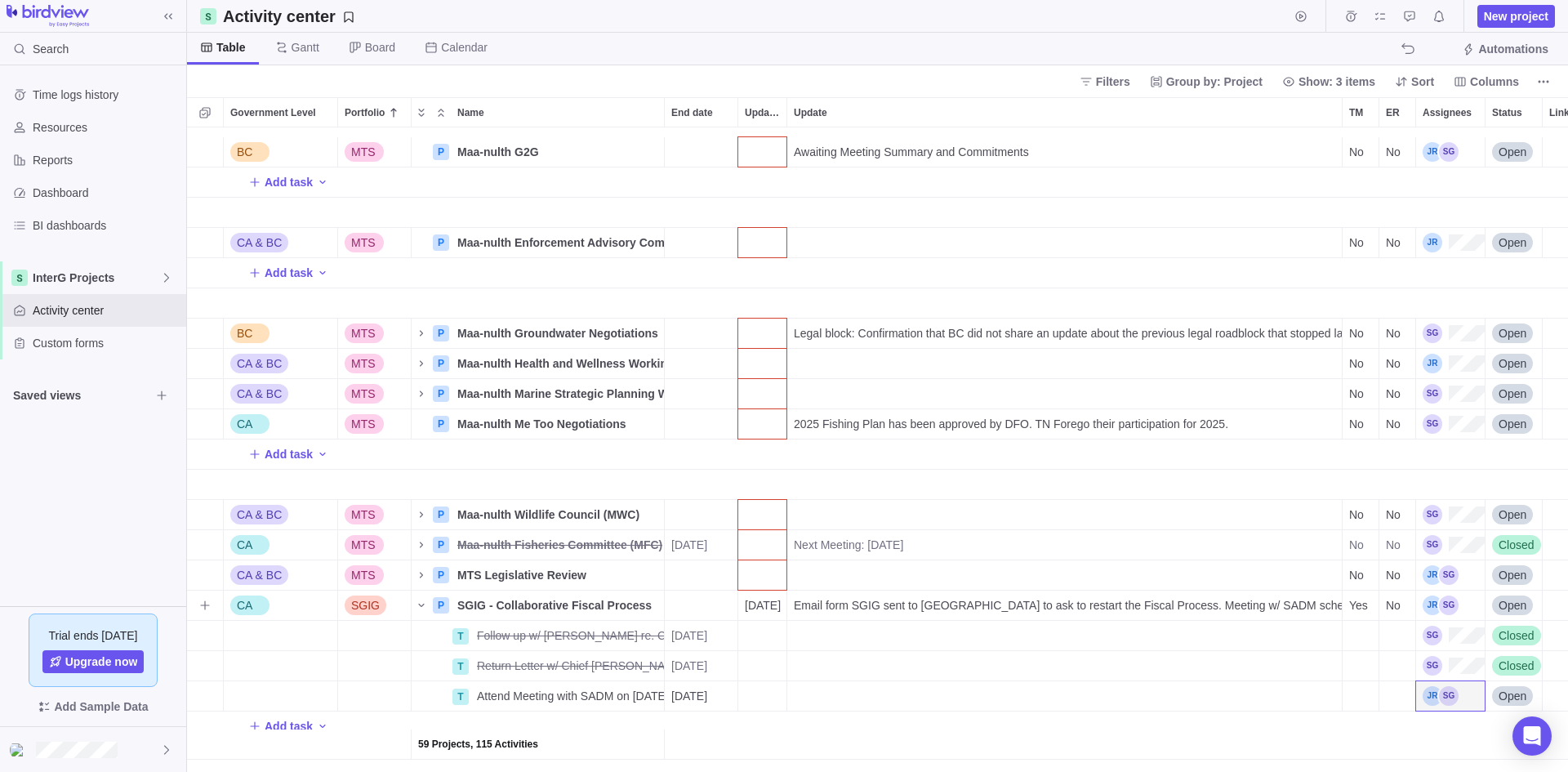
click at [840, 598] on span "Email form SGIG sent to [GEOGRAPHIC_DATA] to ask to restart the Fiscal Process.…" at bounding box center [1068, 606] width 548 height 16
click at [840, 590] on input "Email form SGIG sent to [GEOGRAPHIC_DATA] to ask to restart the Fiscal Process.…" at bounding box center [1065, 606] width 557 height 31
drag, startPoint x: 1161, startPoint y: 596, endPoint x: 1460, endPoint y: 590, distance: 299.1
click at [1460, 590] on div "BC MTS P Maa-nulth G2G Details Awaiting Meeting Summary and Commitments No No O…" at bounding box center [878, 449] width 1381 height 645
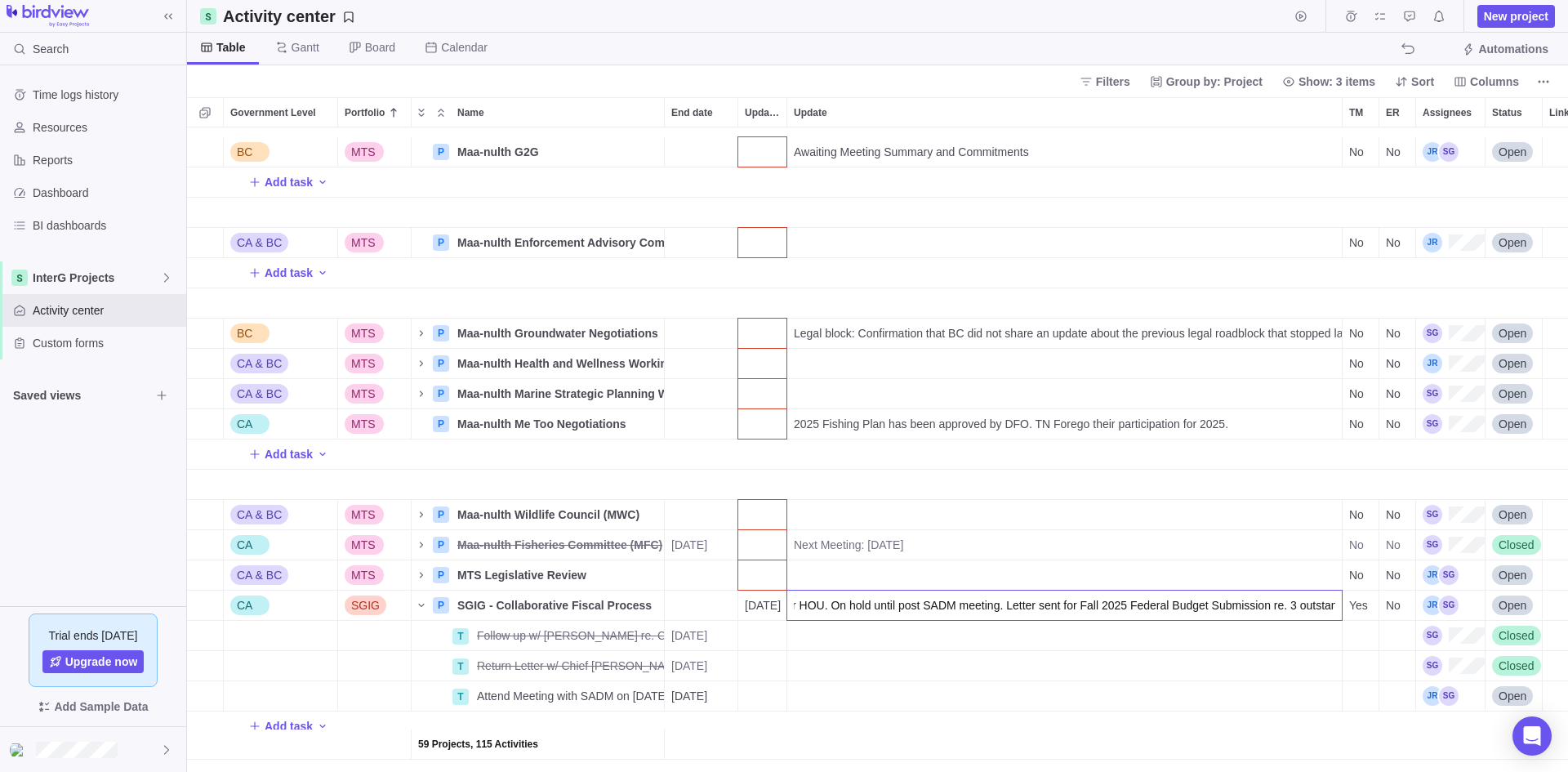
click at [1203, 602] on input "Email form SGIG sent to [GEOGRAPHIC_DATA] to ask to restart the Fiscal Process.…" at bounding box center [1065, 606] width 557 height 31
click at [951, 592] on input "Email form SGIG sent to [GEOGRAPHIC_DATA] to ask to restart the Fiscal Process.…" at bounding box center [1065, 606] width 557 height 31
drag, startPoint x: 955, startPoint y: 597, endPoint x: 917, endPoint y: 589, distance: 38.8
click at [895, 591] on input "Email form SGIG sent to [GEOGRAPHIC_DATA] to ask to restart the Fiscal Process.…" at bounding box center [1065, 606] width 557 height 31
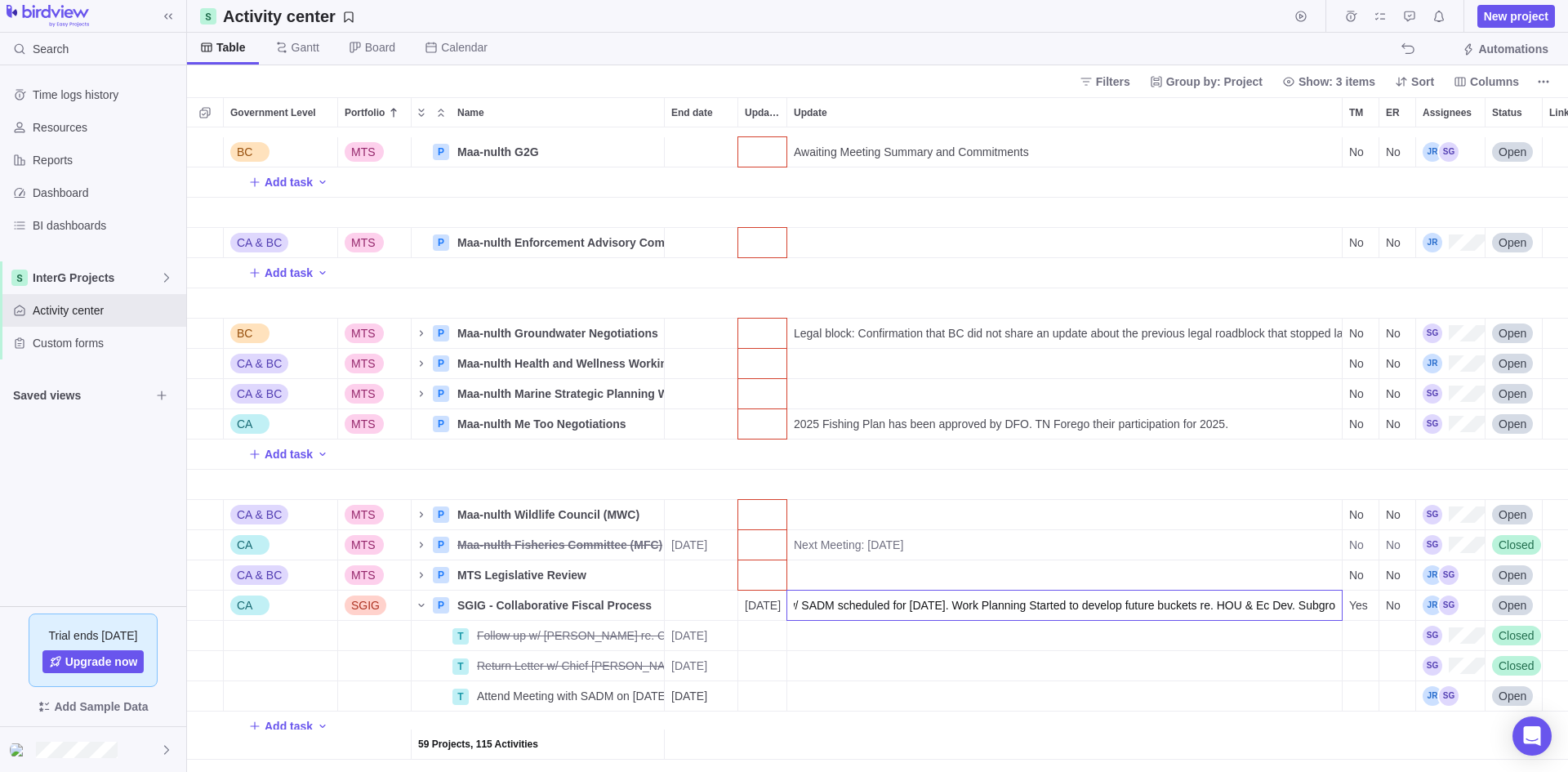
click at [1092, 598] on input "Email form SGIG sent to [GEOGRAPHIC_DATA] to ask to restart the Fiscal Process.…" at bounding box center [1065, 606] width 557 height 31
click at [899, 590] on input "Email form SGIG sent to [GEOGRAPHIC_DATA] to ask to restart the Fiscal Process.…" at bounding box center [1065, 606] width 557 height 31
click at [885, 591] on input "Email form SGIG sent to [GEOGRAPHIC_DATA] to ask to restart the Fiscal Process.…" at bounding box center [1065, 606] width 557 height 31
click at [890, 593] on input "Email form SGIG sent to [GEOGRAPHIC_DATA] to ask to restart the Fiscal Process.…" at bounding box center [1065, 606] width 557 height 31
